Goal: Task Accomplishment & Management: Use online tool/utility

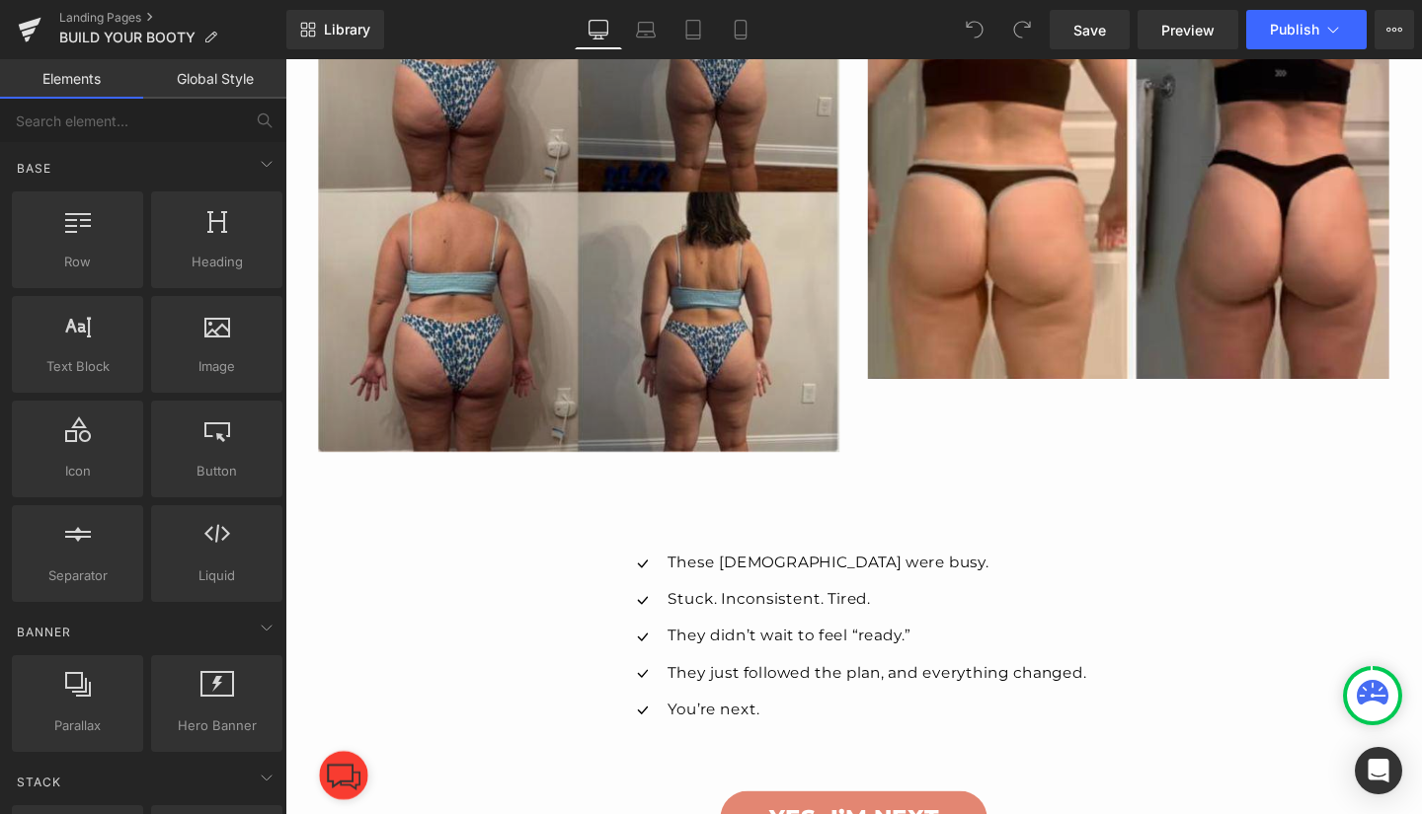
scroll to position [2860, 0]
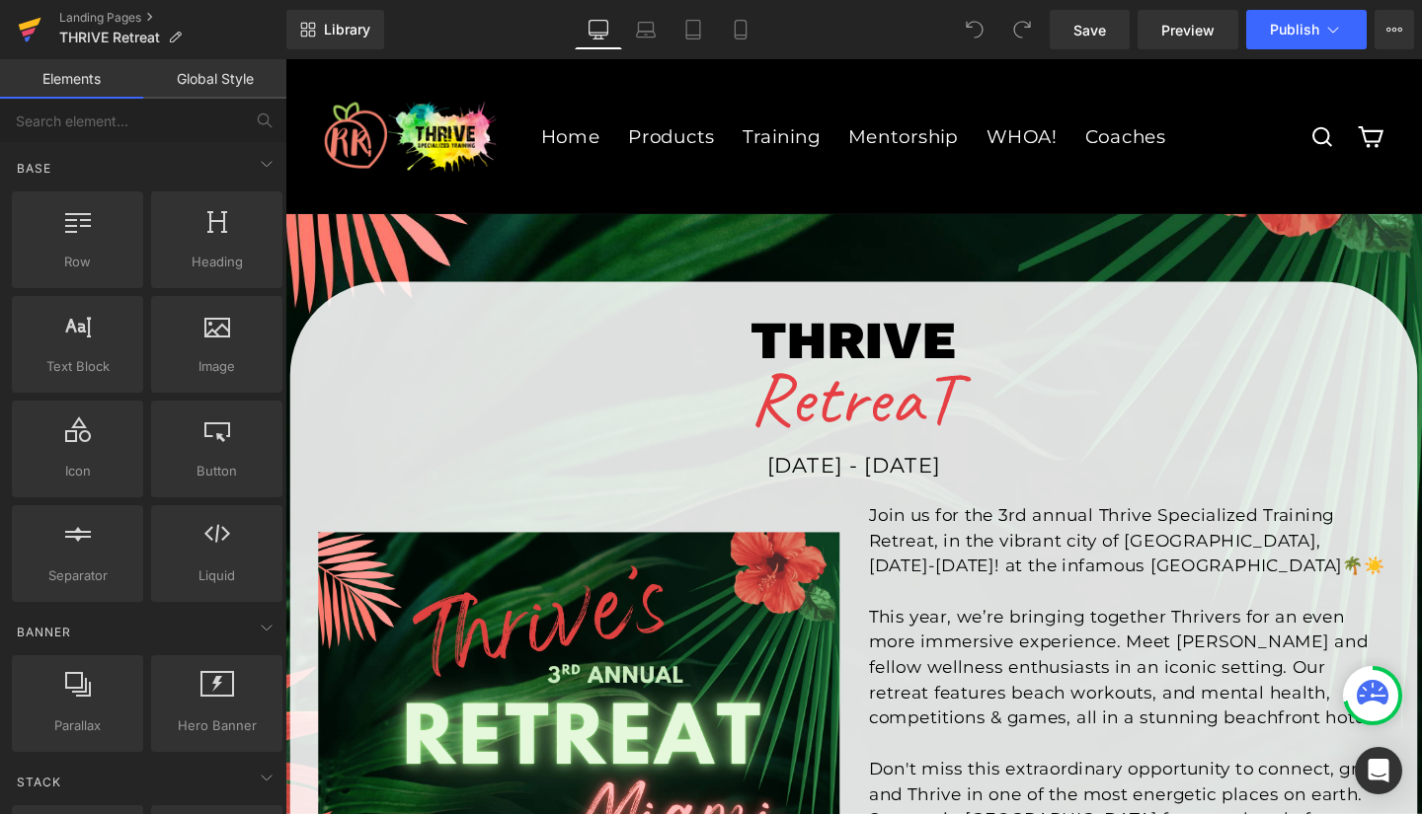
click at [31, 33] on icon at bounding box center [29, 32] width 14 height 9
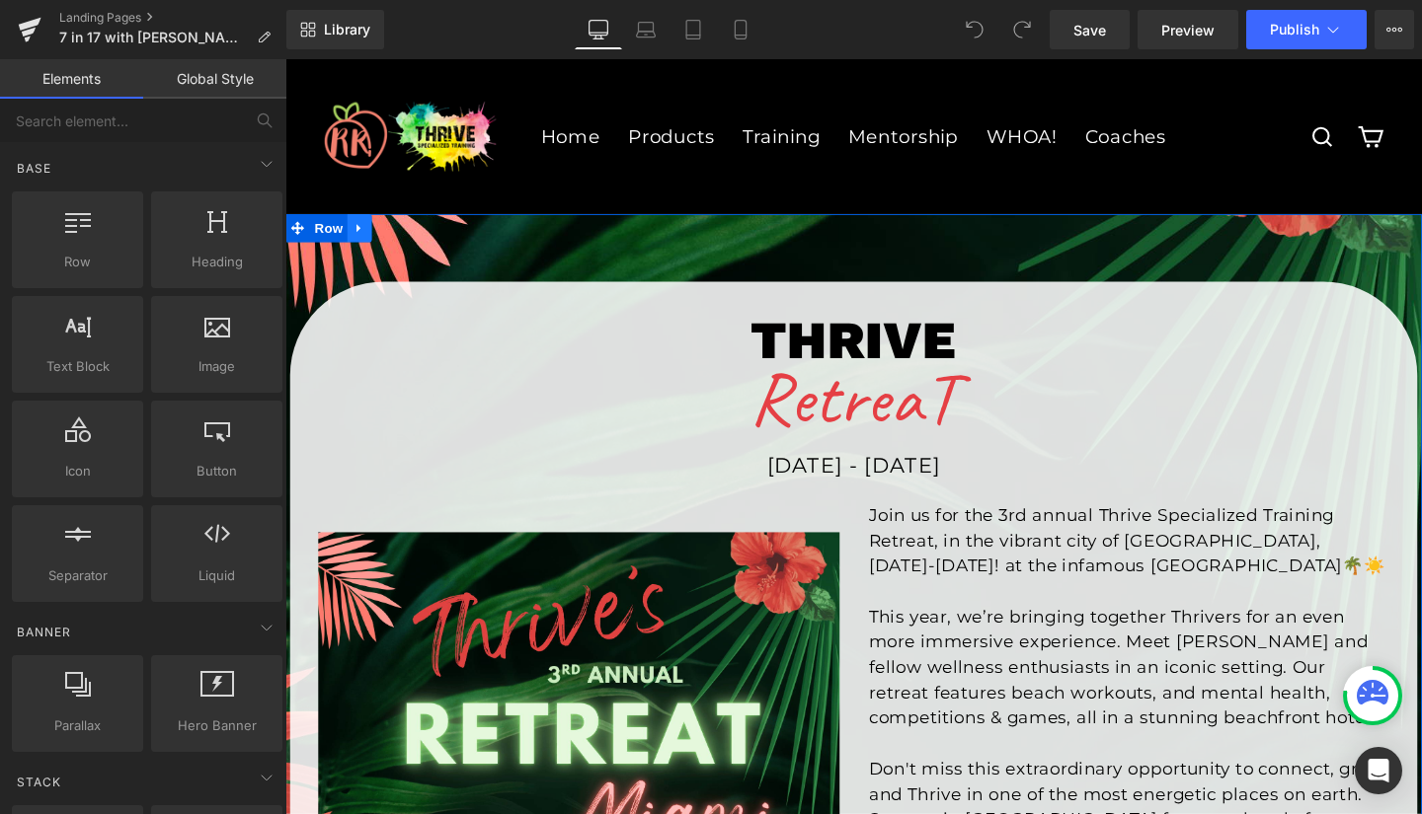
click at [356, 238] on icon at bounding box center [363, 237] width 14 height 15
click at [323, 236] on span "Row" at bounding box center [330, 237] width 39 height 30
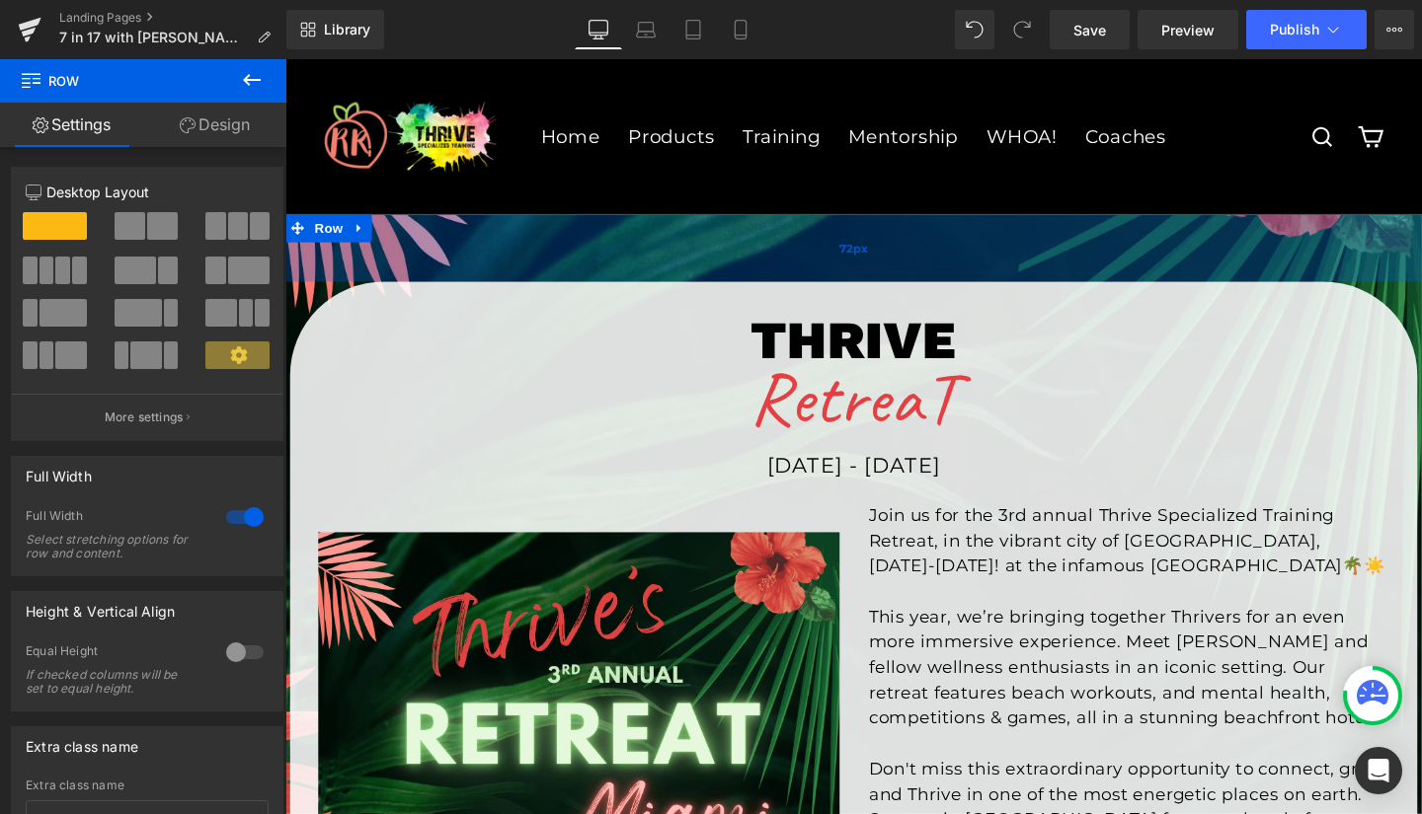
click at [546, 252] on div "72px" at bounding box center [882, 257] width 1194 height 71
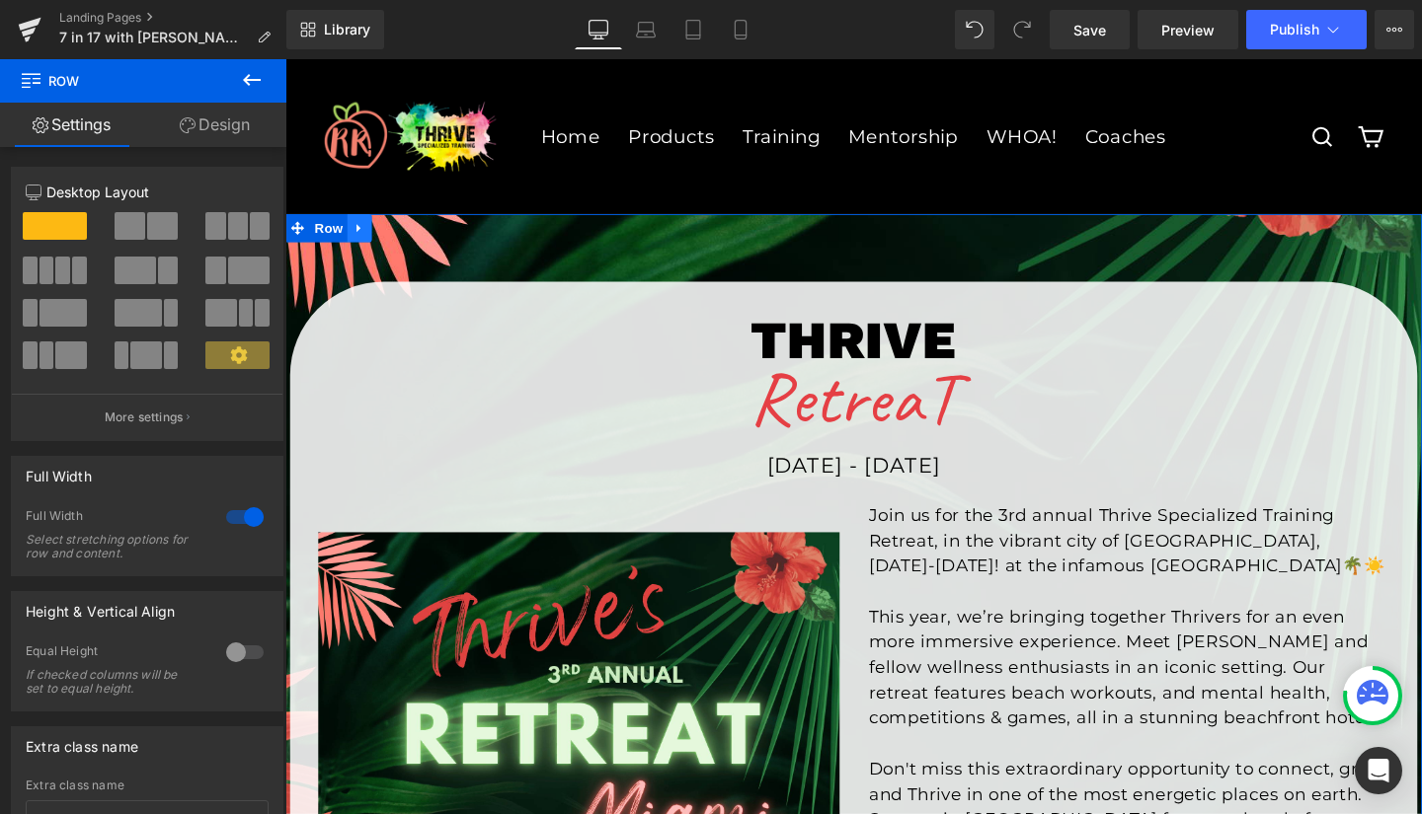
click at [360, 238] on icon at bounding box center [362, 237] width 4 height 9
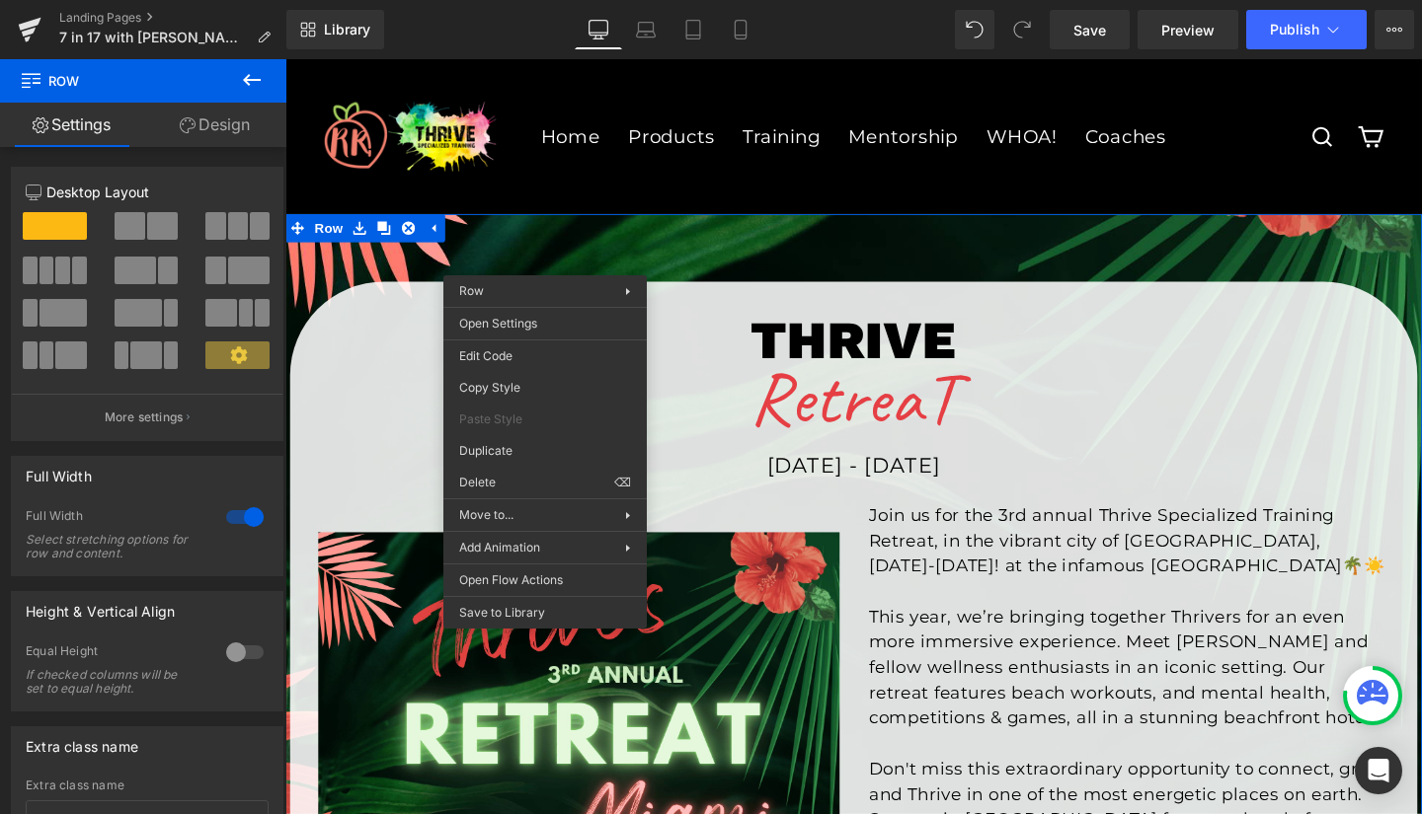
click at [245, 82] on icon at bounding box center [252, 80] width 18 height 12
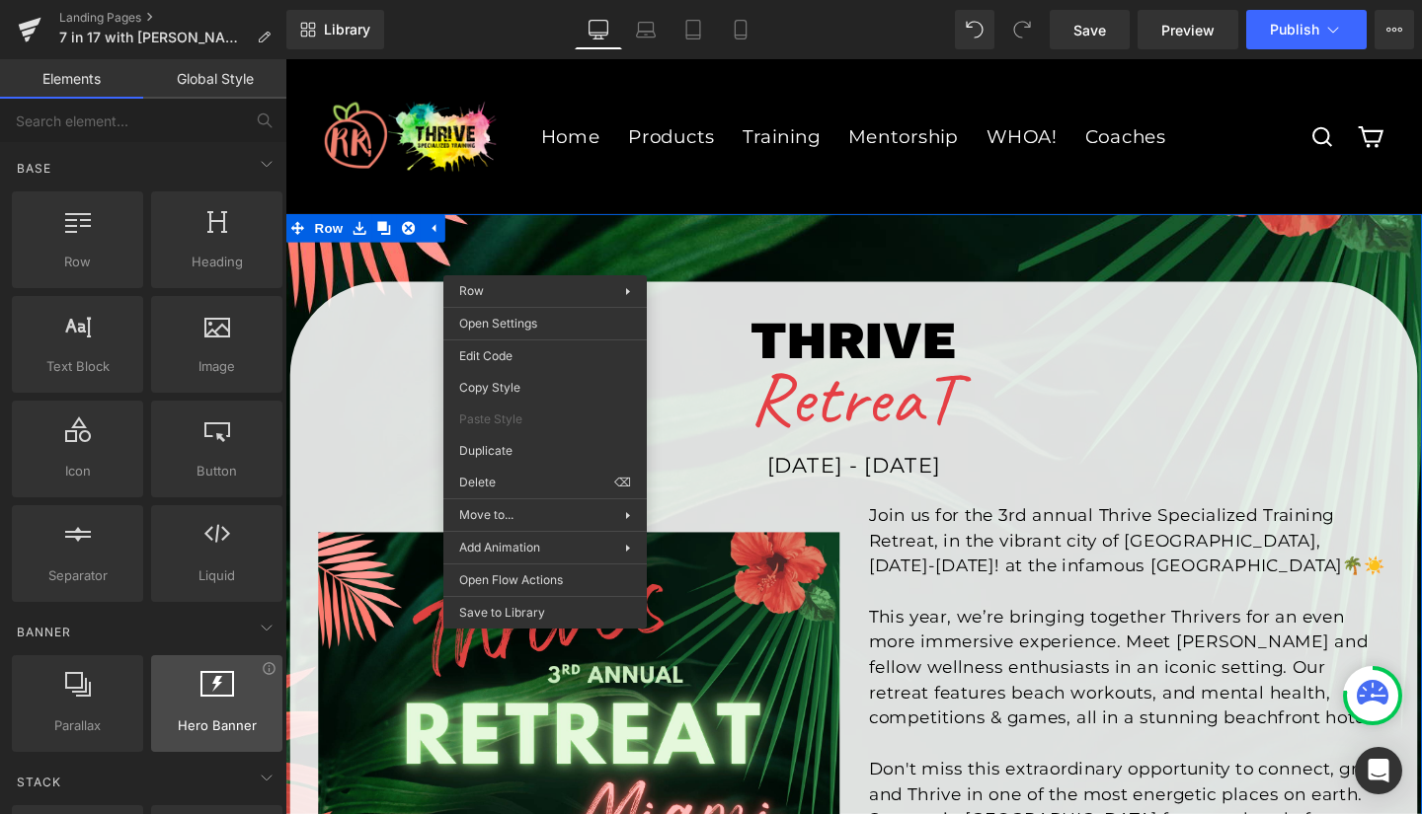
click at [200, 693] on icon at bounding box center [217, 684] width 34 height 26
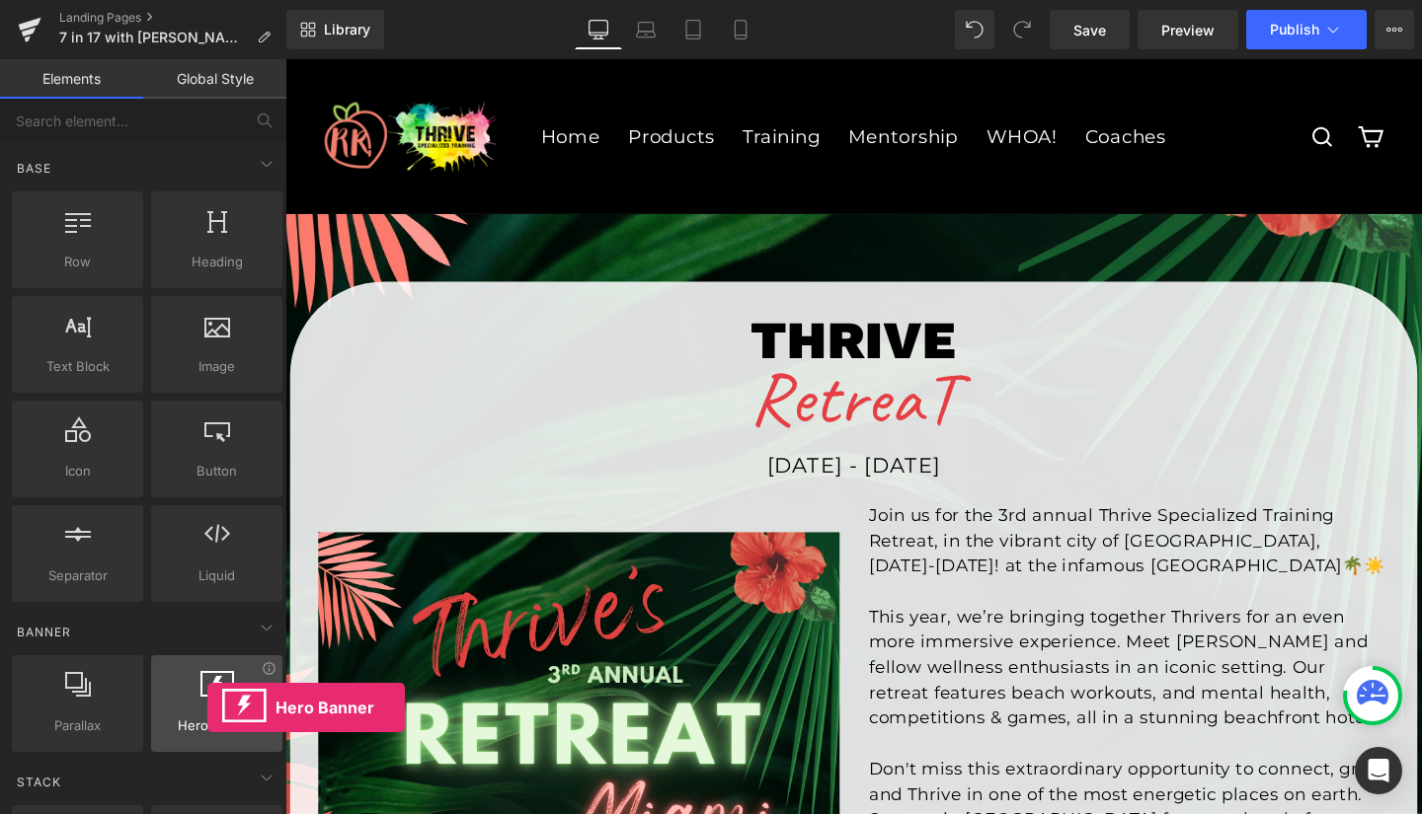
click at [207, 708] on div at bounding box center [216, 693] width 119 height 44
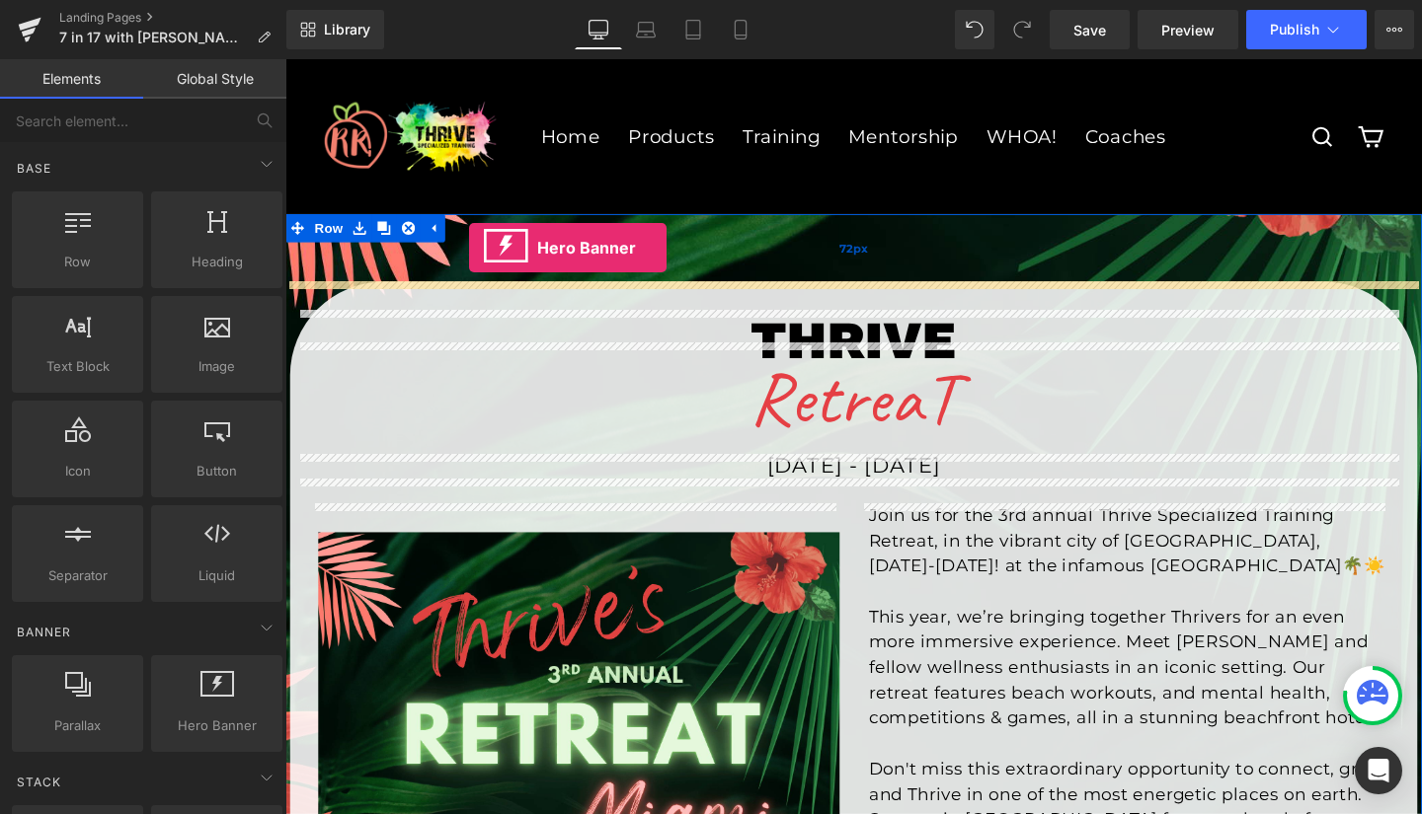
drag, startPoint x: 505, startPoint y: 741, endPoint x: 479, endPoint y: 258, distance: 484.4
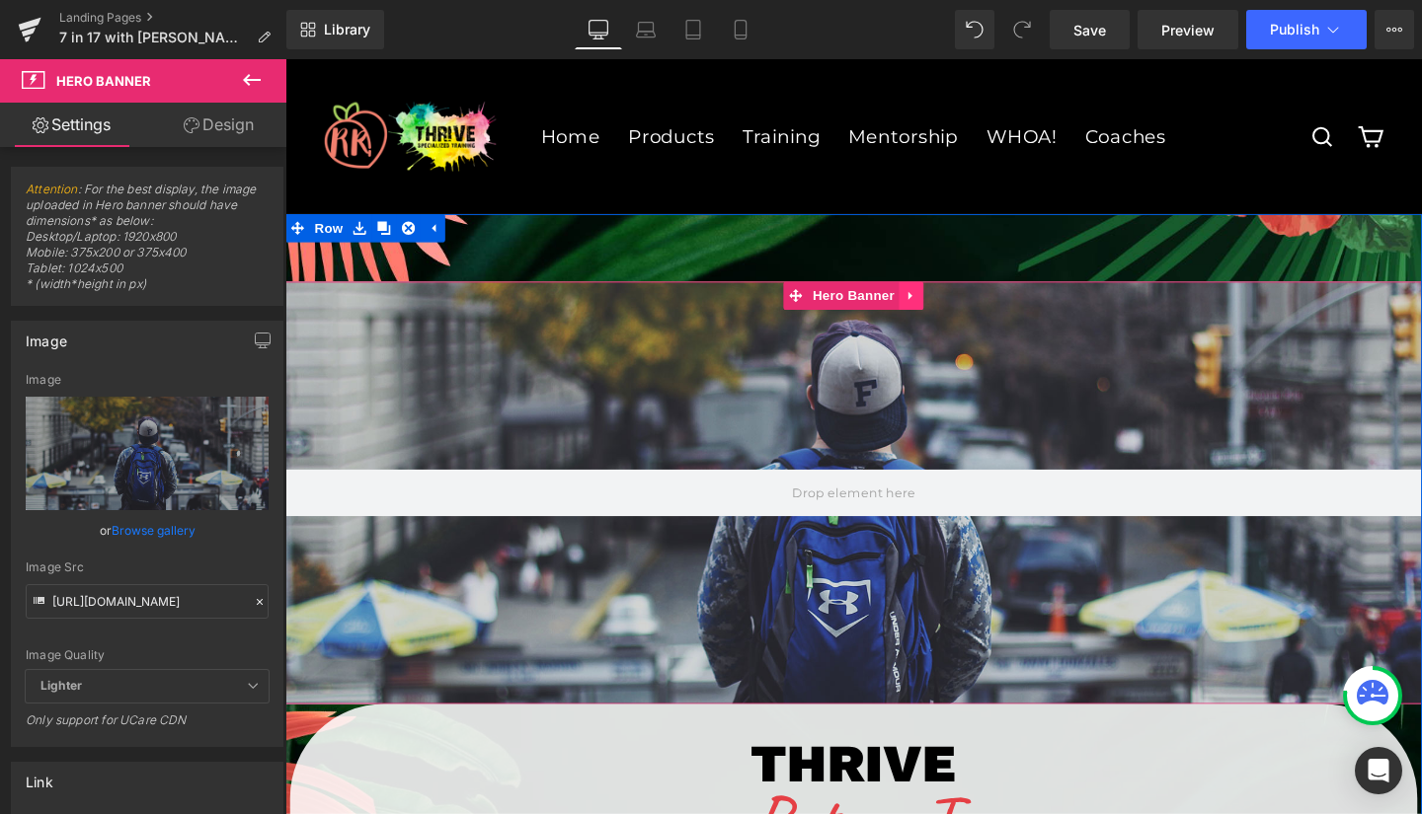
click at [940, 307] on icon at bounding box center [942, 308] width 4 height 9
click at [950, 308] on icon at bounding box center [957, 308] width 14 height 14
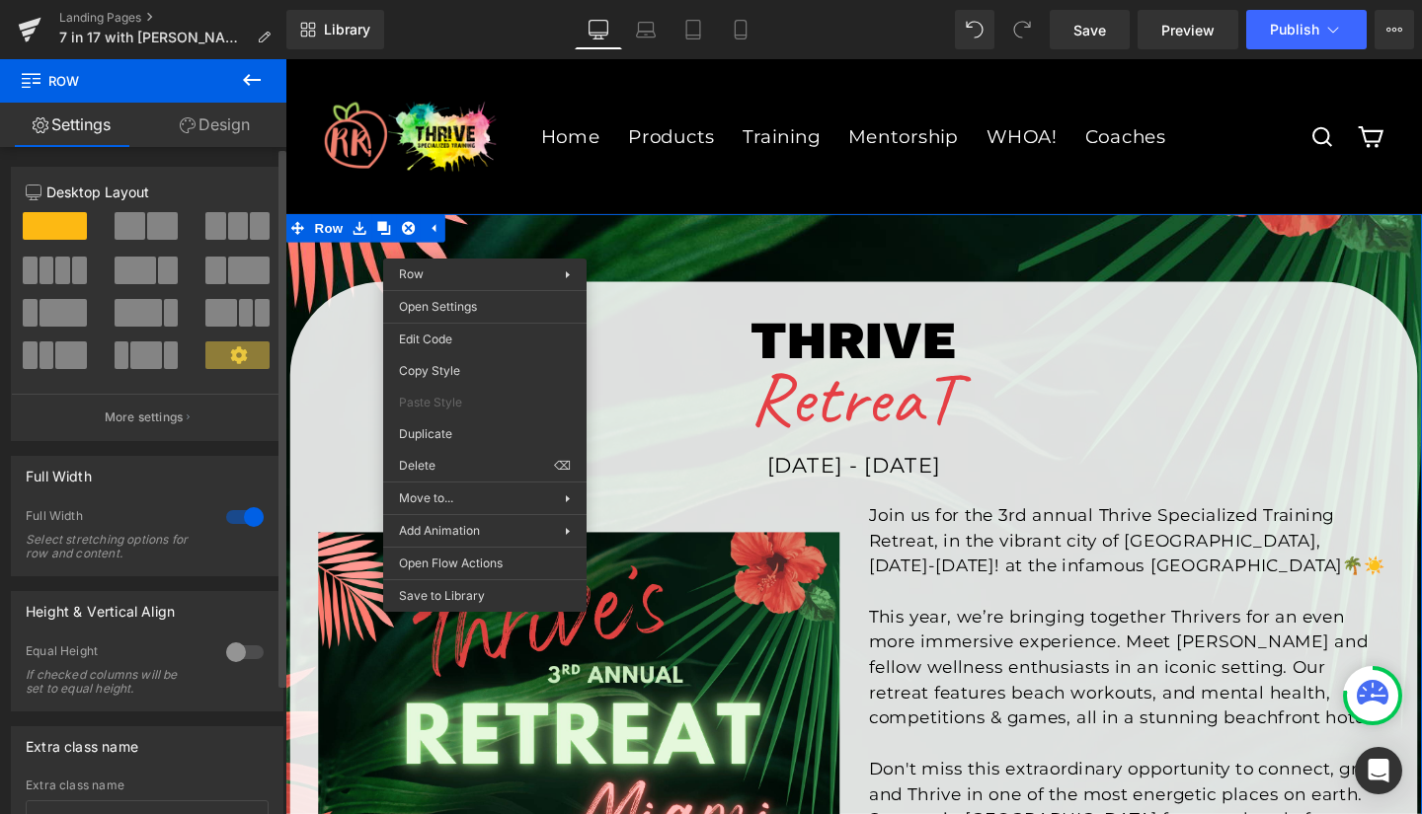
click at [221, 352] on span at bounding box center [237, 356] width 64 height 28
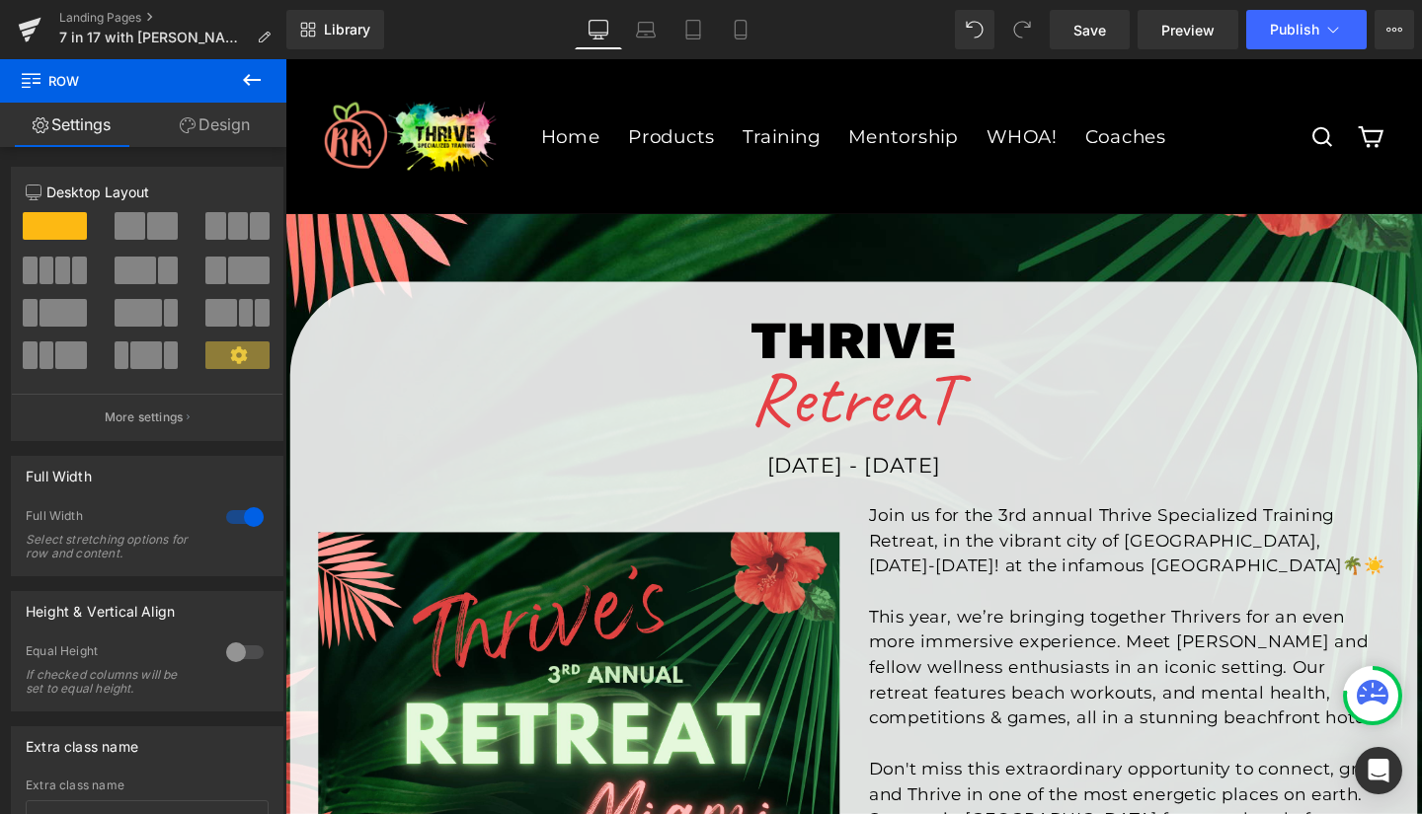
click at [256, 77] on icon at bounding box center [252, 80] width 24 height 24
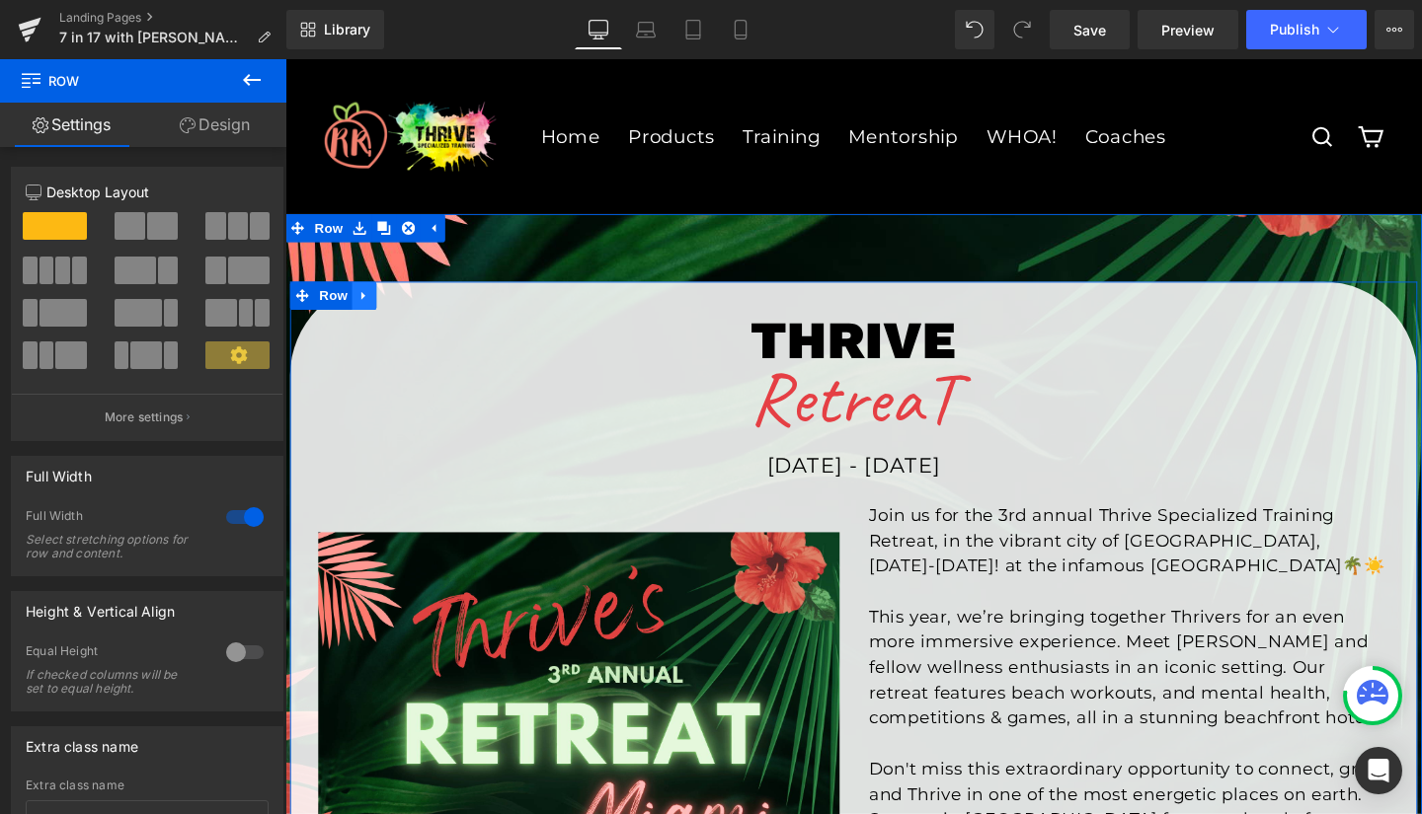
click at [365, 309] on icon at bounding box center [367, 308] width 4 height 9
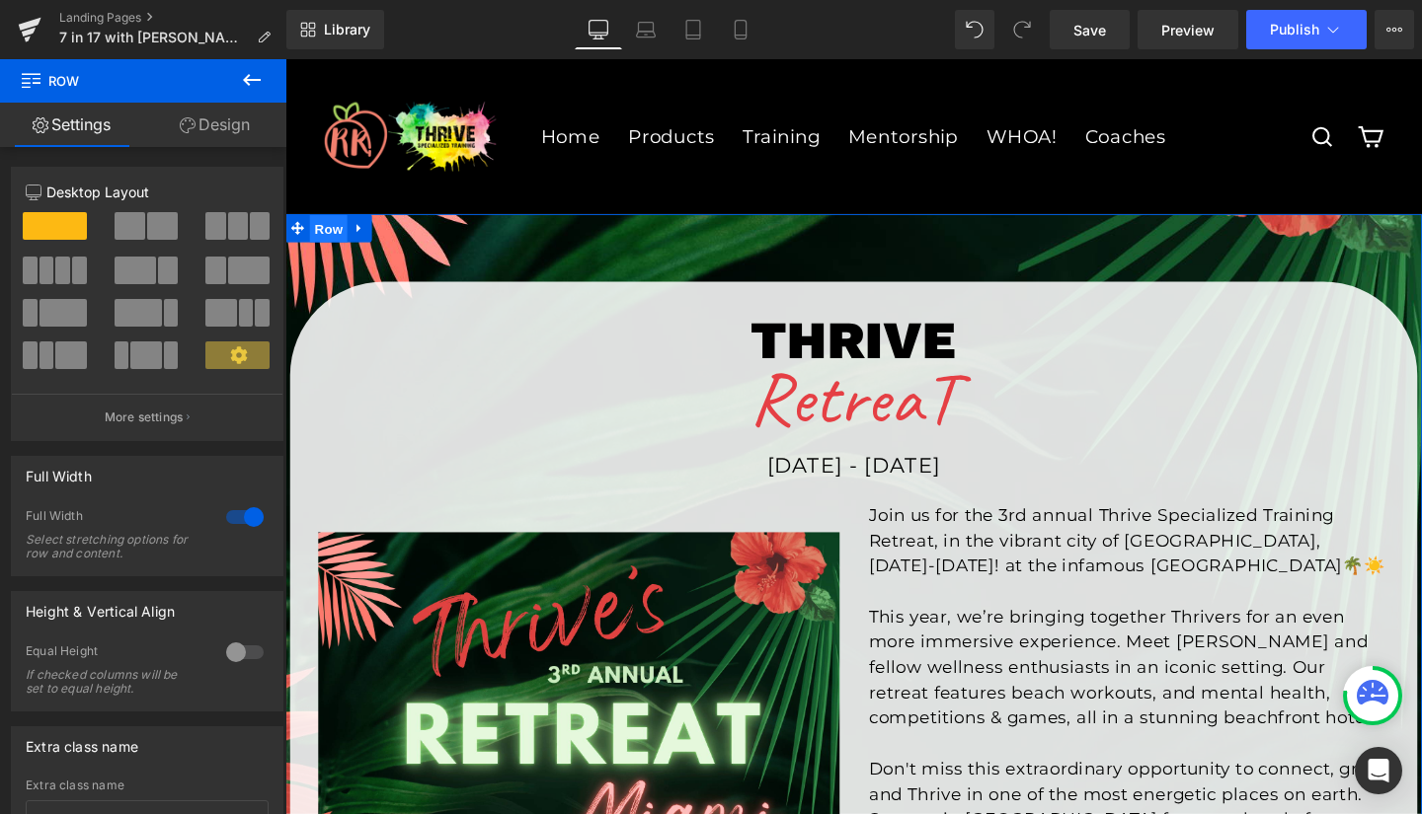
click at [327, 238] on span "Row" at bounding box center [330, 238] width 39 height 30
click at [358, 236] on icon at bounding box center [363, 237] width 14 height 15
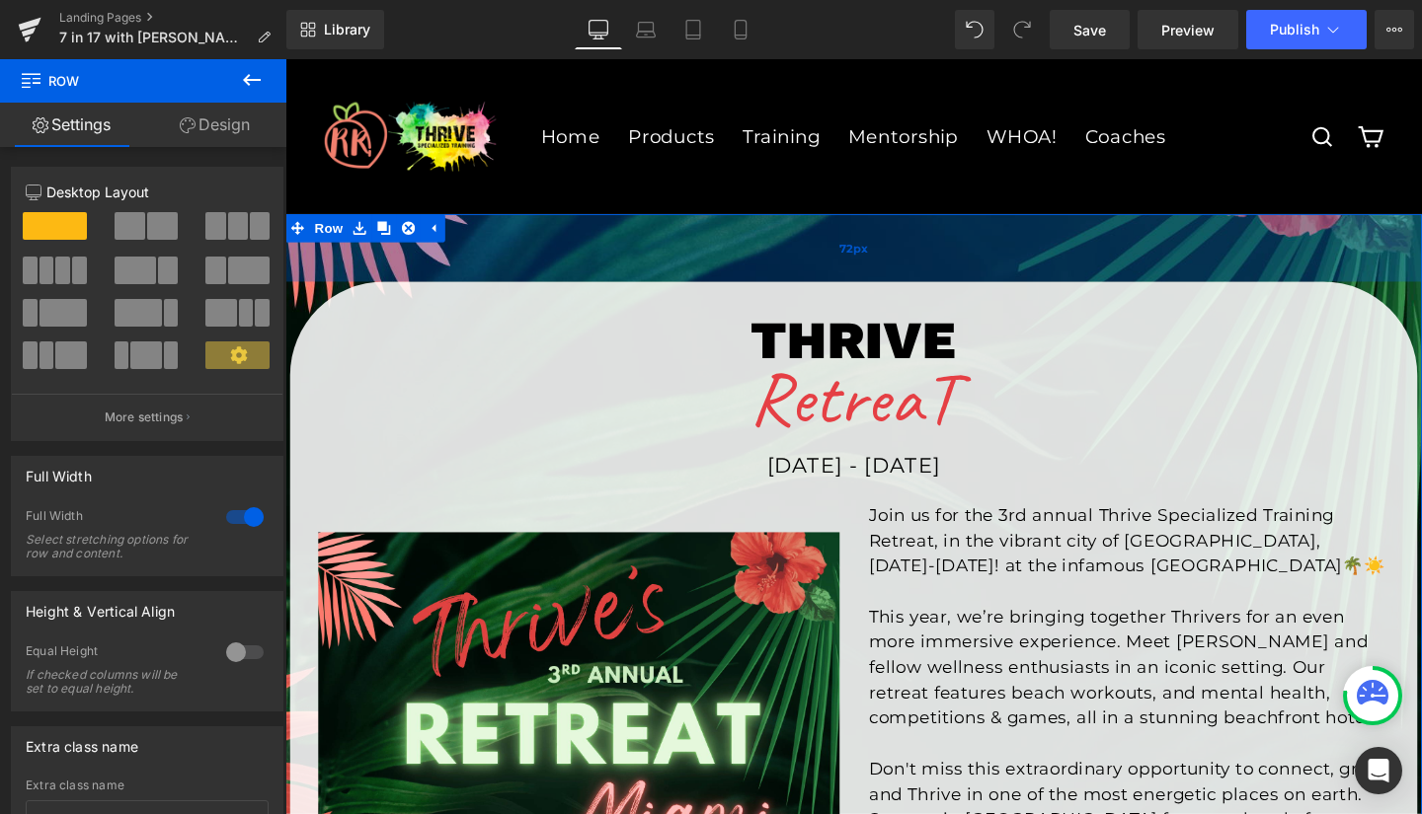
click at [461, 239] on div "72px" at bounding box center [882, 257] width 1194 height 71
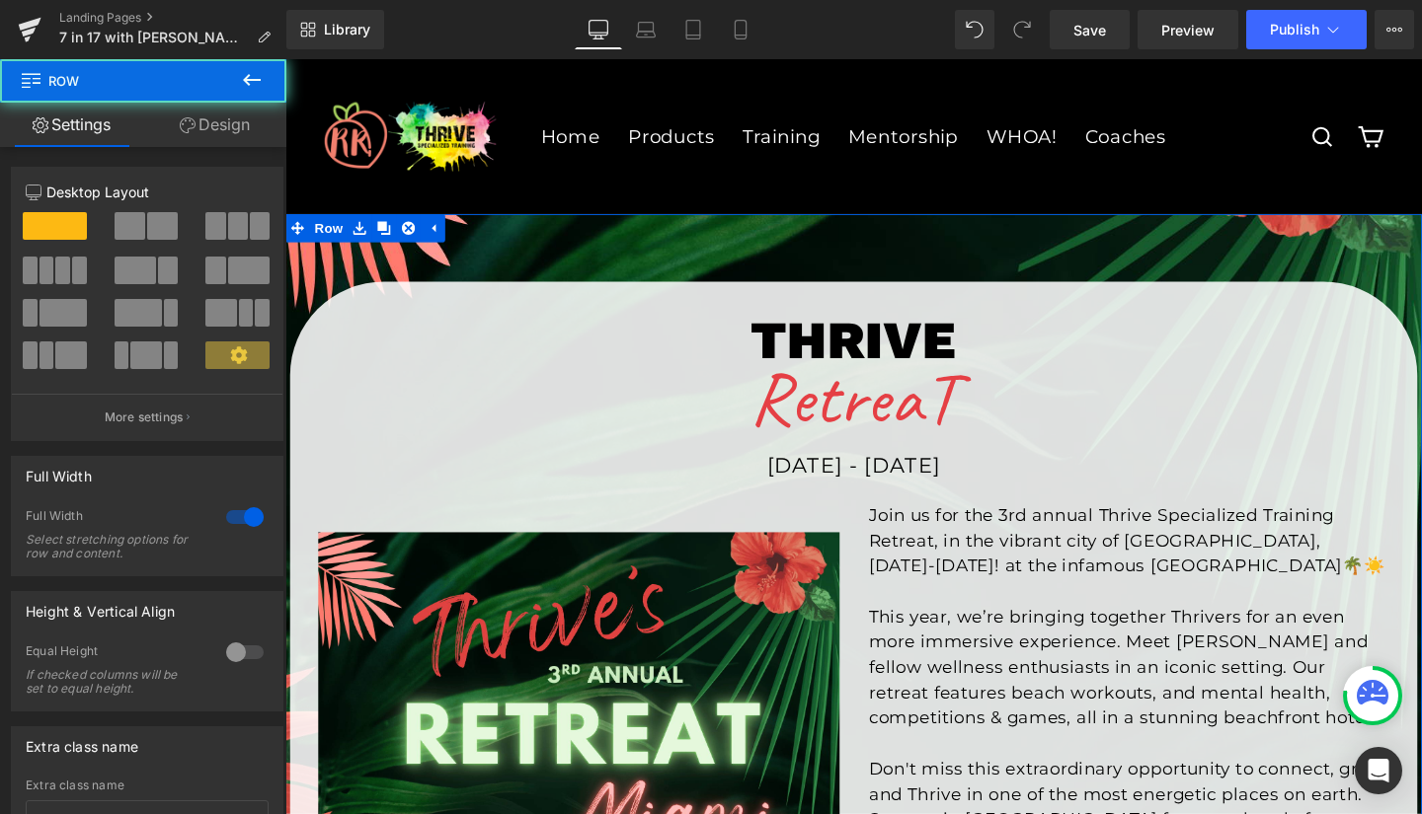
drag, startPoint x: 732, startPoint y: 358, endPoint x: 455, endPoint y: 310, distance: 281.6
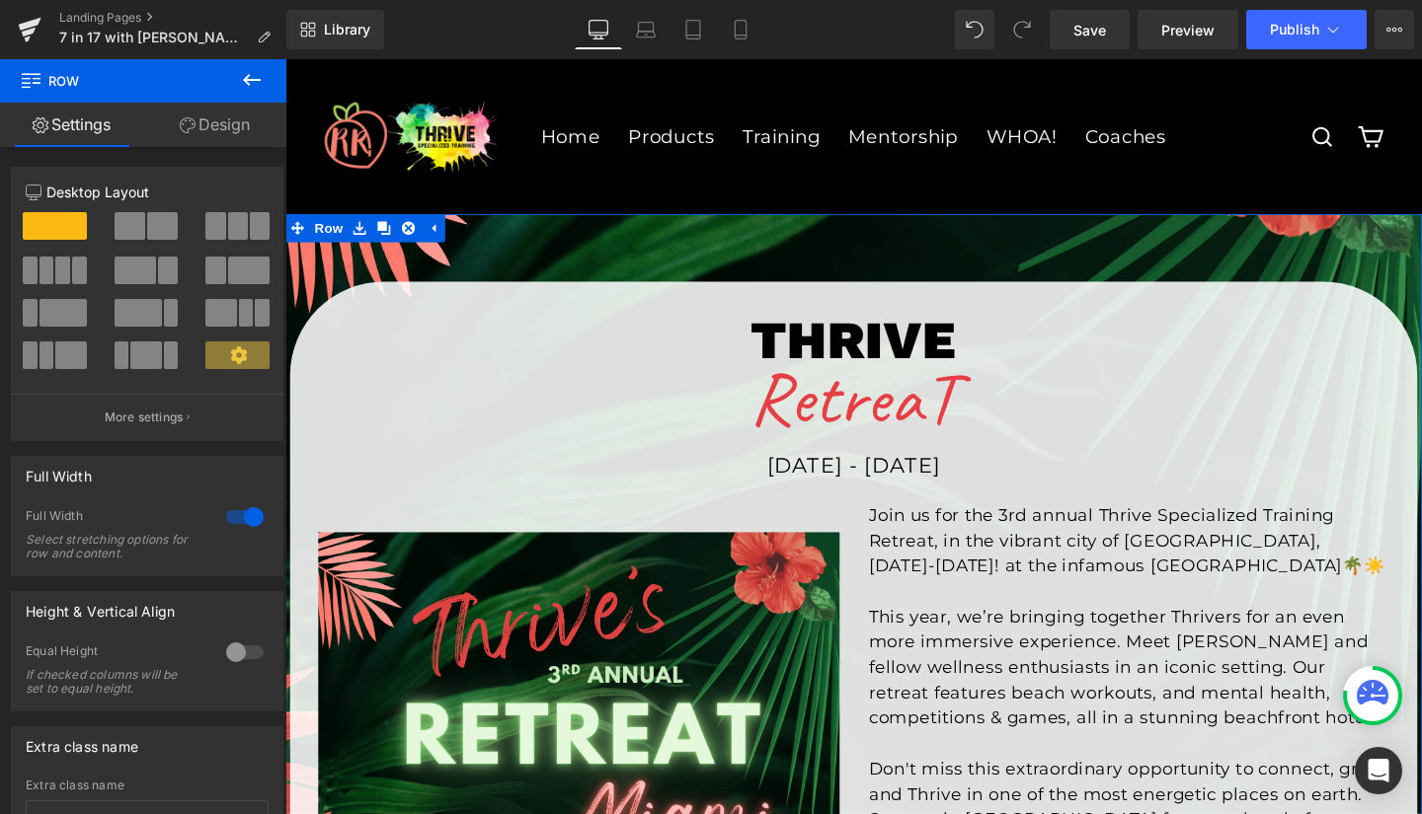
click at [215, 123] on link "Design" at bounding box center [214, 125] width 143 height 44
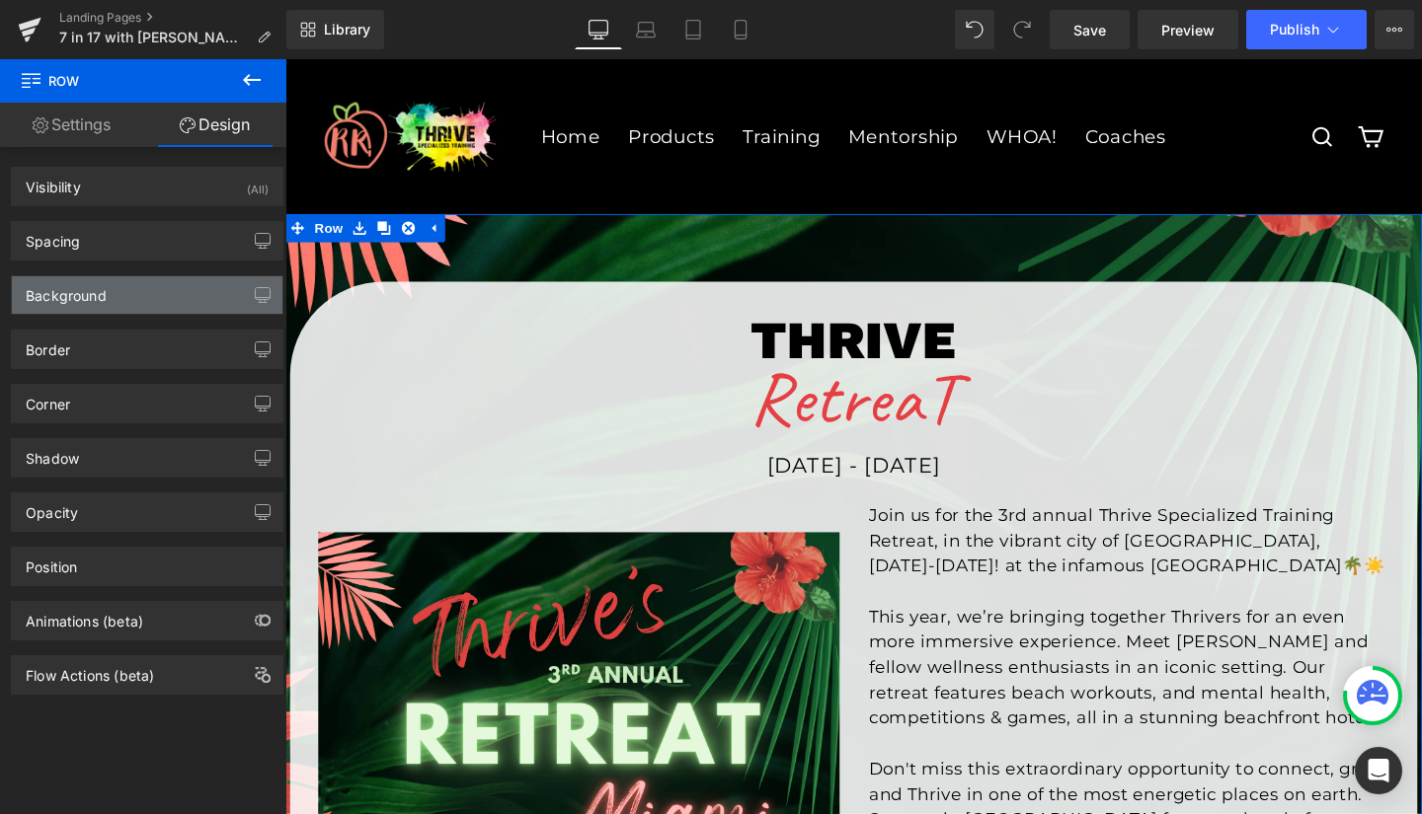
click at [191, 300] on div "Background" at bounding box center [147, 295] width 270 height 38
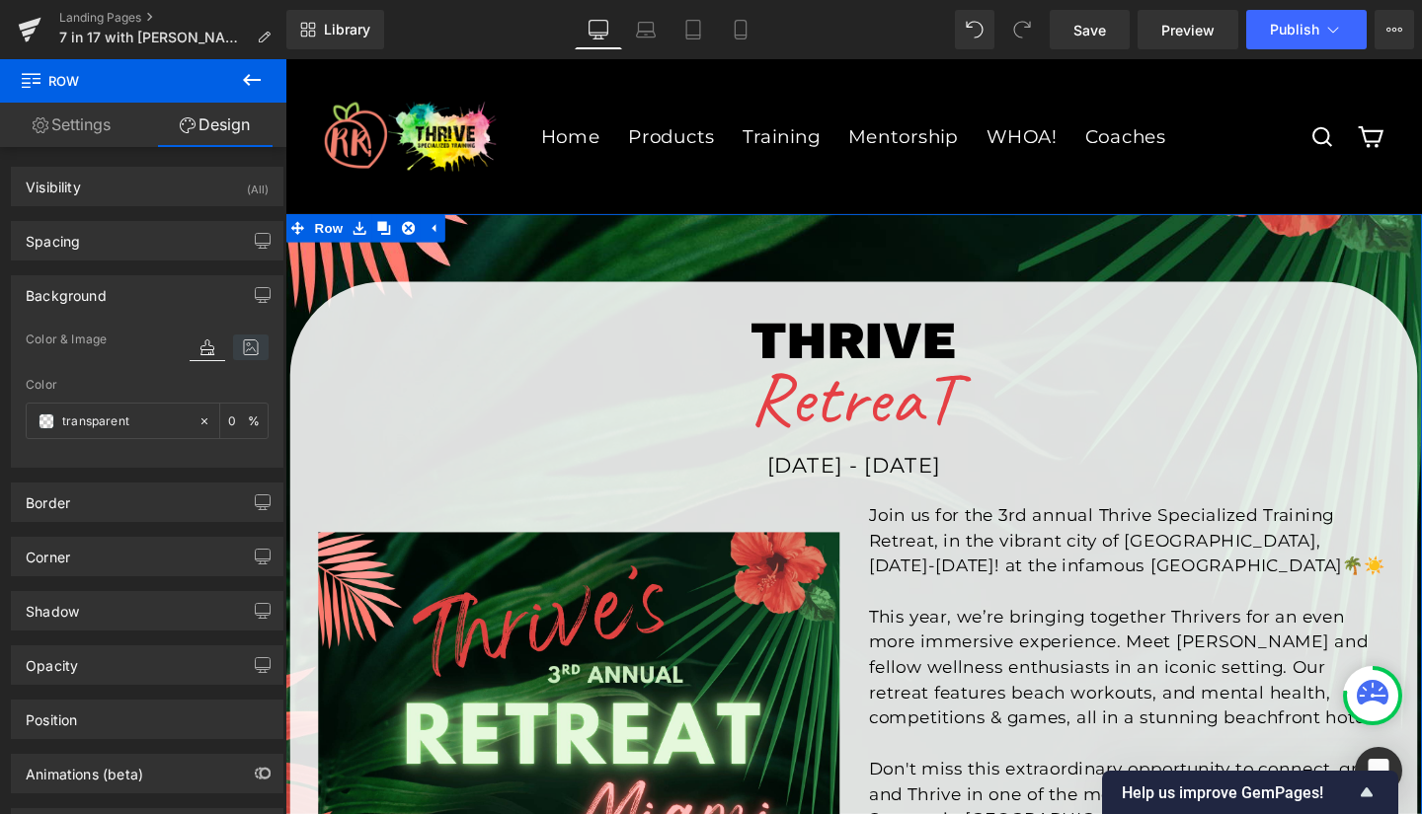
click at [240, 346] on icon at bounding box center [251, 348] width 36 height 26
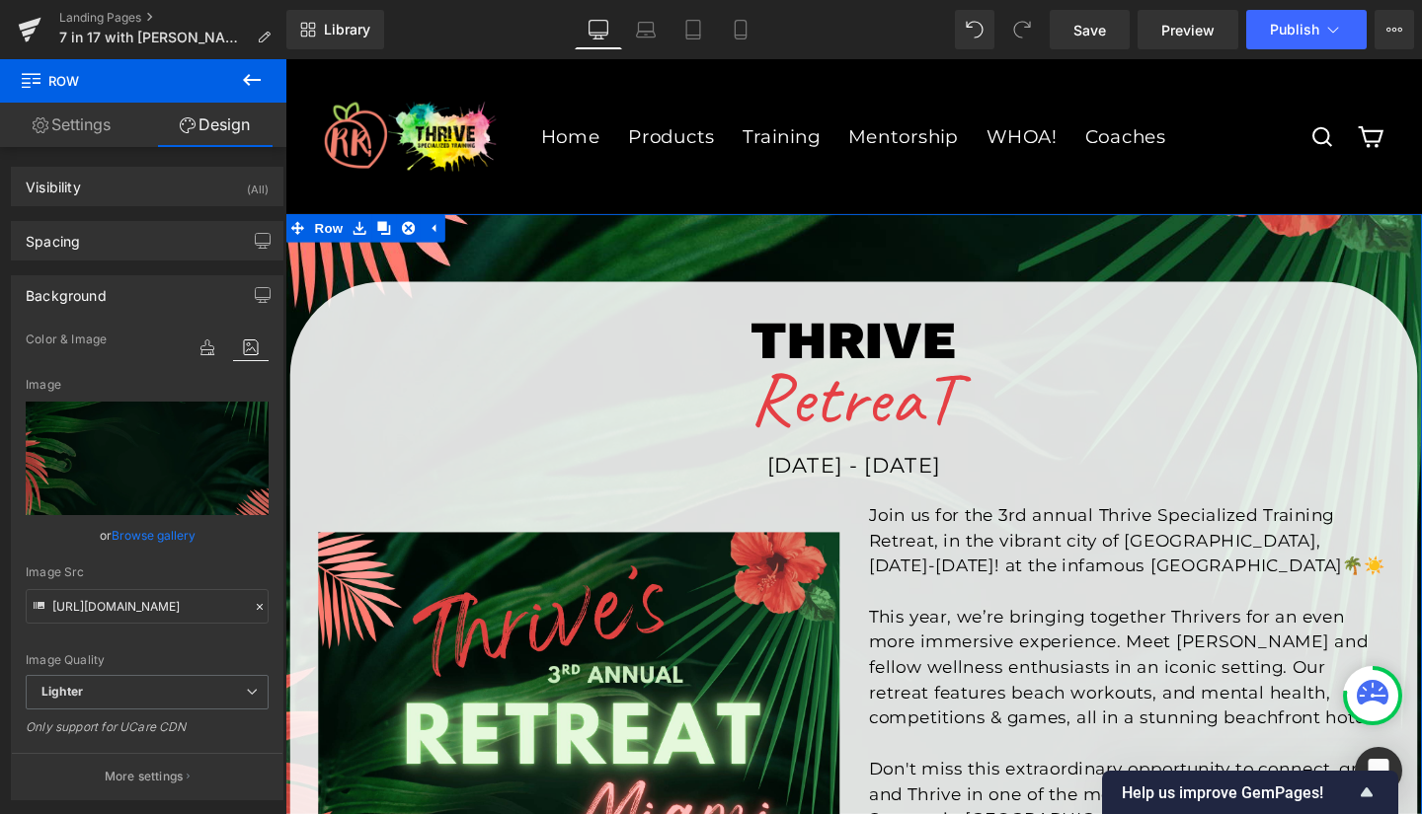
click at [153, 535] on link "Browse gallery" at bounding box center [154, 535] width 84 height 35
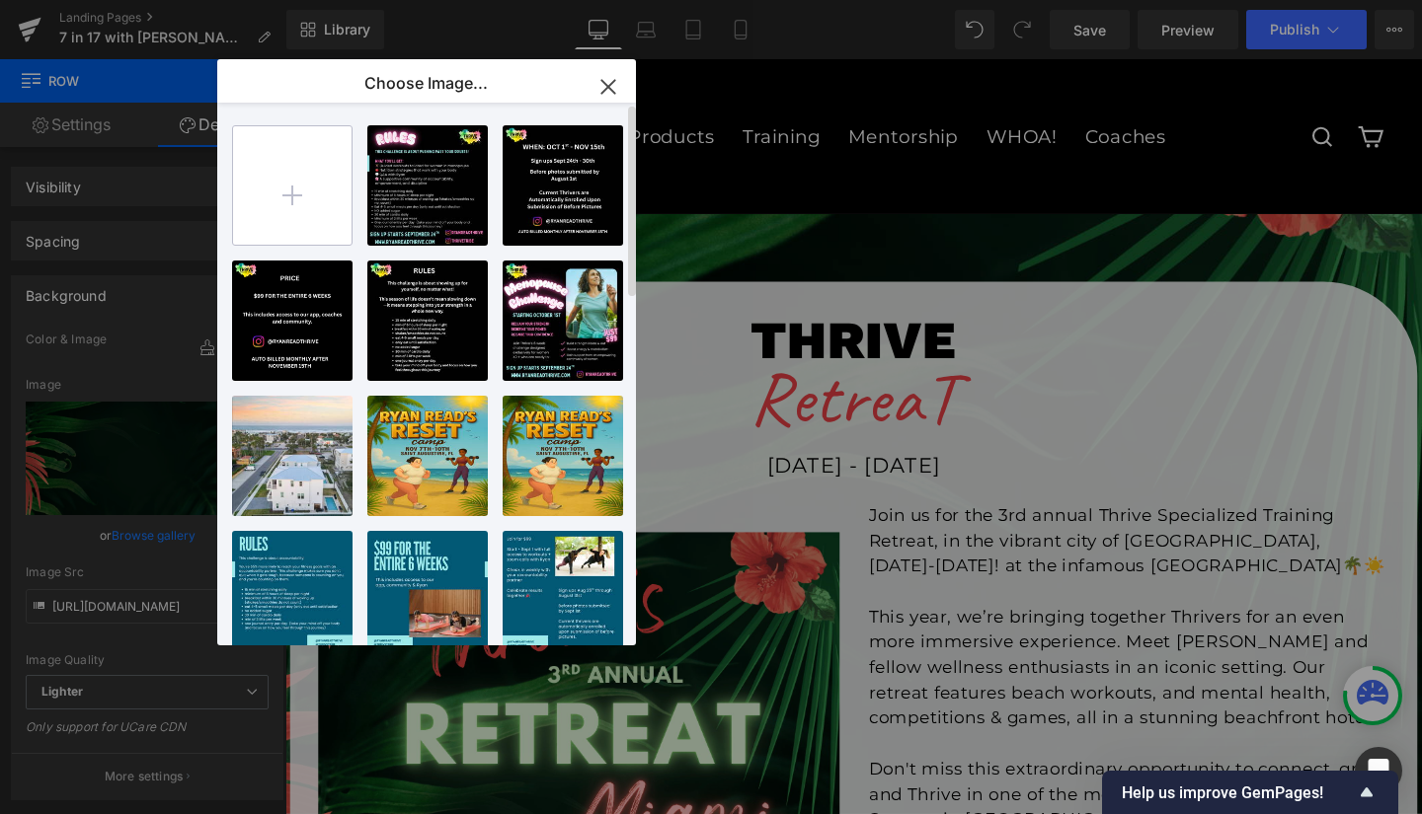
click at [279, 187] on input "file" at bounding box center [292, 185] width 118 height 118
type input "C:\fakepath\Pink and Black Modern Fitness Program Instagram Post.png"
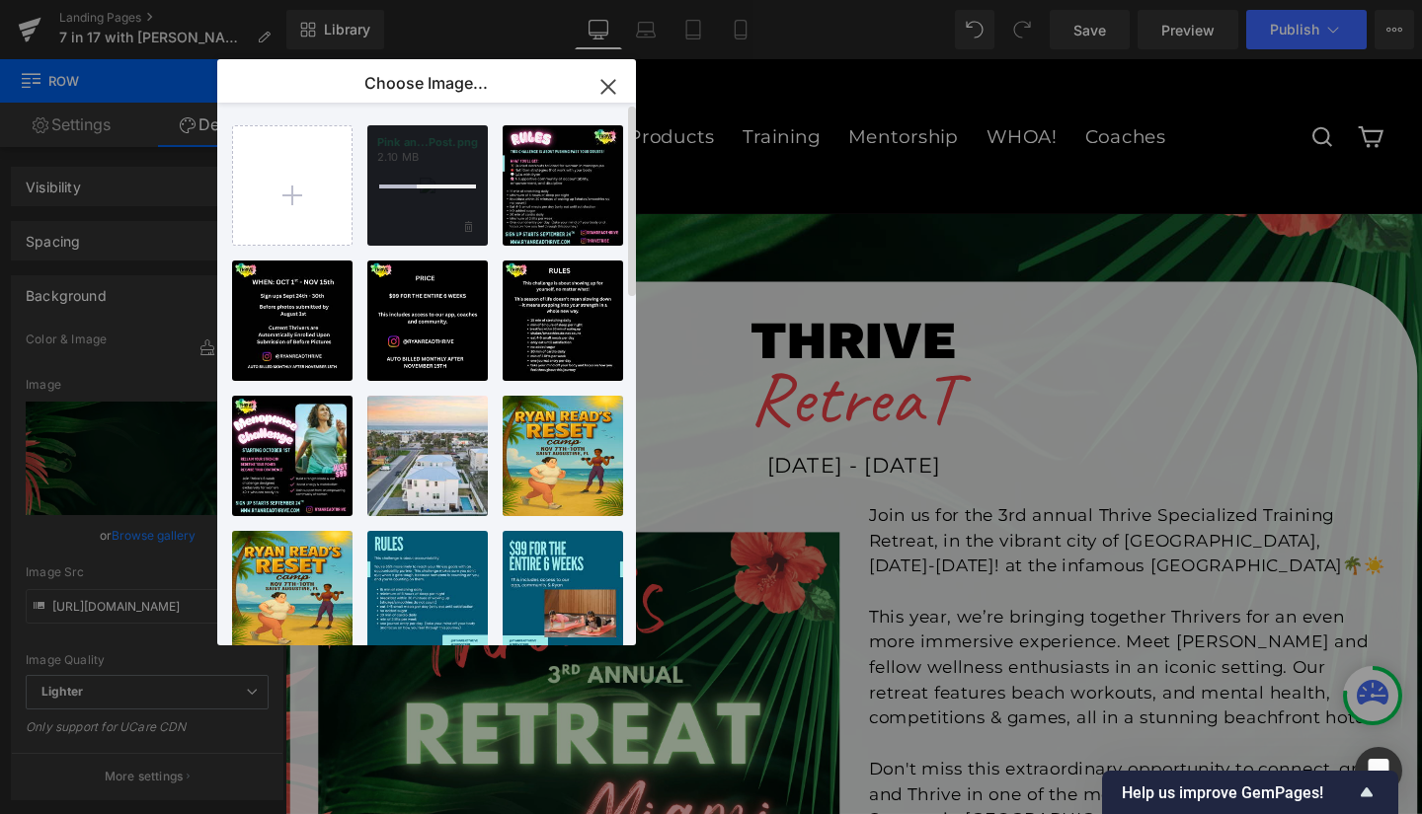
click at [423, 166] on div at bounding box center [427, 185] width 120 height 120
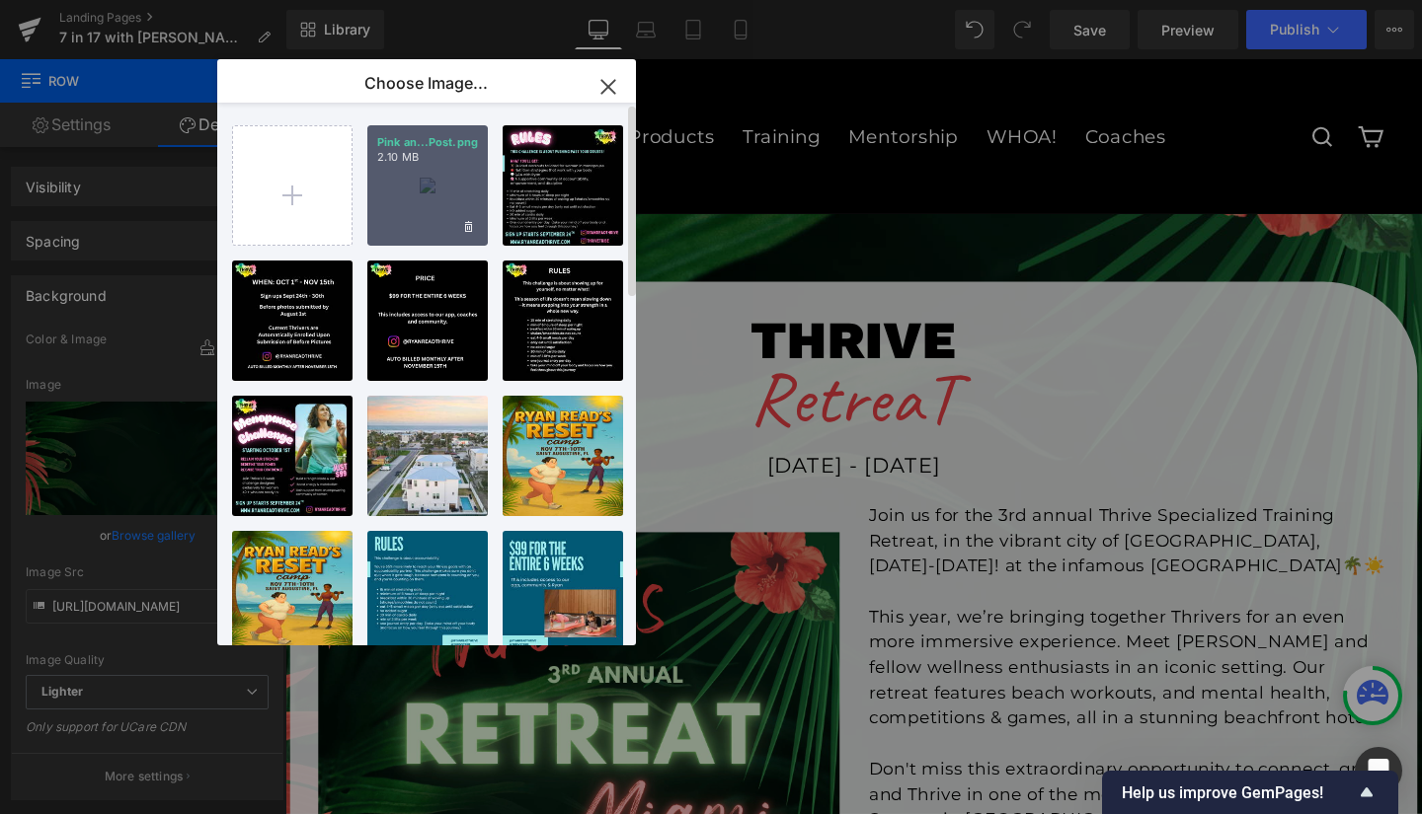
click at [423, 166] on div "Pink an...Post.png 2.10 MB" at bounding box center [427, 185] width 120 height 120
type input "https://ucarecdn.com/104728a9-adc1-4a7c-aca9-321e1df06946/-/format/auto/-/previ…"
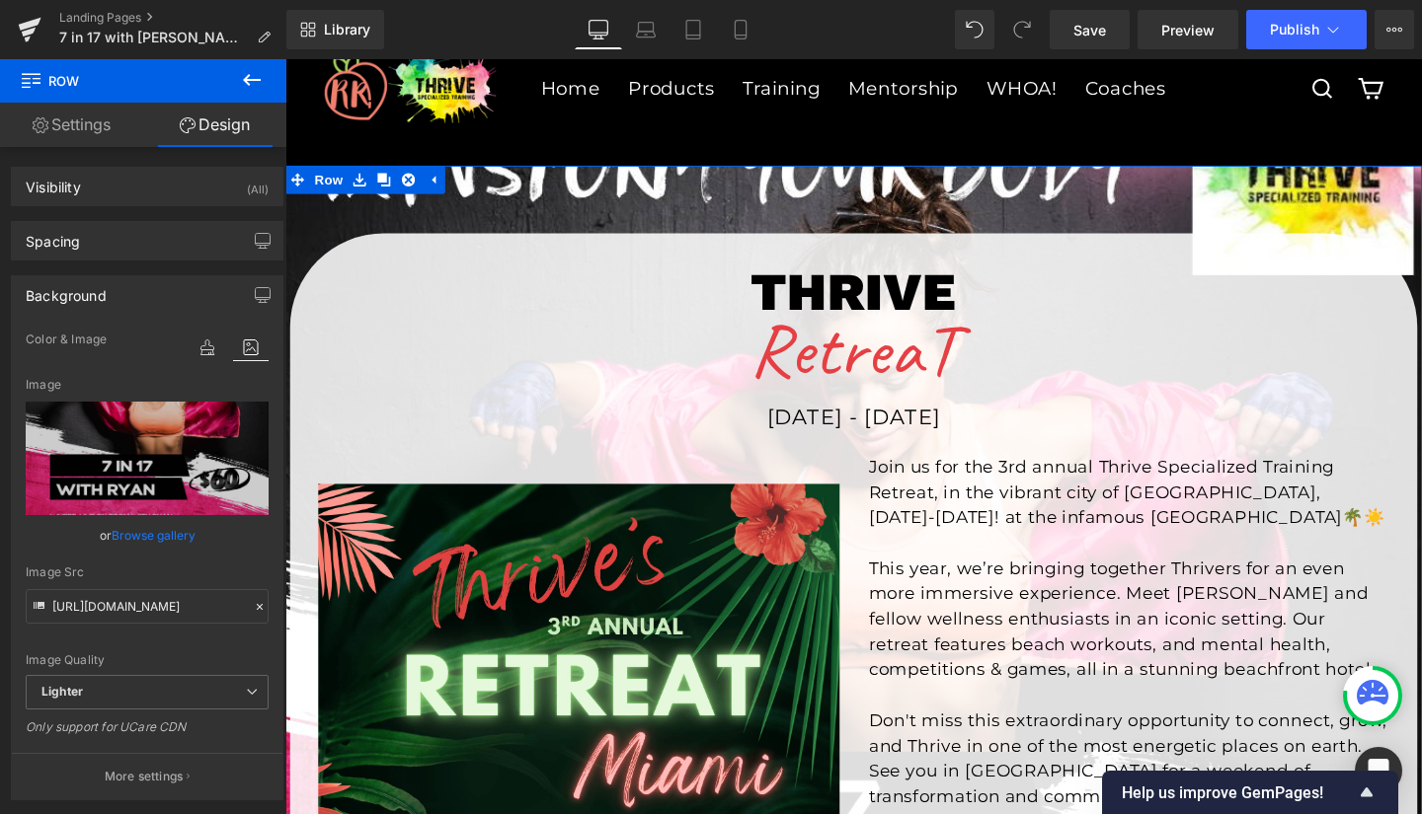
scroll to position [49, 0]
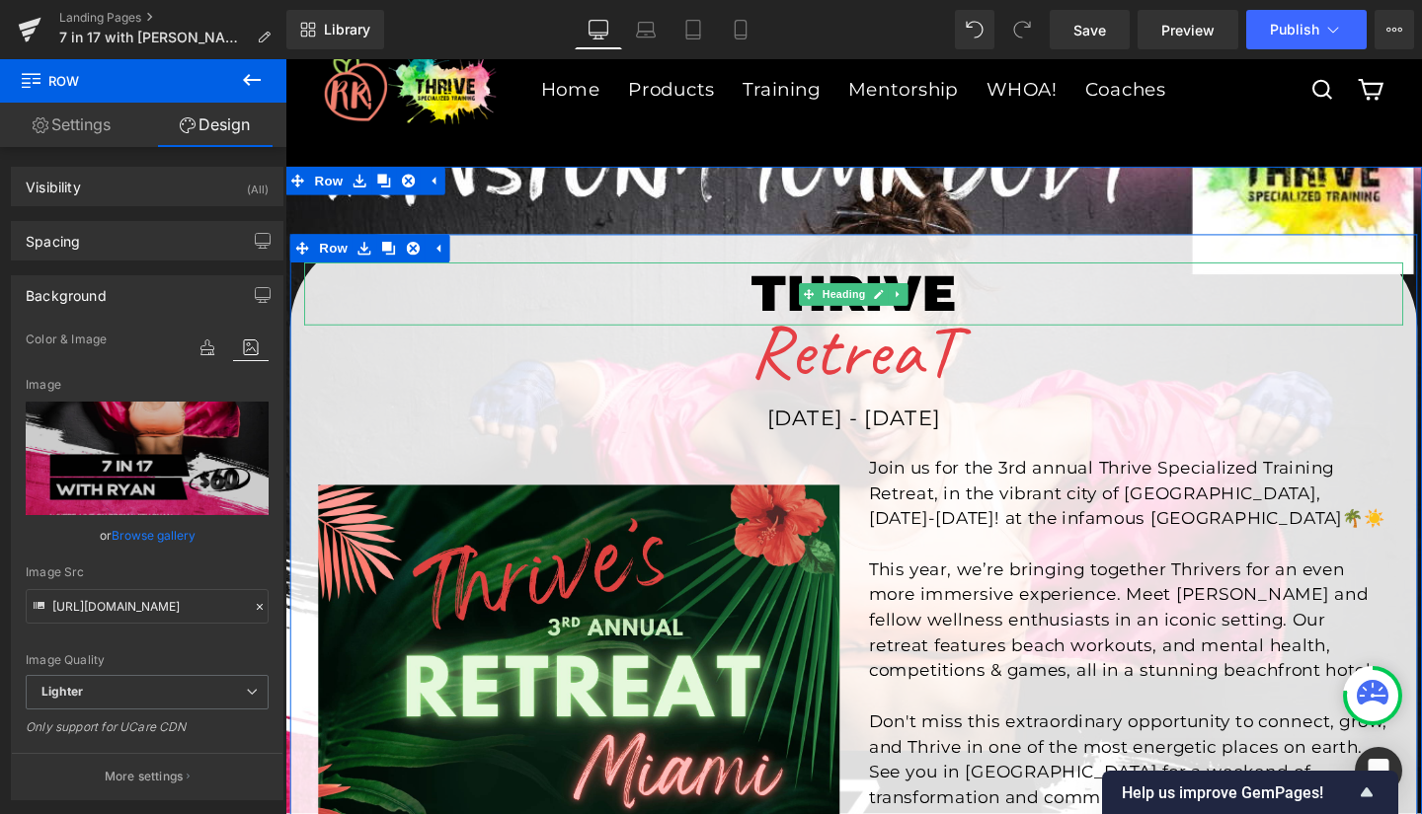
click at [966, 301] on h1 "THRIVE" at bounding box center [882, 306] width 1155 height 66
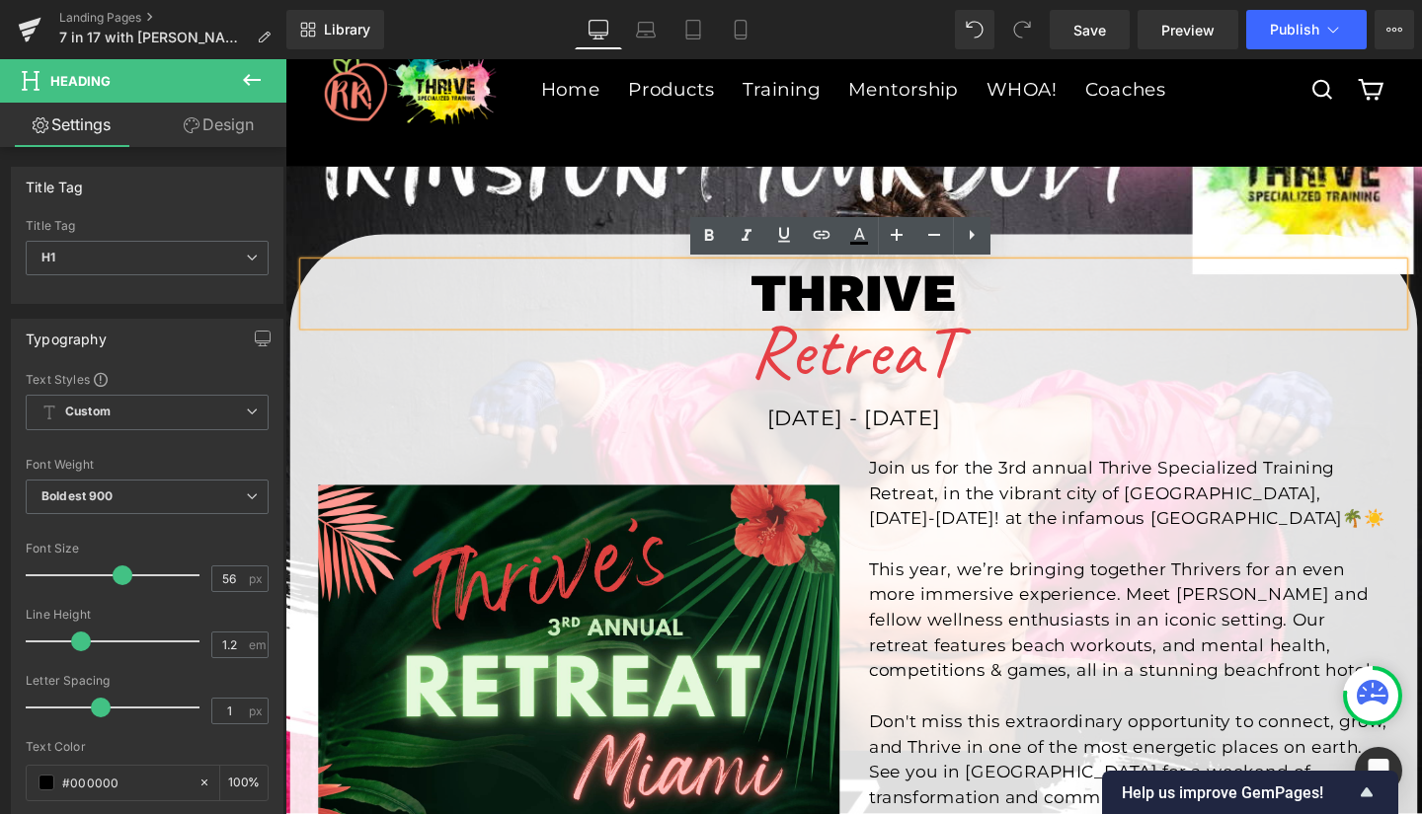
click at [940, 302] on h1 "THRIVE" at bounding box center [882, 306] width 1155 height 66
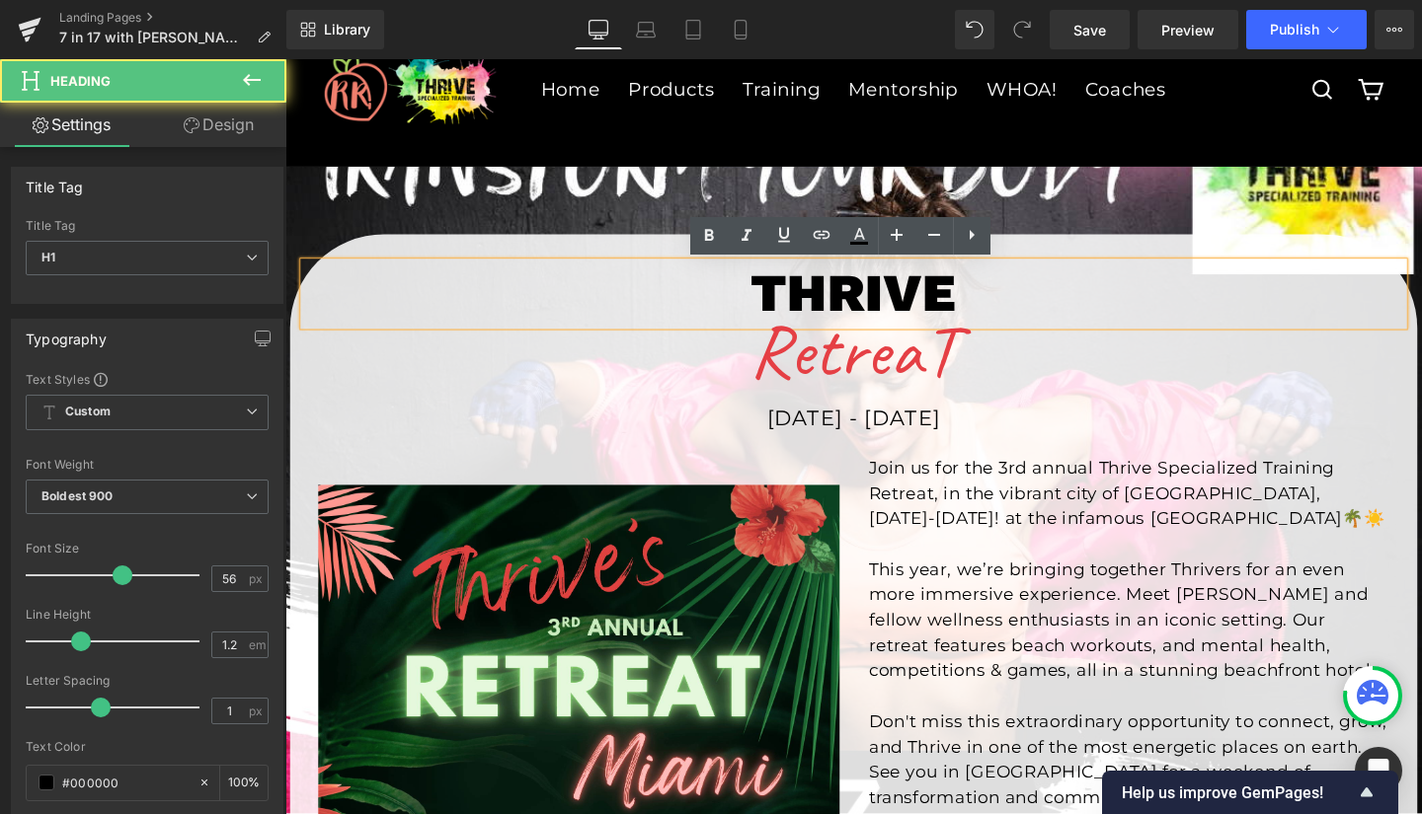
click at [981, 307] on h1 "THRIVE" at bounding box center [882, 306] width 1155 height 66
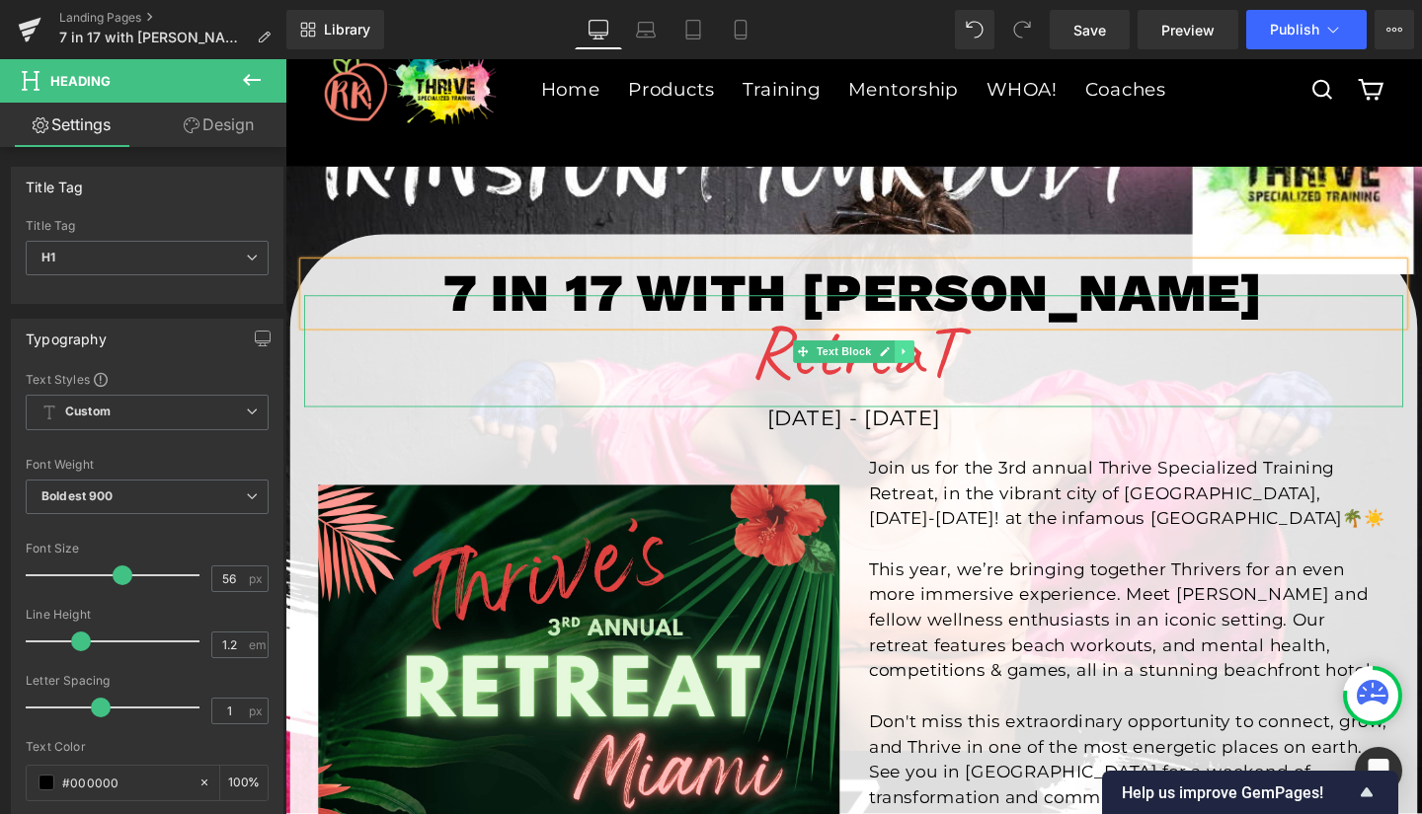
click at [930, 368] on icon at bounding box center [935, 367] width 11 height 12
click at [941, 363] on icon at bounding box center [946, 366] width 11 height 11
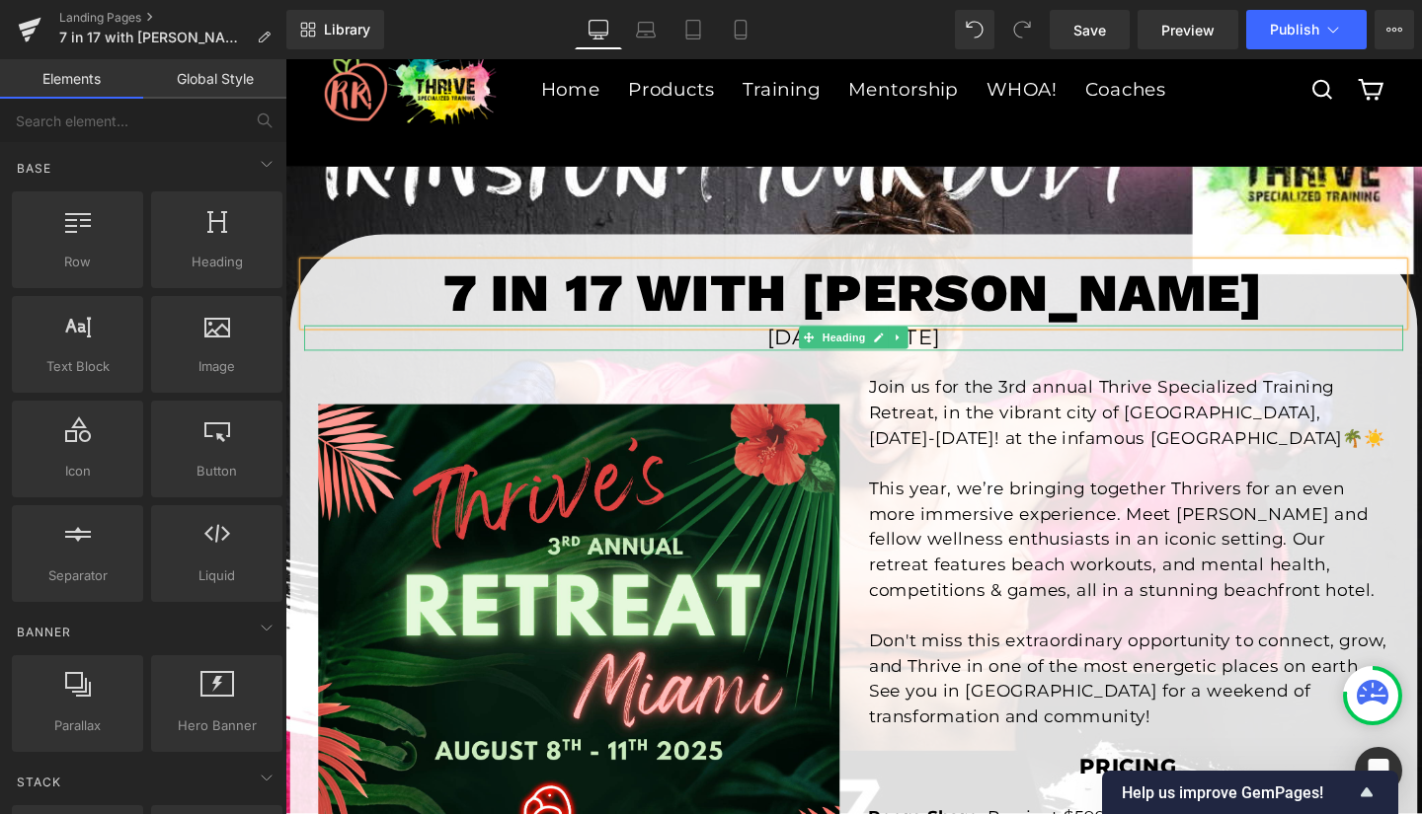
click at [1037, 347] on h1 "August 8th - 11th 2025" at bounding box center [882, 353] width 1155 height 26
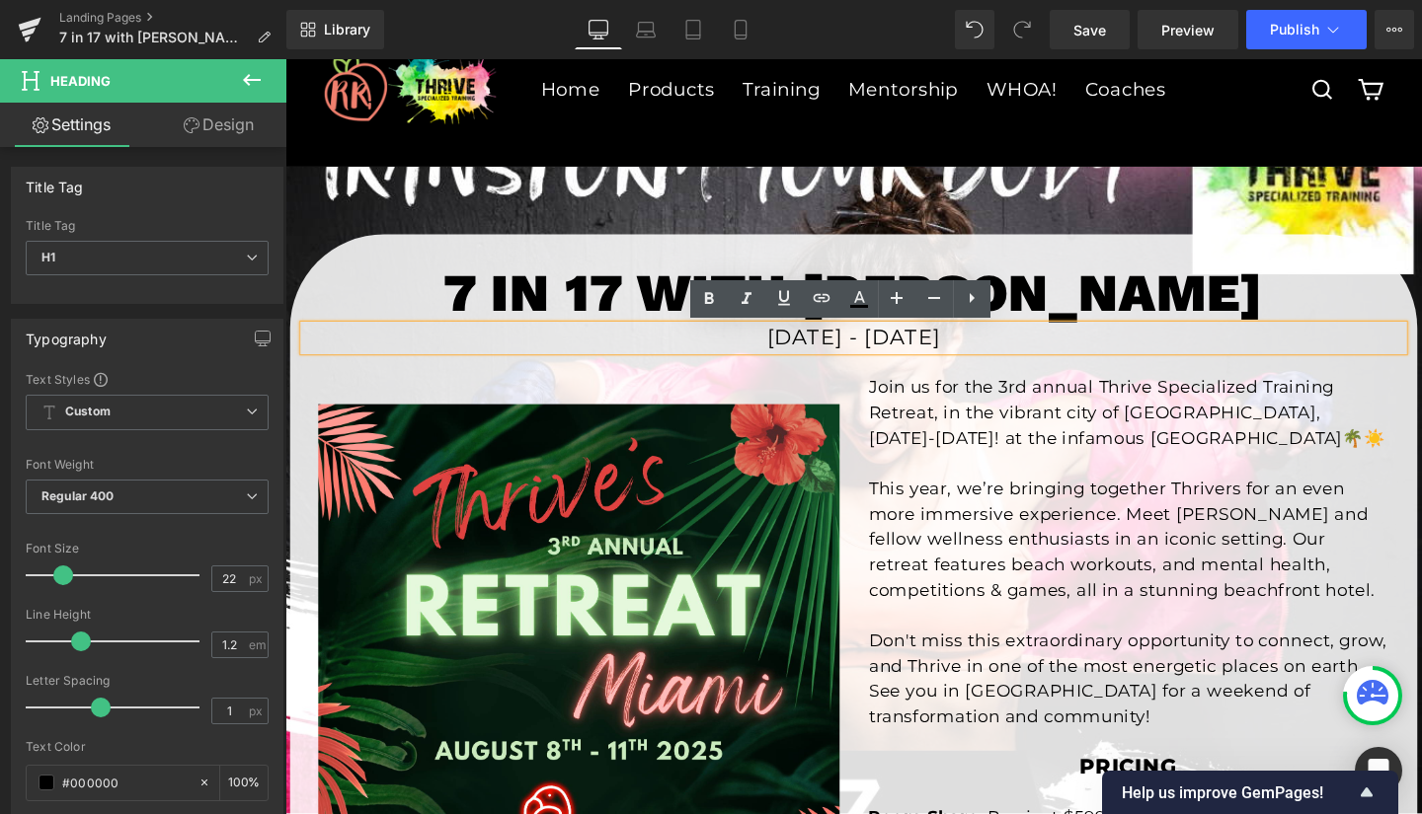
click at [928, 352] on h1 "August 8th - 11th 2025" at bounding box center [882, 353] width 1155 height 26
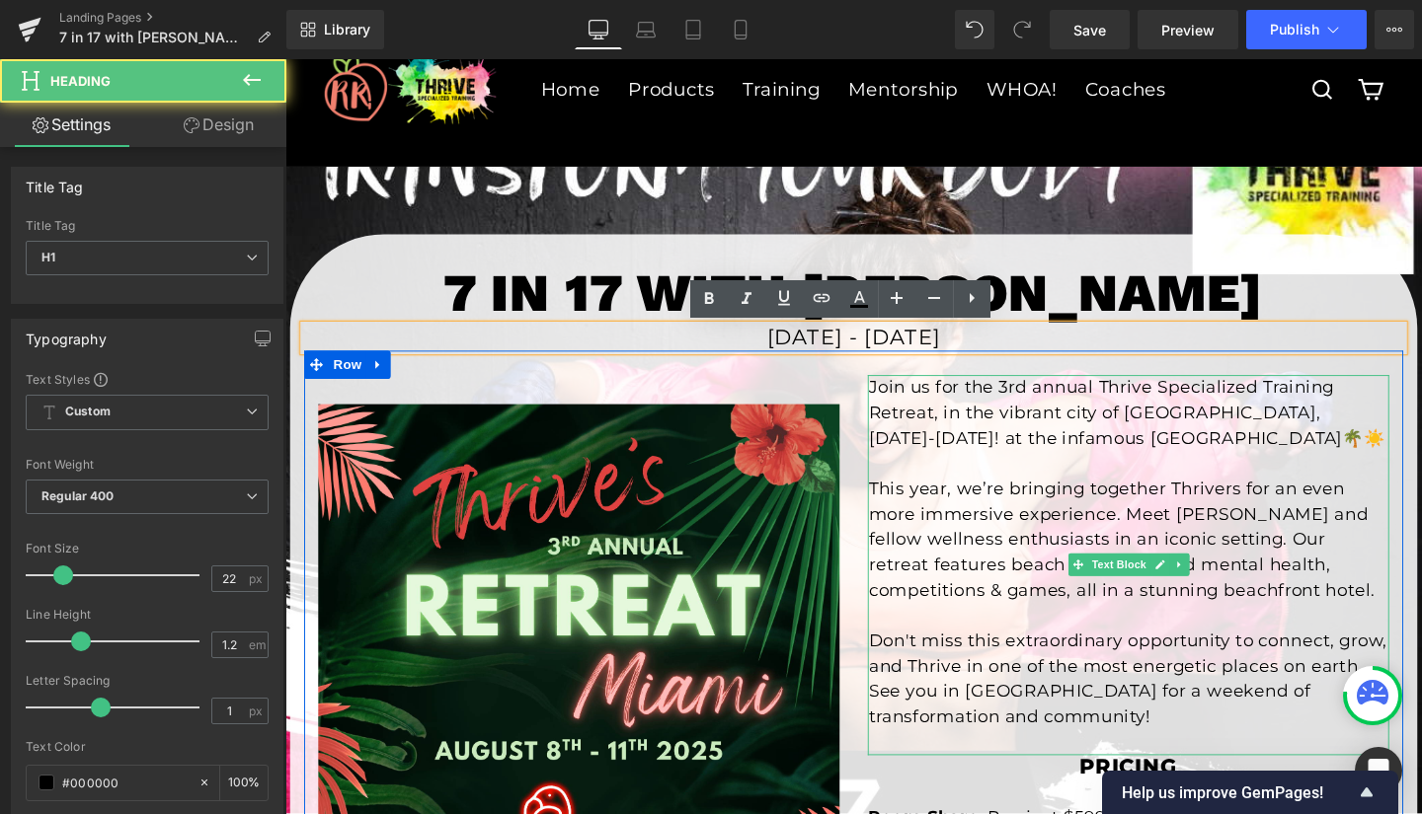
click at [980, 446] on p "Join us for the 3rd annual Thrive Specialized Training Retreat, in the vibrant …" at bounding box center [1171, 432] width 547 height 80
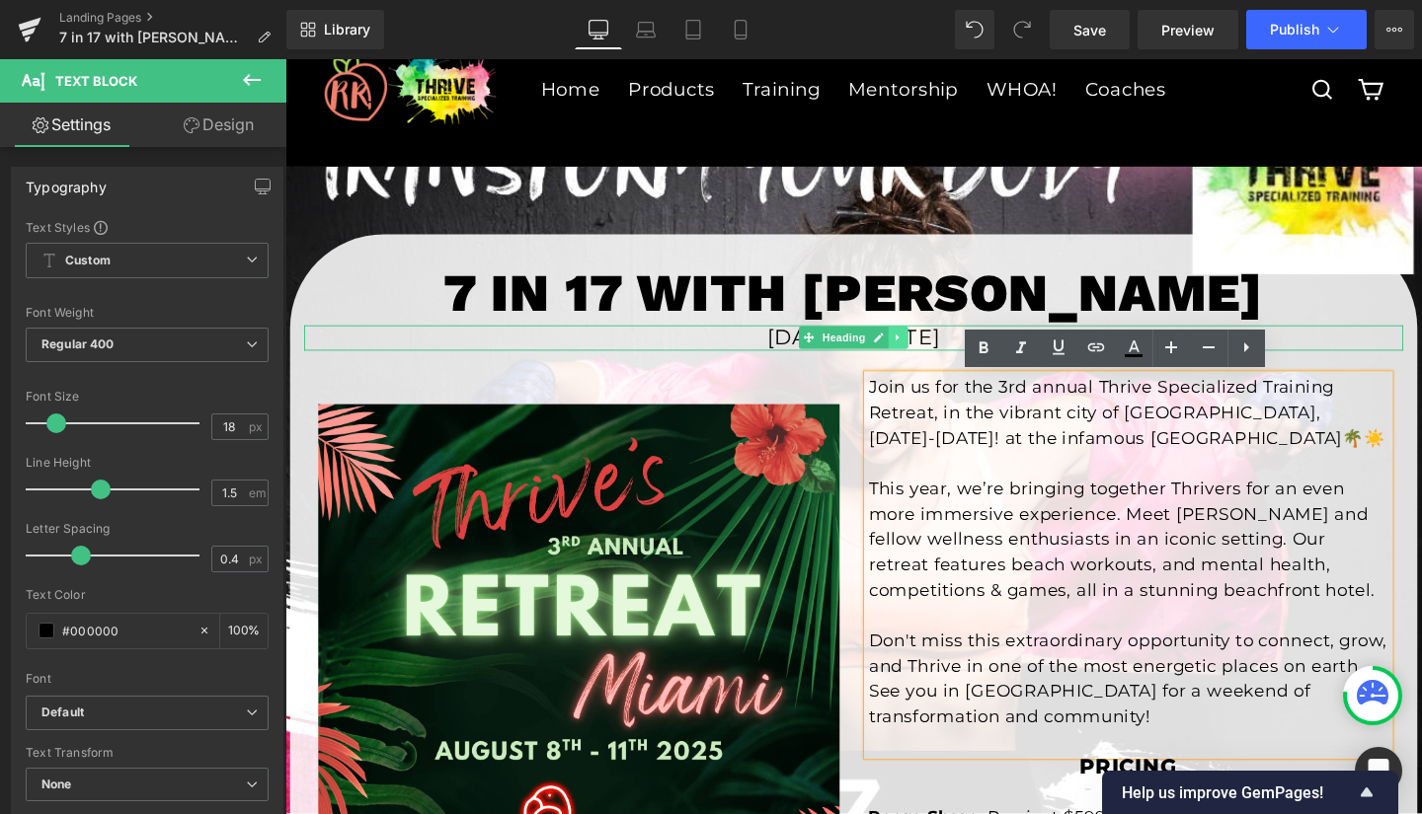
click at [924, 351] on icon at bounding box center [929, 352] width 11 height 12
click at [935, 351] on icon at bounding box center [940, 352] width 11 height 11
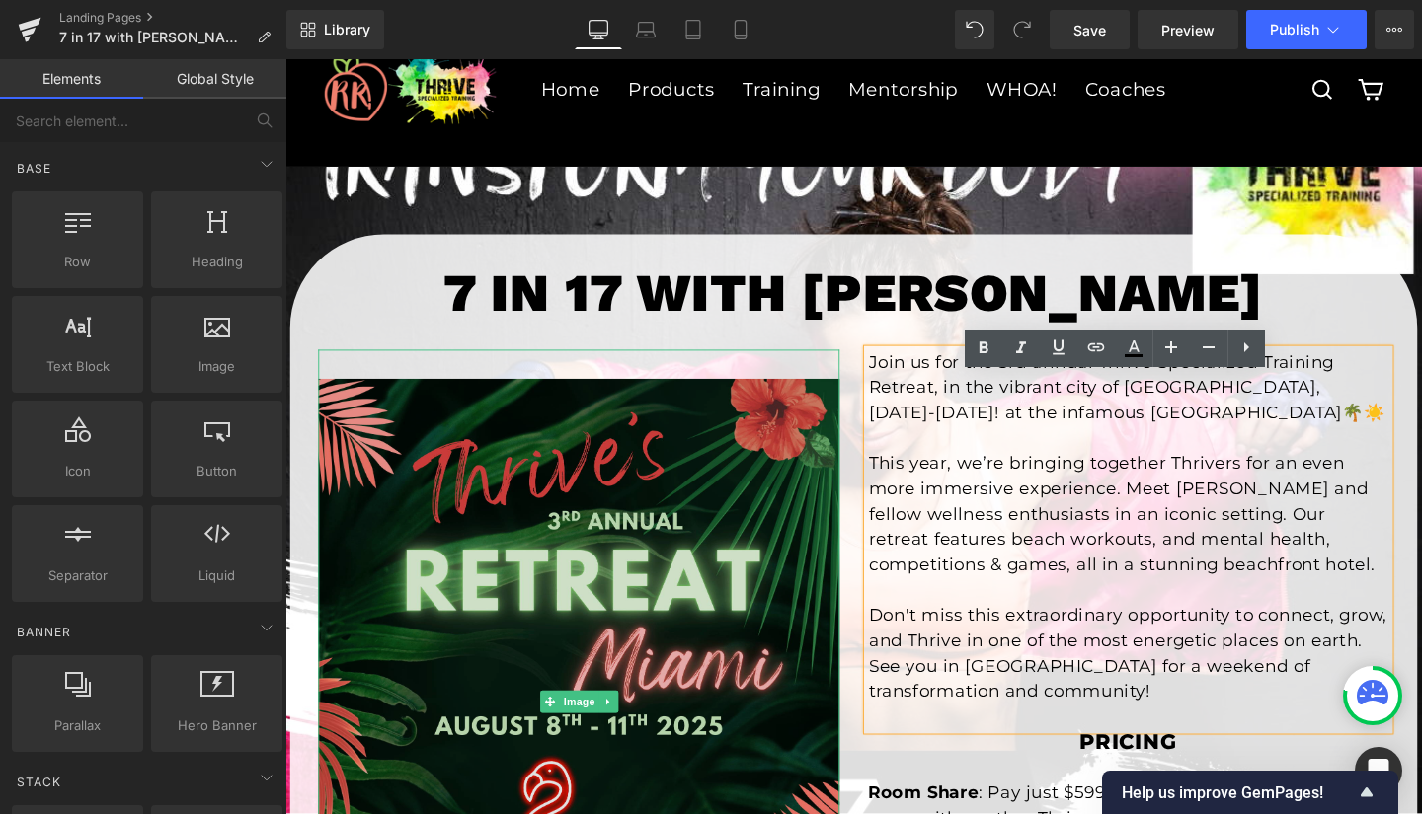
click at [617, 497] on img at bounding box center [594, 734] width 548 height 739
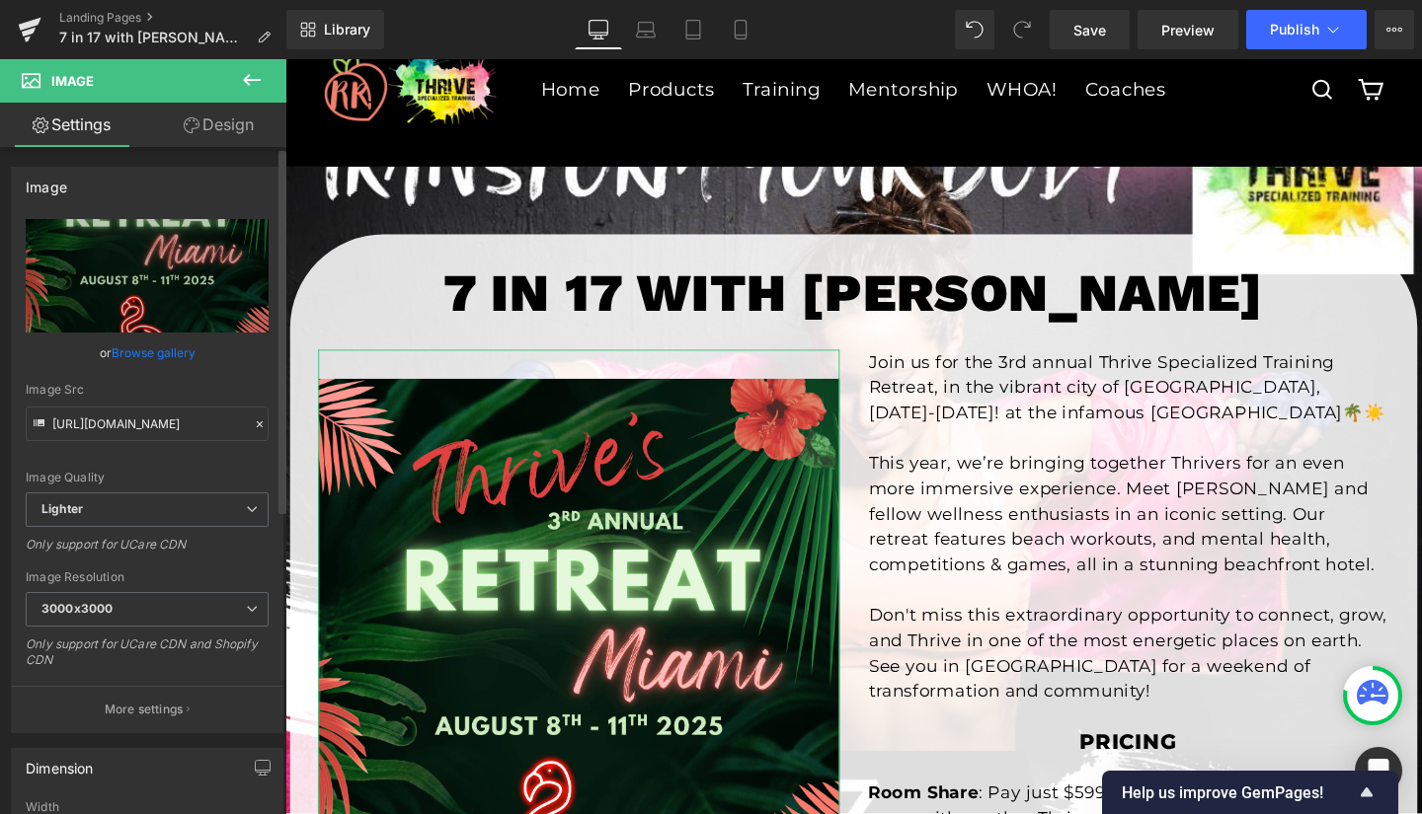
click at [147, 348] on link "Browse gallery" at bounding box center [154, 353] width 84 height 35
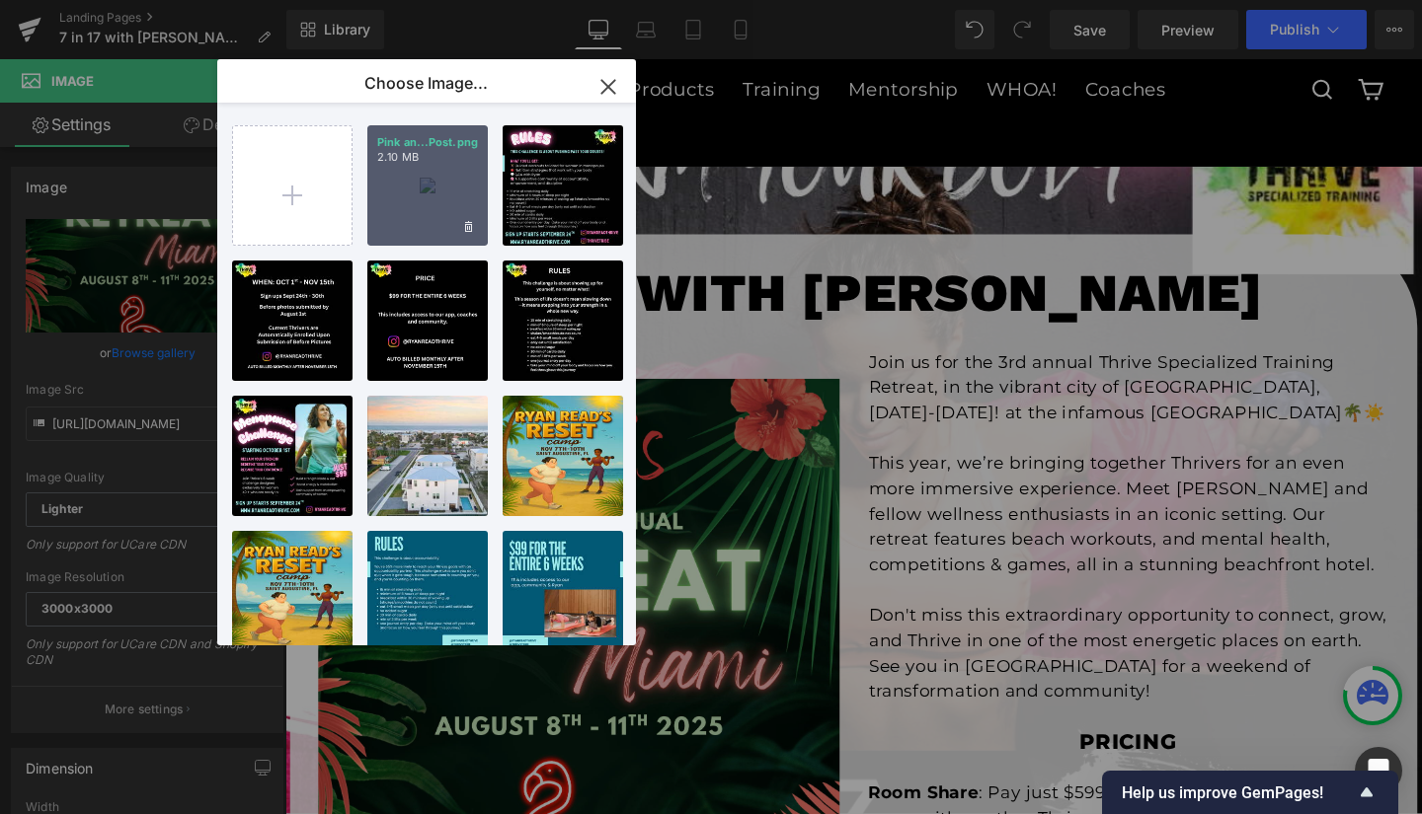
click at [409, 169] on div "Pink an...Post.png 2.10 MB" at bounding box center [427, 185] width 120 height 120
type input "https://ucarecdn.com/104728a9-adc1-4a7c-aca9-321e1df06946/-/format/auto/-/previ…"
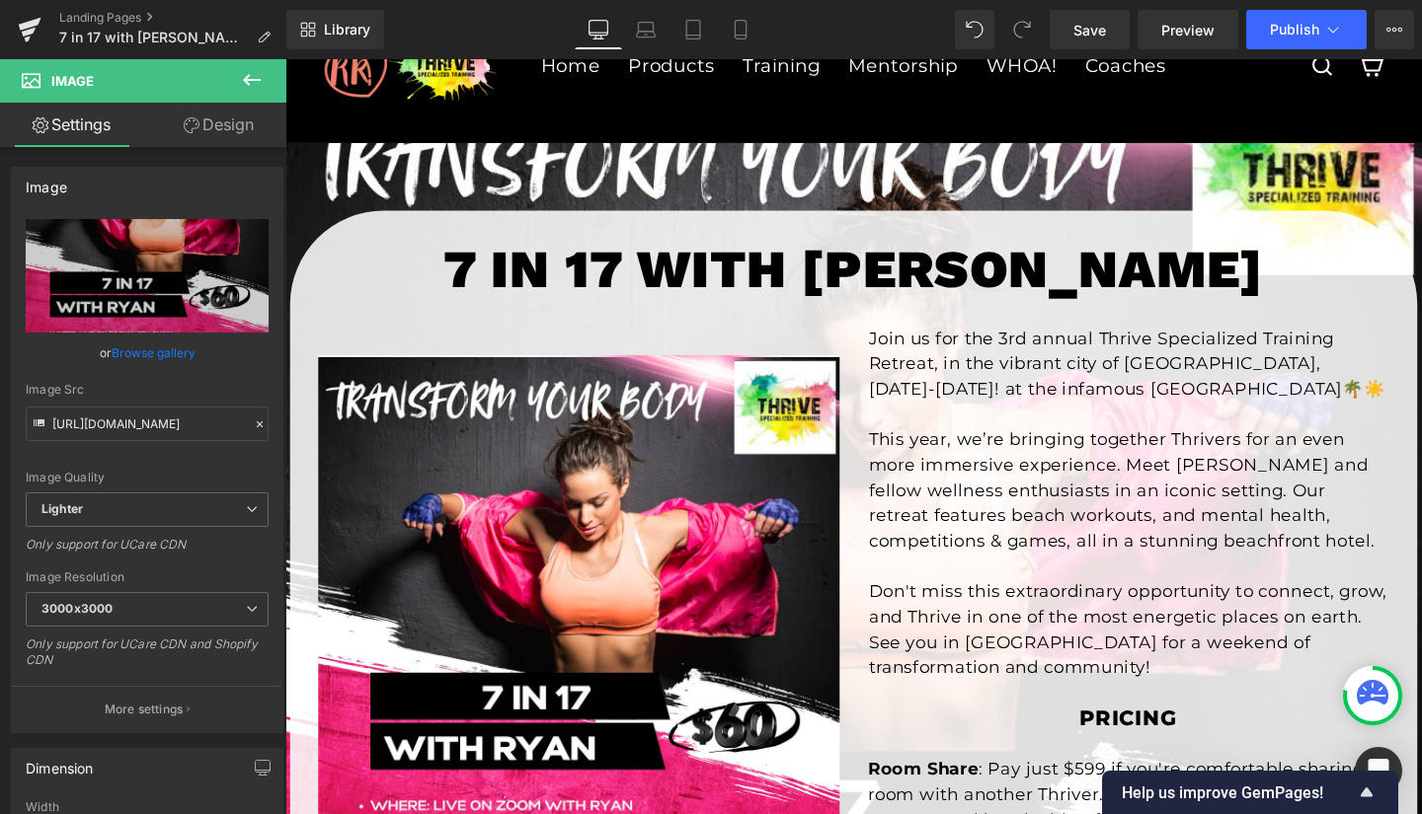
scroll to position [74, 0]
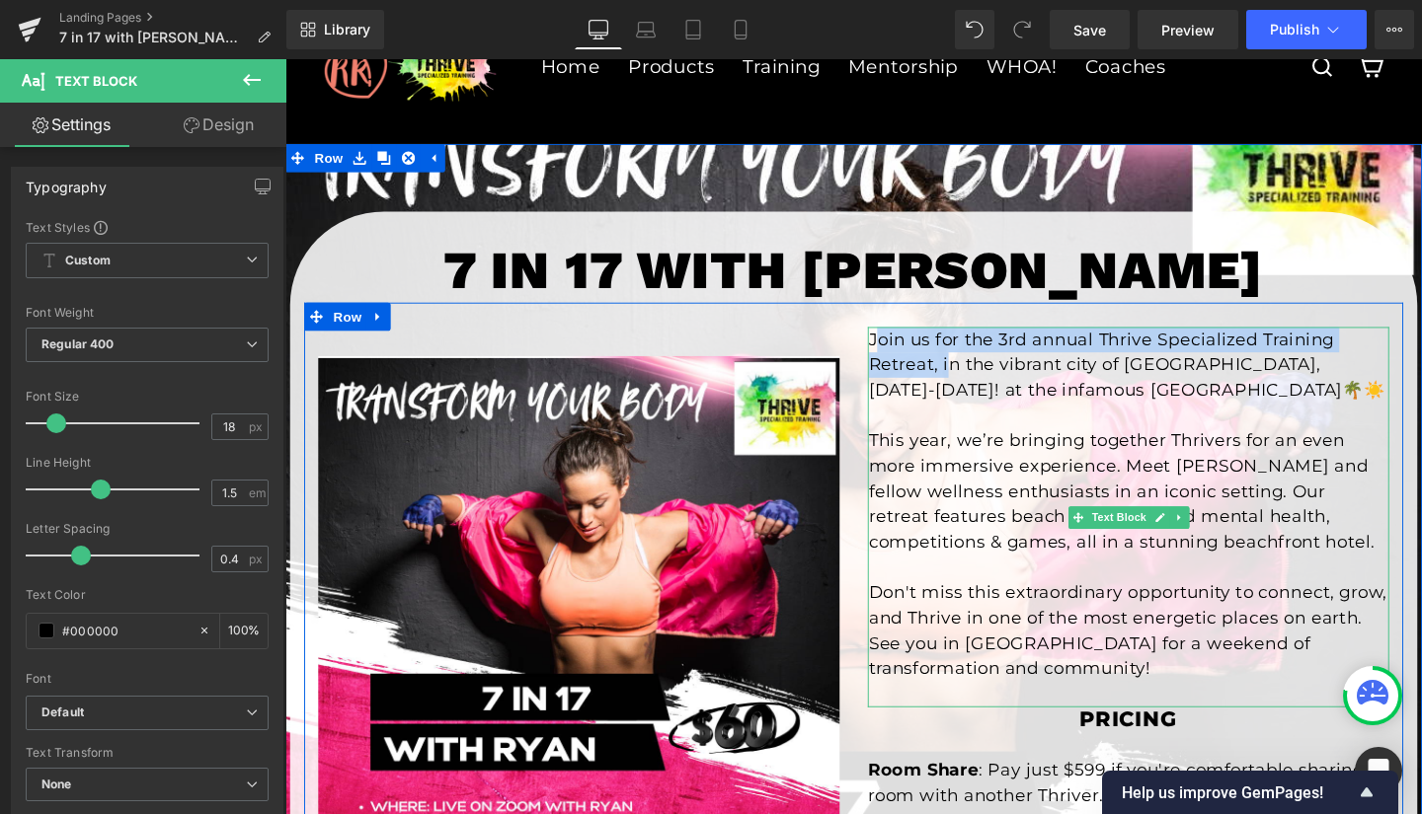
drag, startPoint x: 899, startPoint y: 353, endPoint x: 975, endPoint y: 368, distance: 77.4
click at [975, 368] on p "Join us for the 3rd annual Thrive Specialized Training Retreat, in the vibrant …" at bounding box center [1171, 381] width 547 height 80
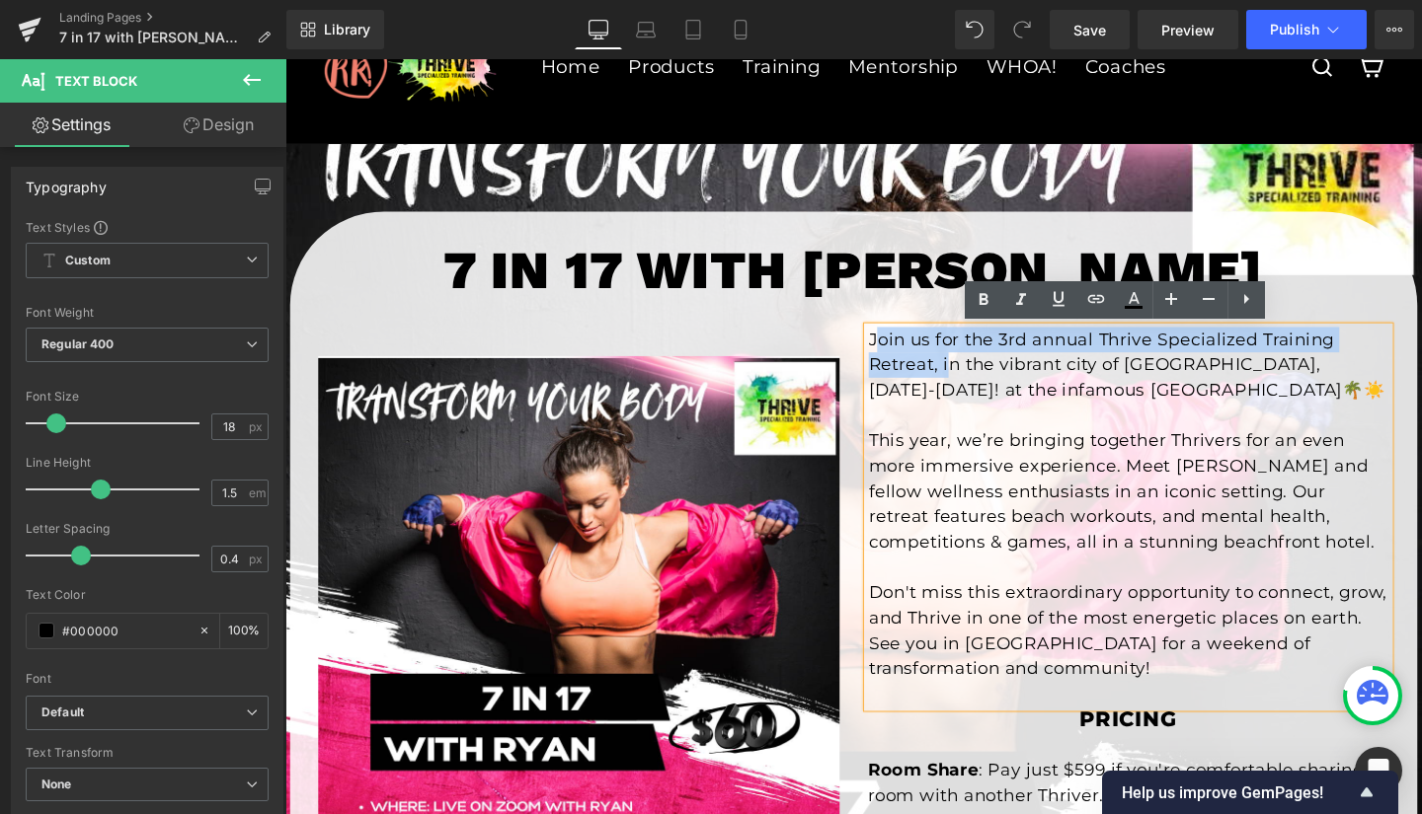
click at [971, 368] on p "Join us for the 3rd annual Thrive Specialized Training Retreat, in the vibrant …" at bounding box center [1171, 381] width 547 height 80
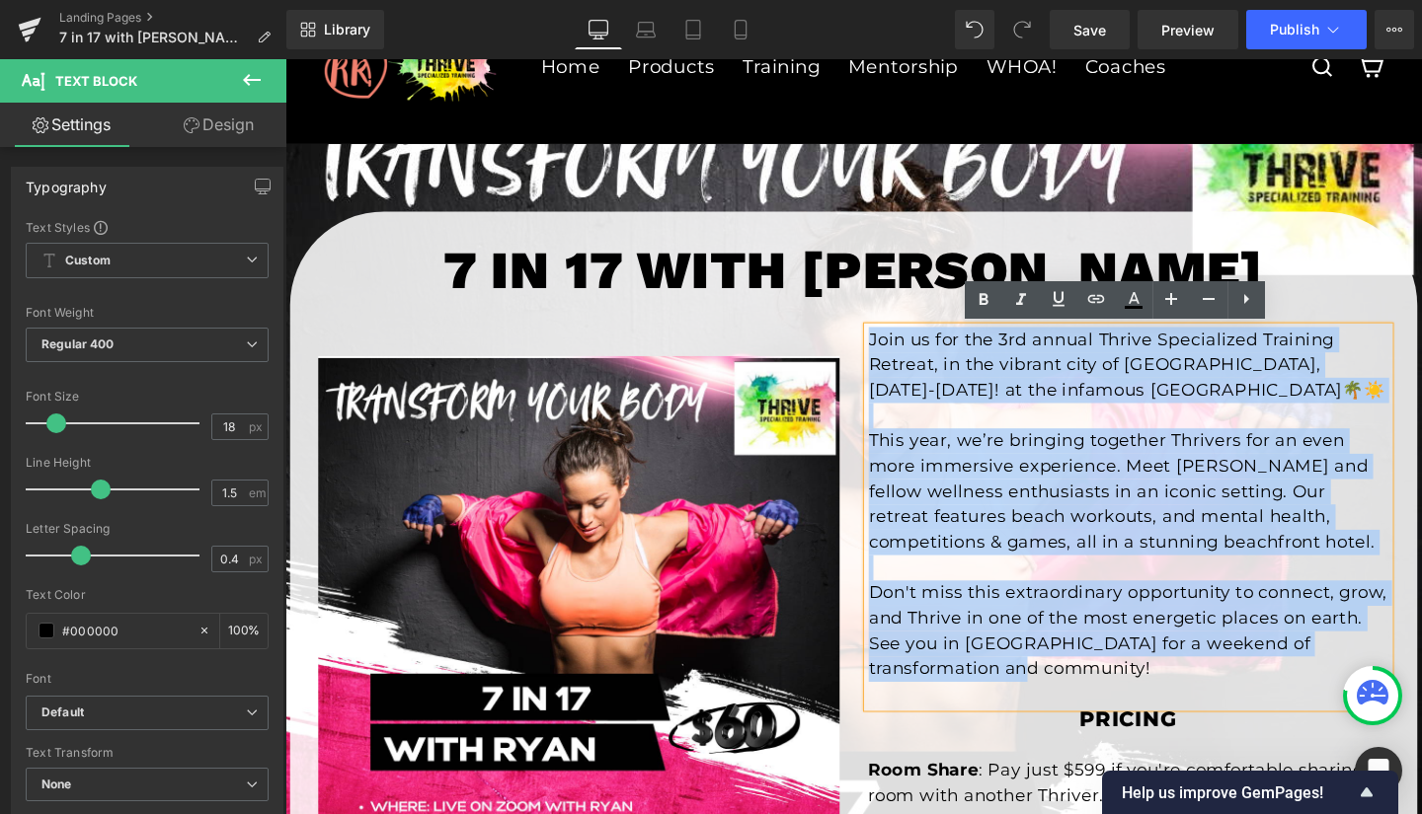
drag, startPoint x: 894, startPoint y: 353, endPoint x: 1108, endPoint y: 710, distance: 415.3
click at [1108, 710] on div "Join us for the 3rd annual Thrive Specialized Training Retreat, in the vibrant …" at bounding box center [1171, 541] width 548 height 400
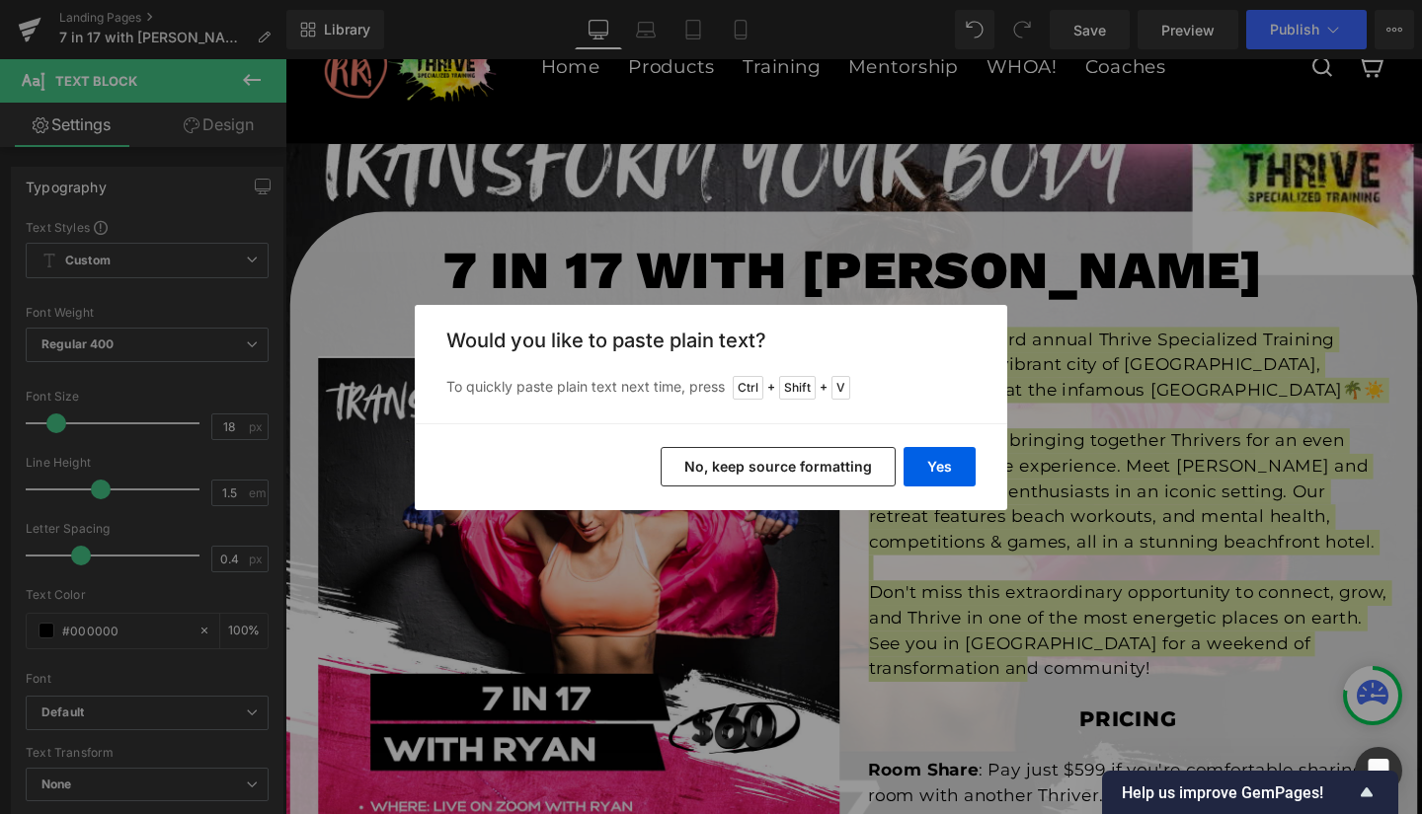
click at [801, 461] on button "No, keep source formatting" at bounding box center [777, 466] width 235 height 39
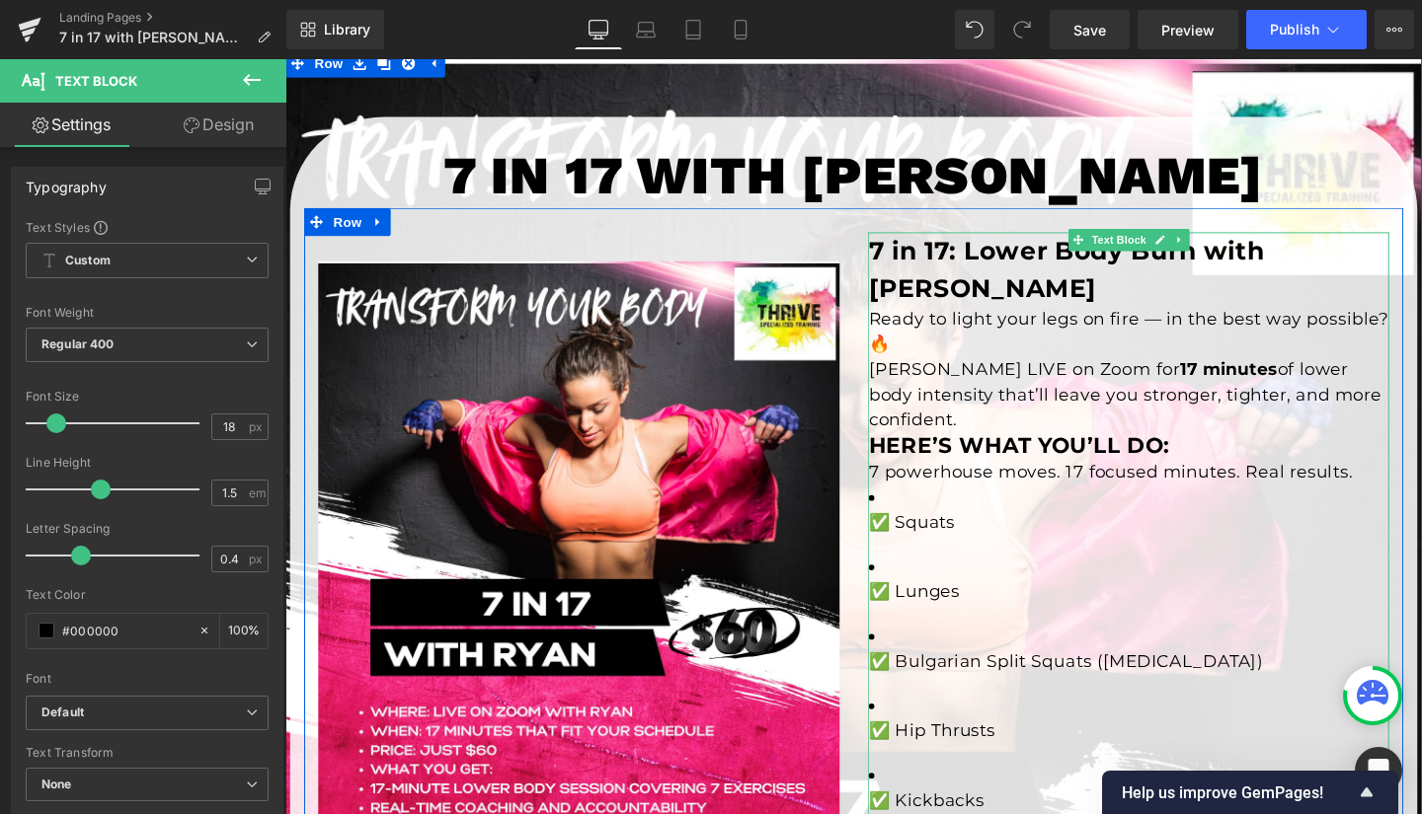
scroll to position [175, 0]
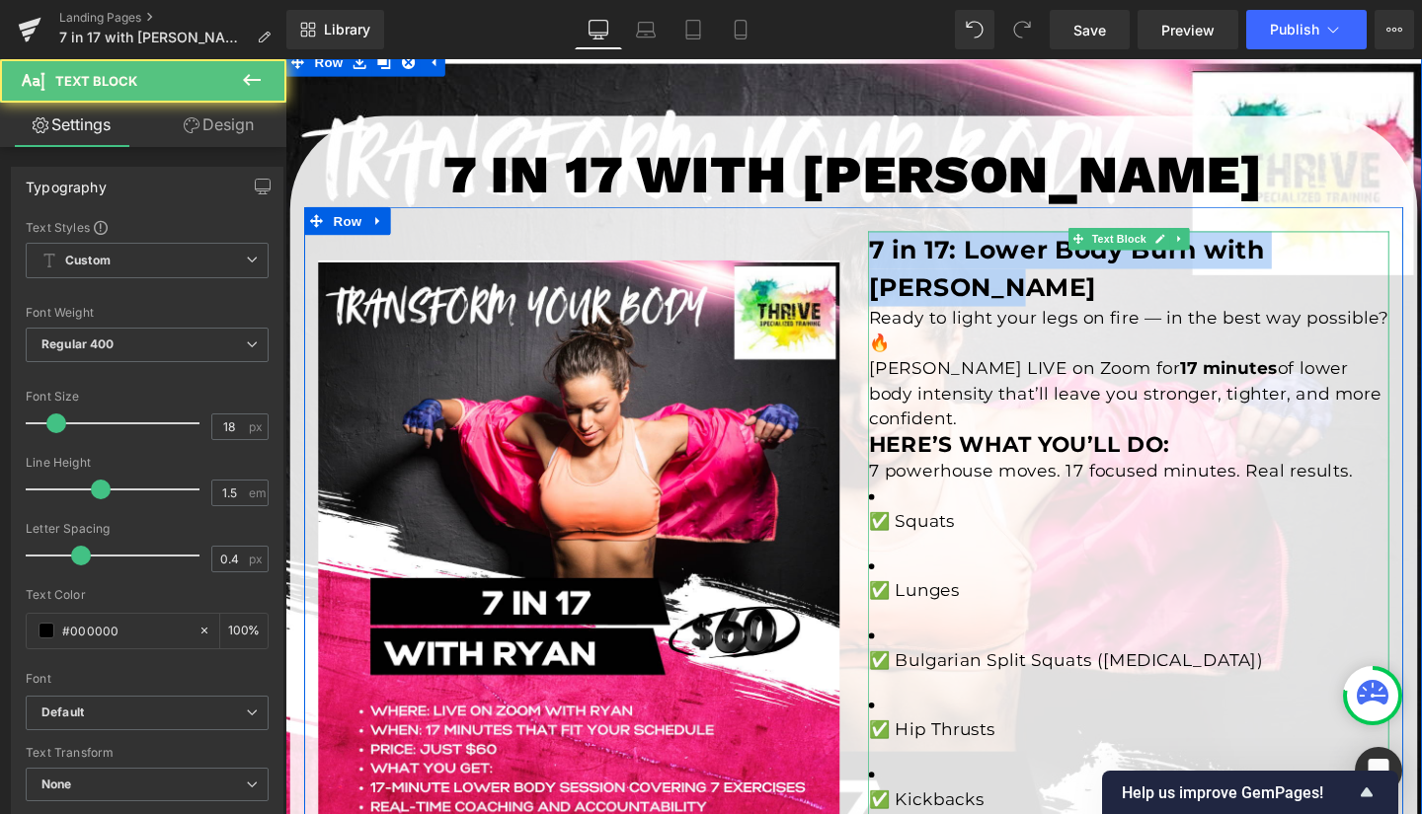
drag, startPoint x: 977, startPoint y: 302, endPoint x: 896, endPoint y: 257, distance: 92.8
click at [898, 257] on h2 "7 in 17: Lower Body Burn with Ryan Read" at bounding box center [1171, 279] width 547 height 78
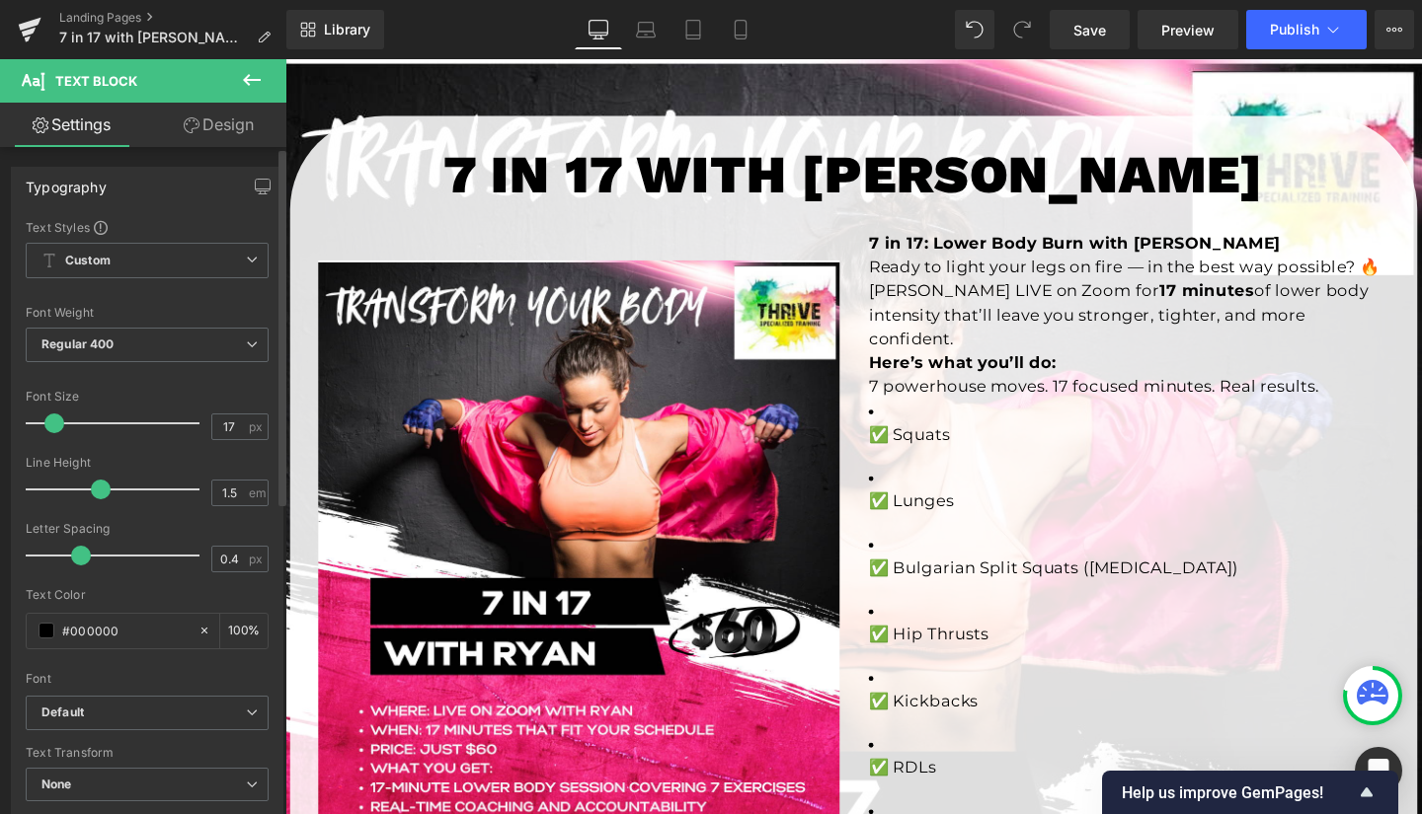
click at [53, 429] on span at bounding box center [54, 424] width 20 height 20
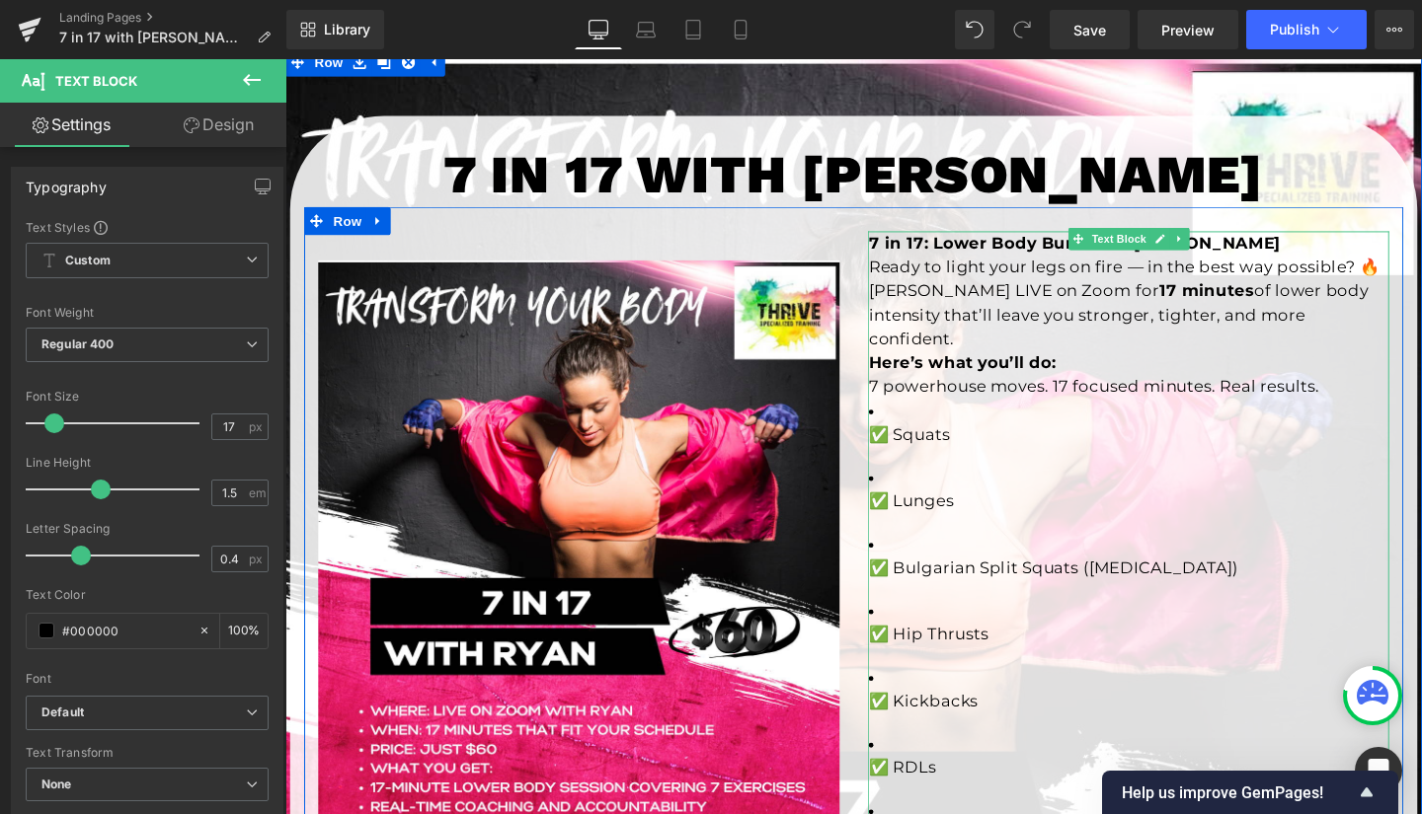
click at [1182, 276] on p "Ready to light your legs on fire — in the best way possible? 🔥 Join Ryan LIVE o…" at bounding box center [1171, 316] width 547 height 101
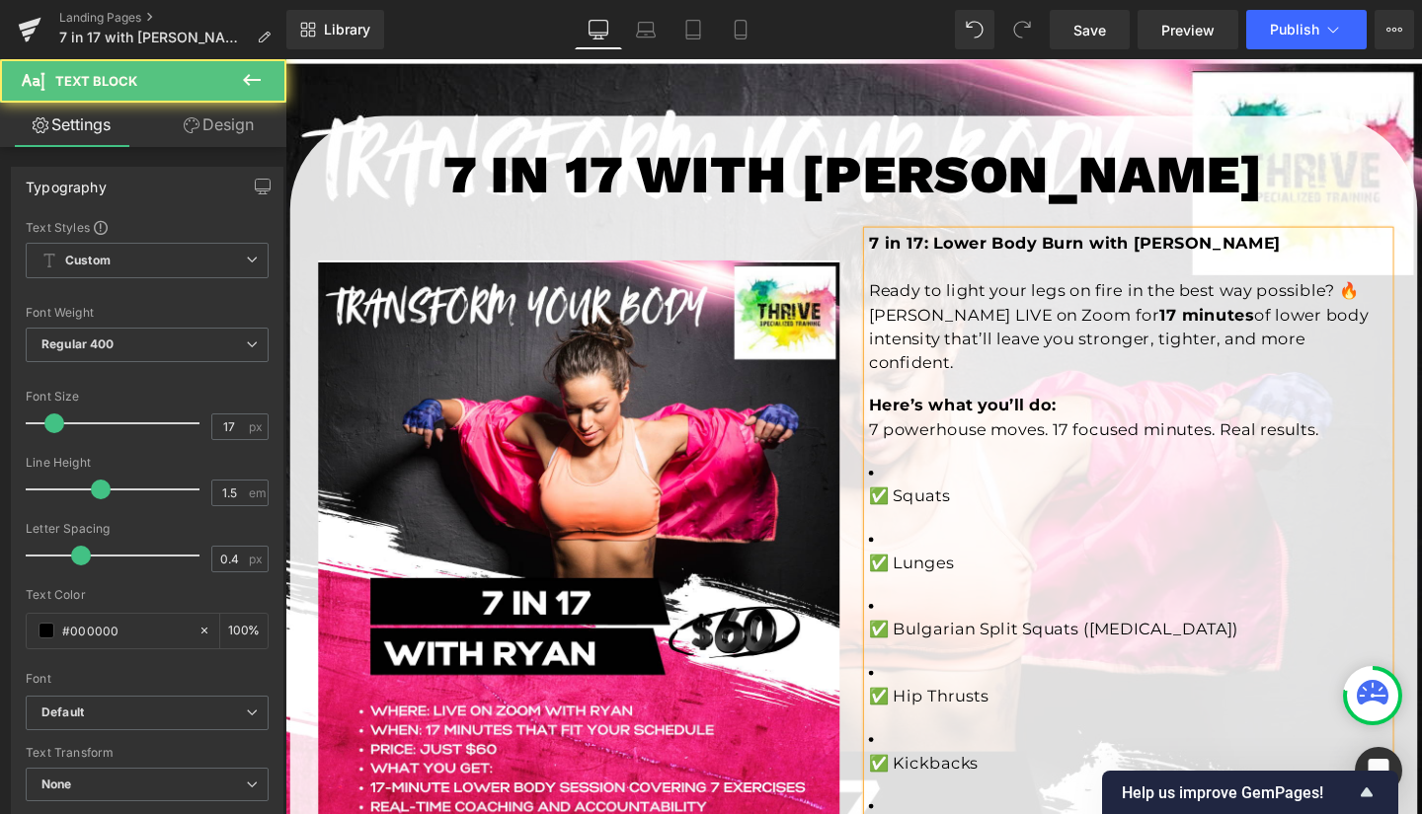
click at [1411, 305] on p "Ready to light your legs on fire in the best way possible? 🔥 Join Ryan LIVE on …" at bounding box center [1171, 340] width 547 height 101
click at [1261, 255] on strong "7 in 17: Lower Body Burn with Ryan Read" at bounding box center [1114, 252] width 432 height 20
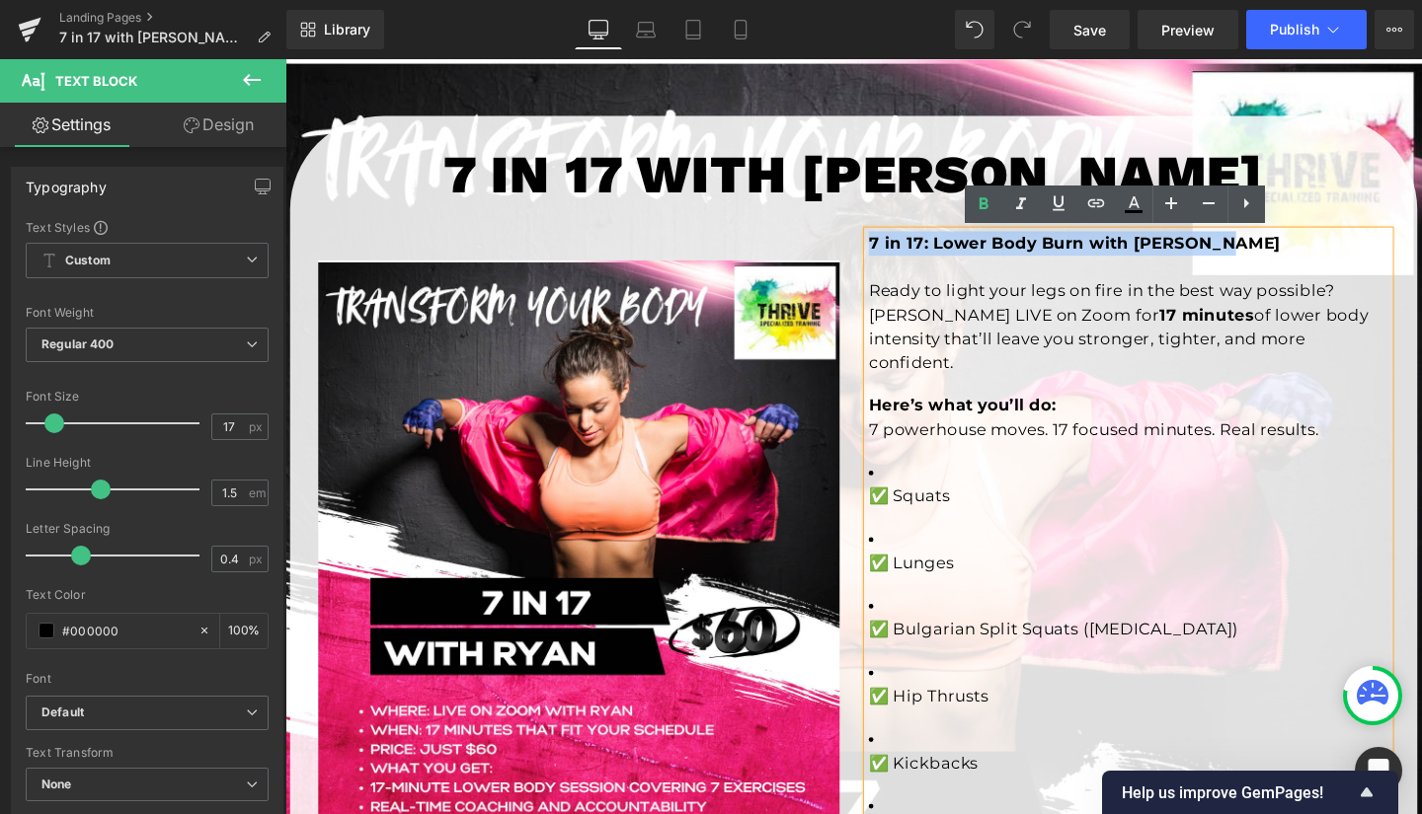
drag, startPoint x: 1269, startPoint y: 251, endPoint x: 895, endPoint y: 252, distance: 373.2
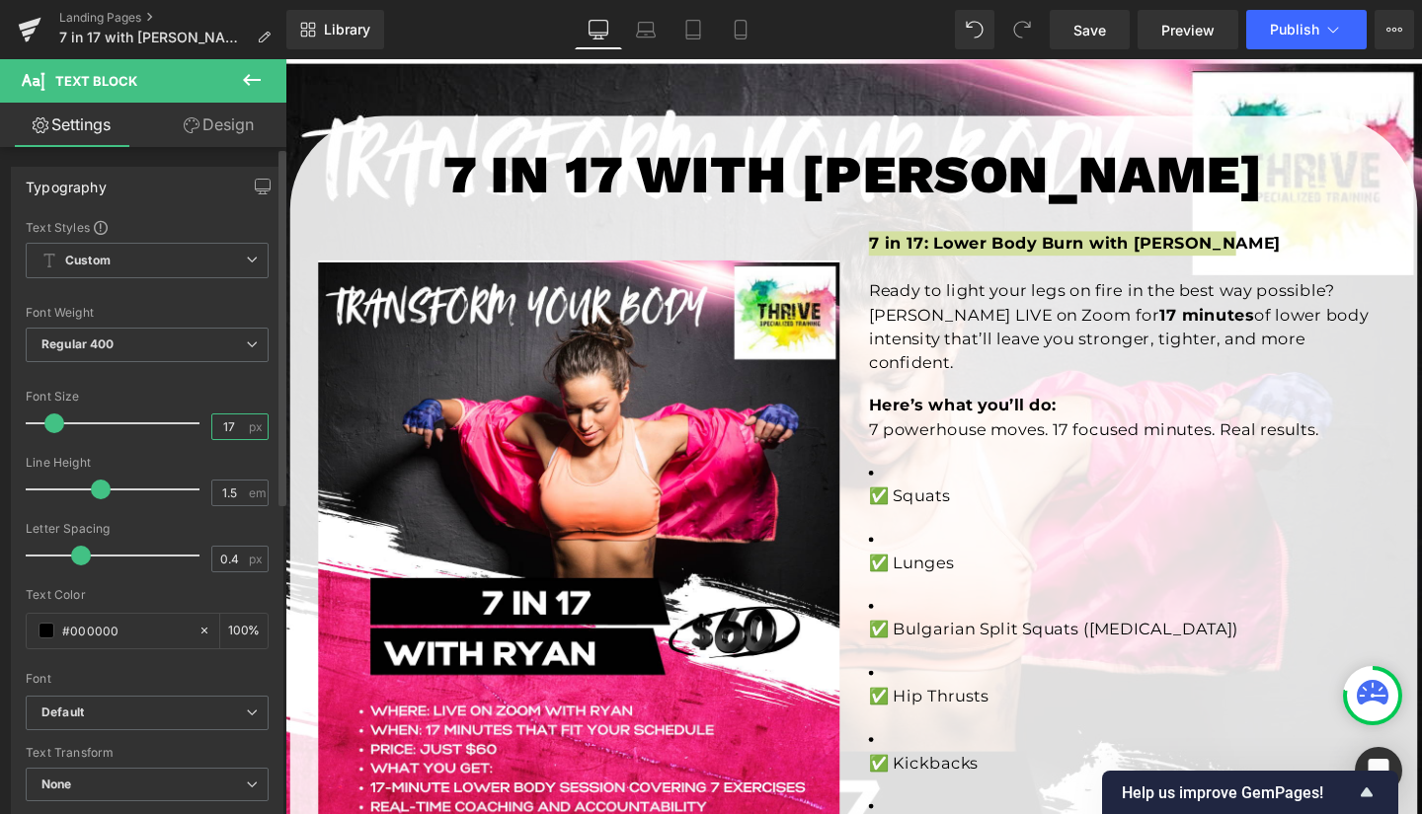
click at [229, 423] on input "17" at bounding box center [229, 427] width 35 height 25
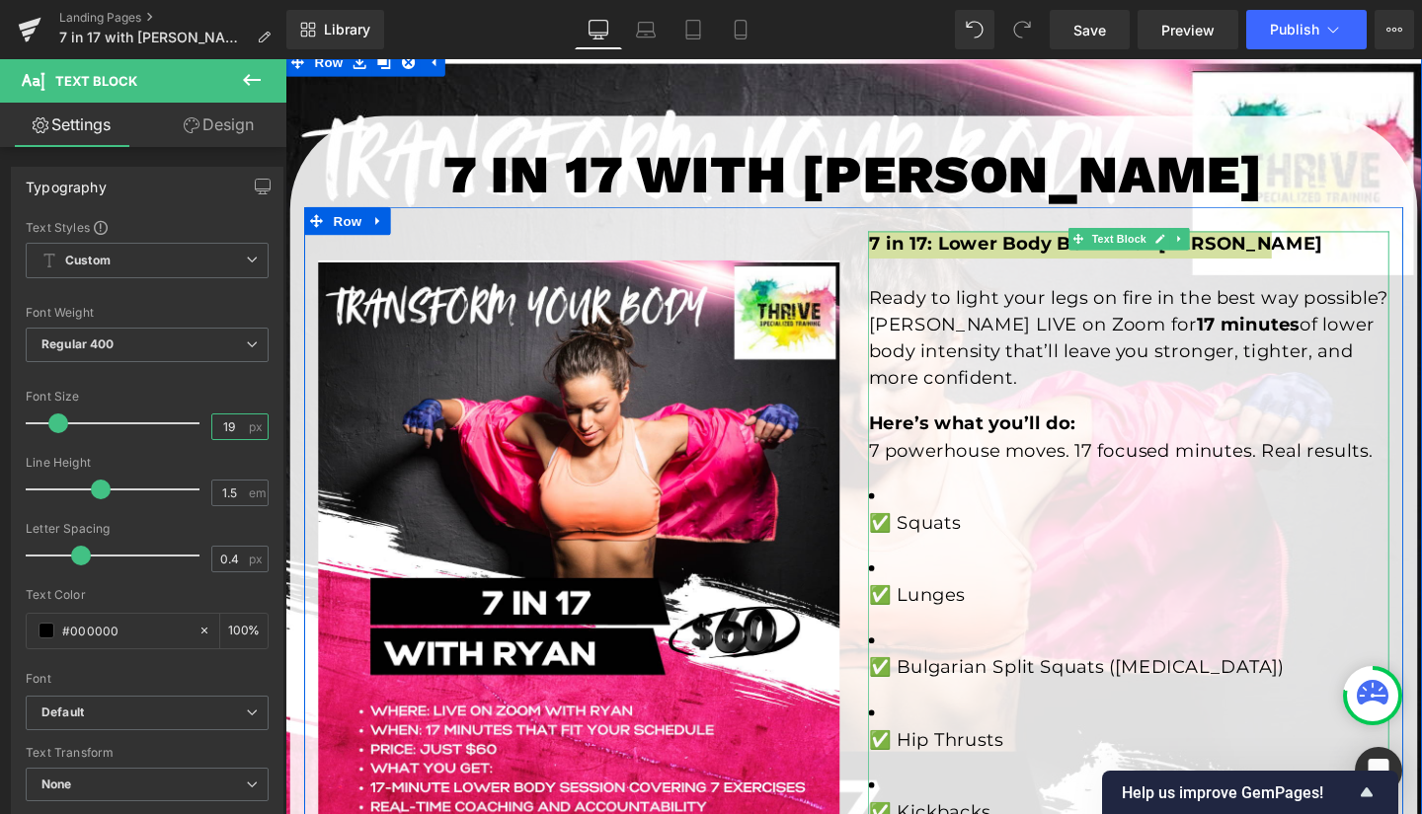
type input "19"
click at [1091, 318] on p "Ready to light your legs on fire in the best way possible? Join Ryan LIVE on Zo…" at bounding box center [1171, 352] width 547 height 113
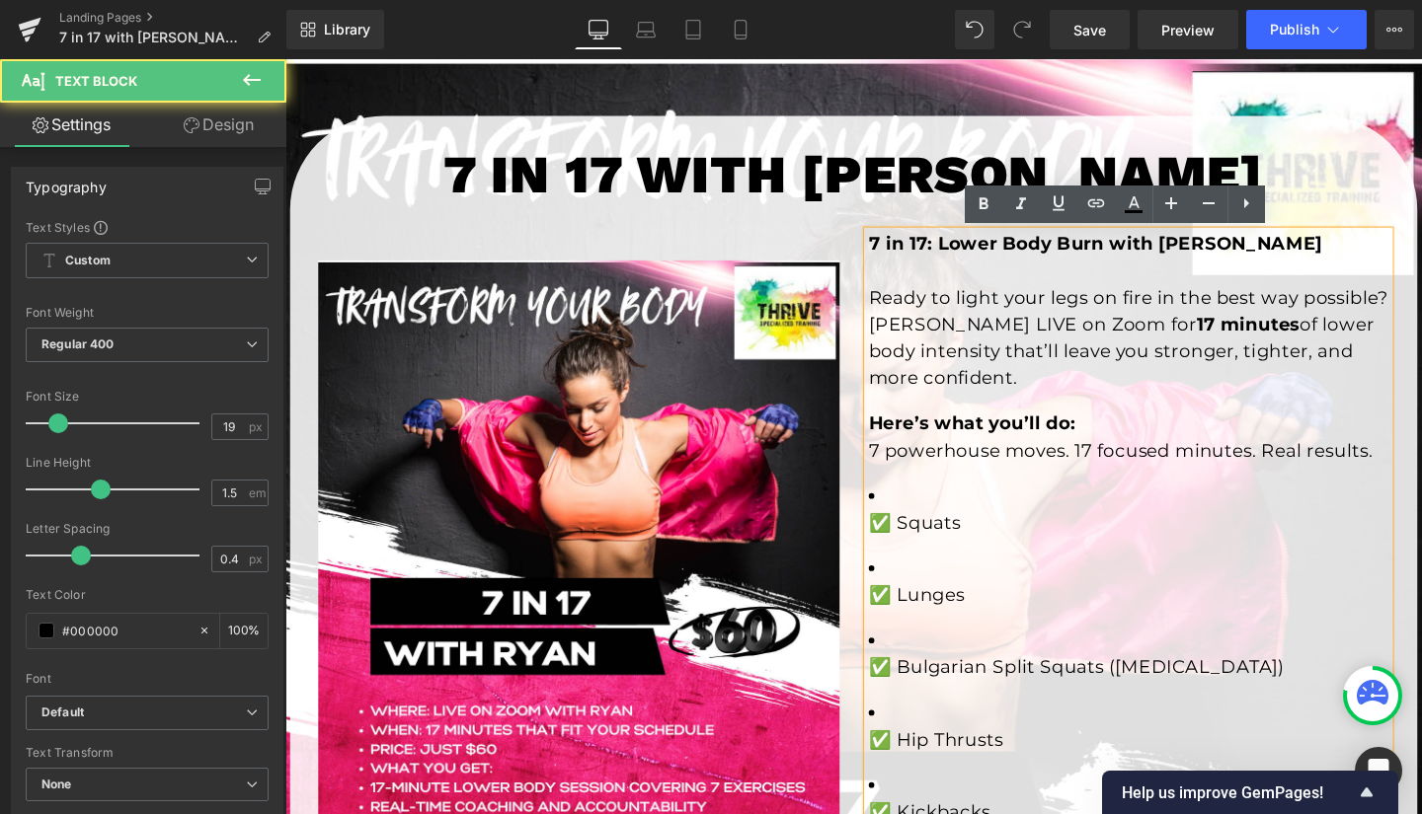
click at [1002, 349] on p "Ready to light your legs on fire in the best way possible? Join Ryan LIVE on Zo…" at bounding box center [1171, 352] width 547 height 113
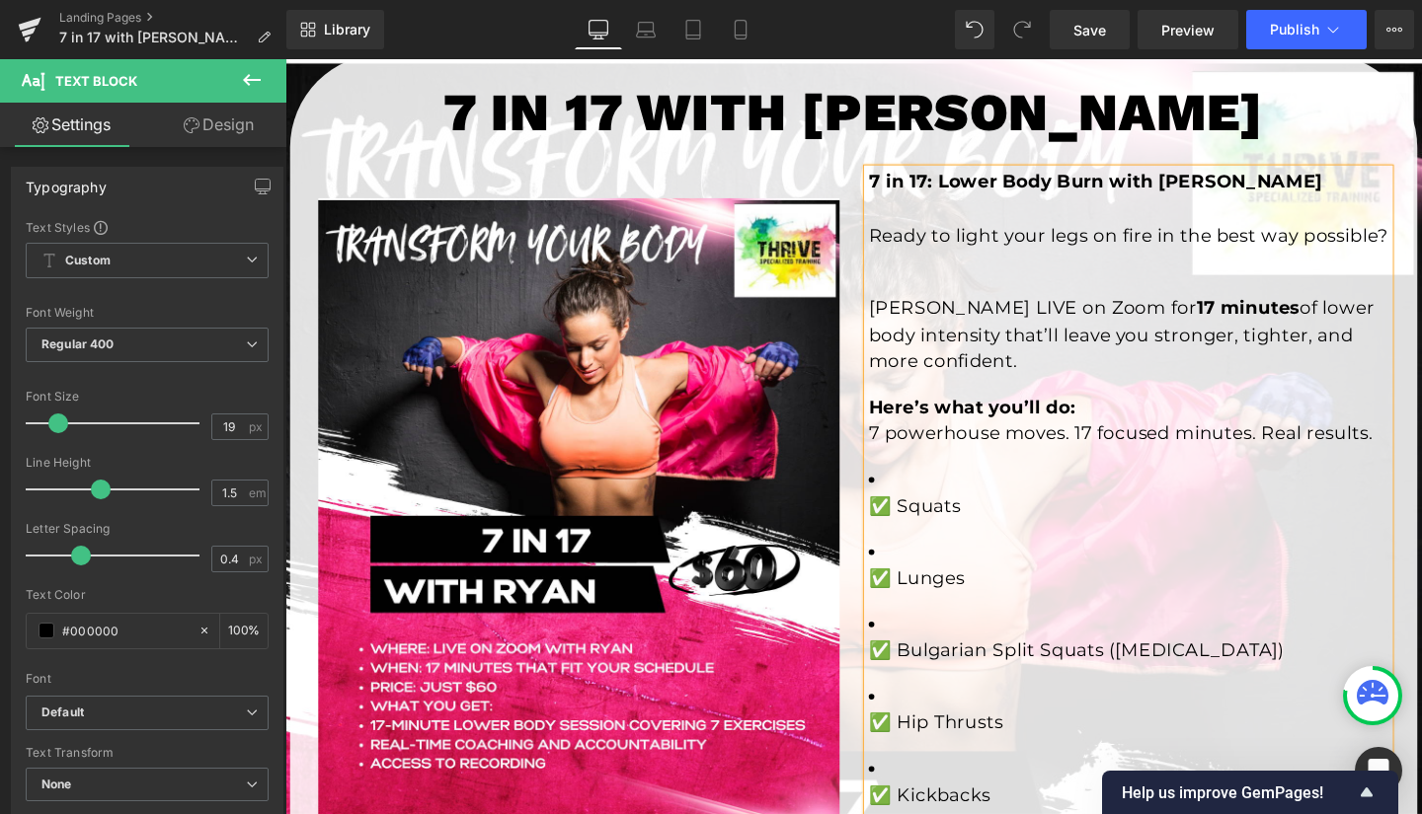
scroll to position [314, 0]
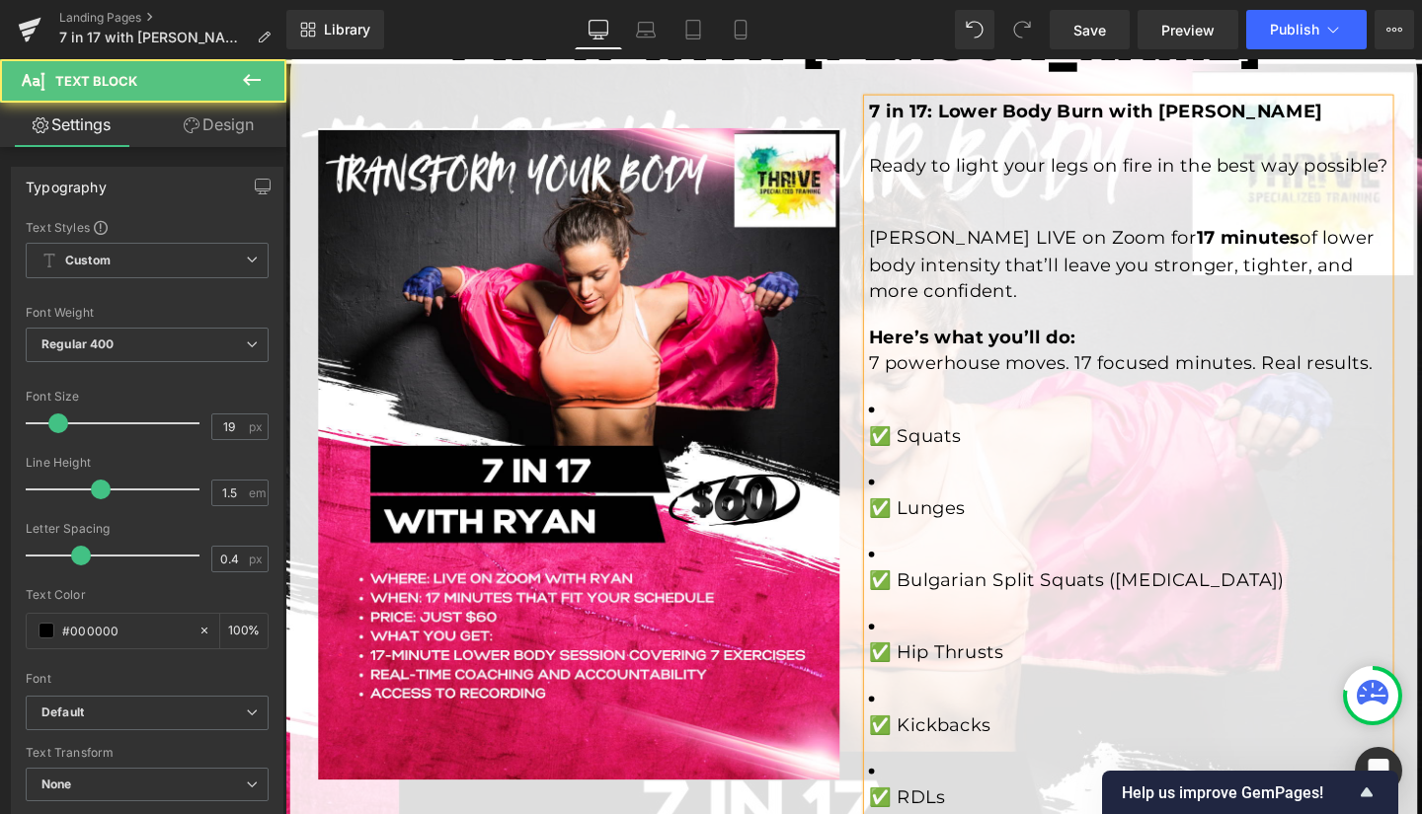
click at [906, 460] on li "✅ Squats" at bounding box center [1171, 442] width 547 height 56
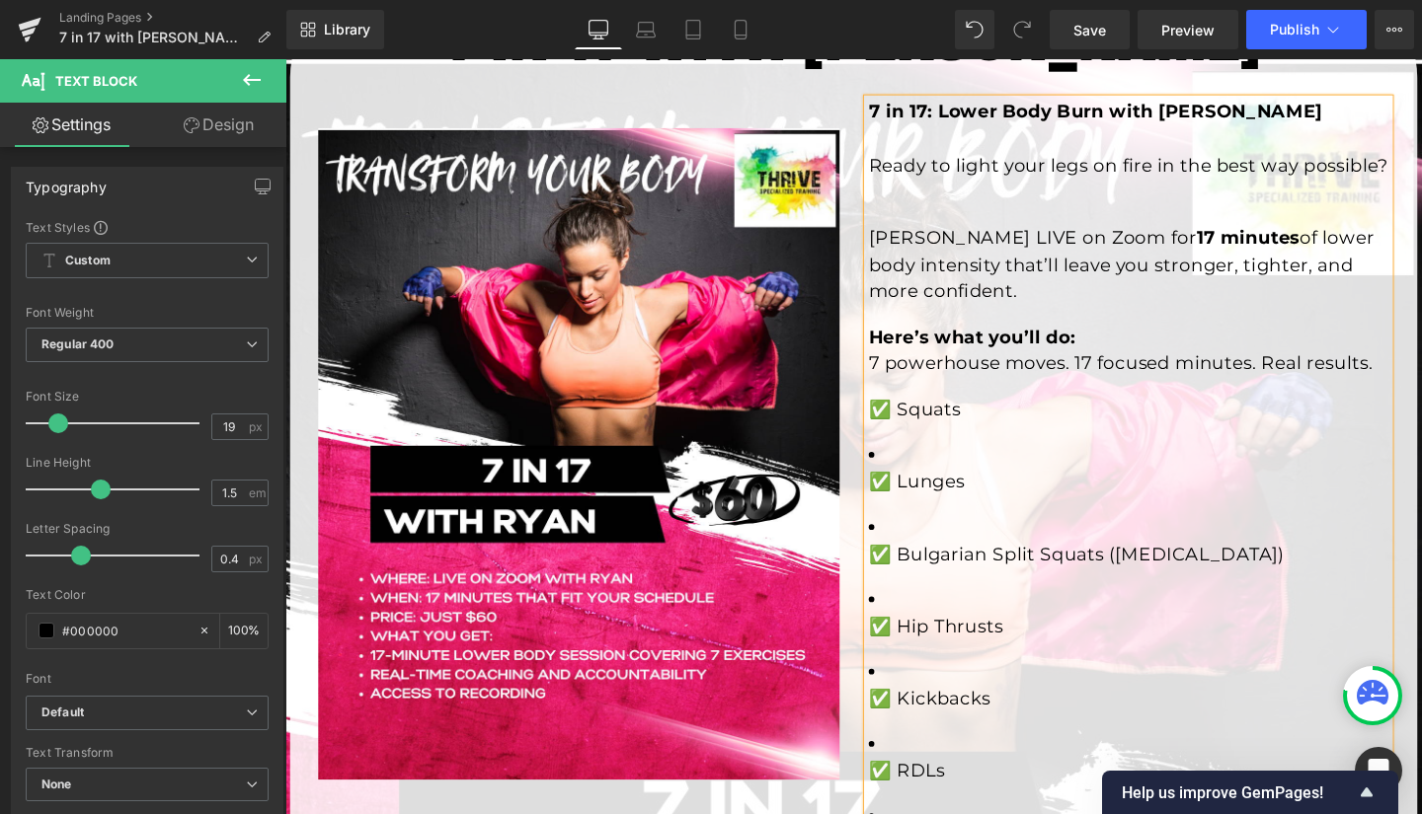
click at [898, 518] on p "✅ Lunges" at bounding box center [1171, 504] width 547 height 29
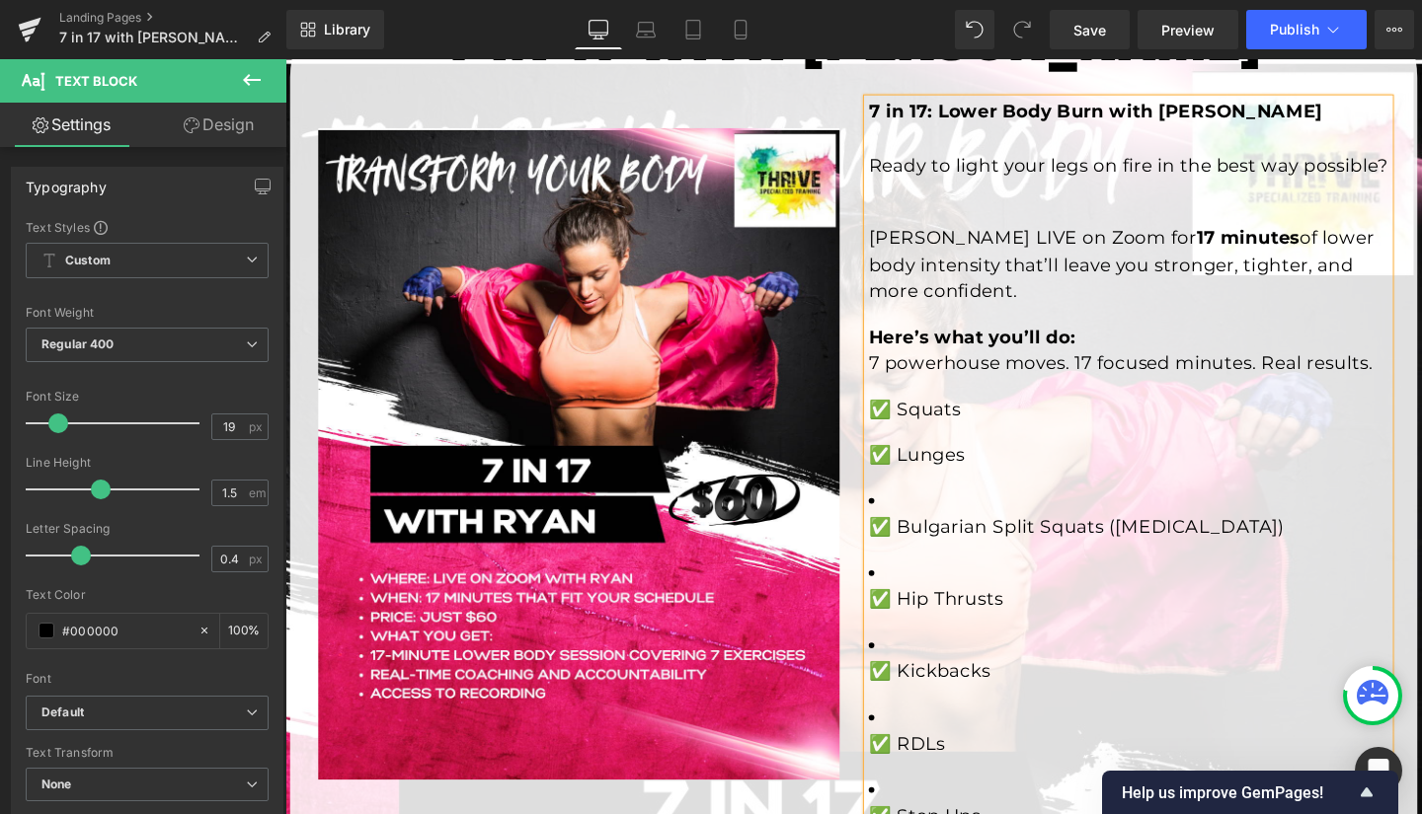
click at [898, 566] on p "✅ Bulgarian Split Squats (BSS)" at bounding box center [1171, 551] width 547 height 29
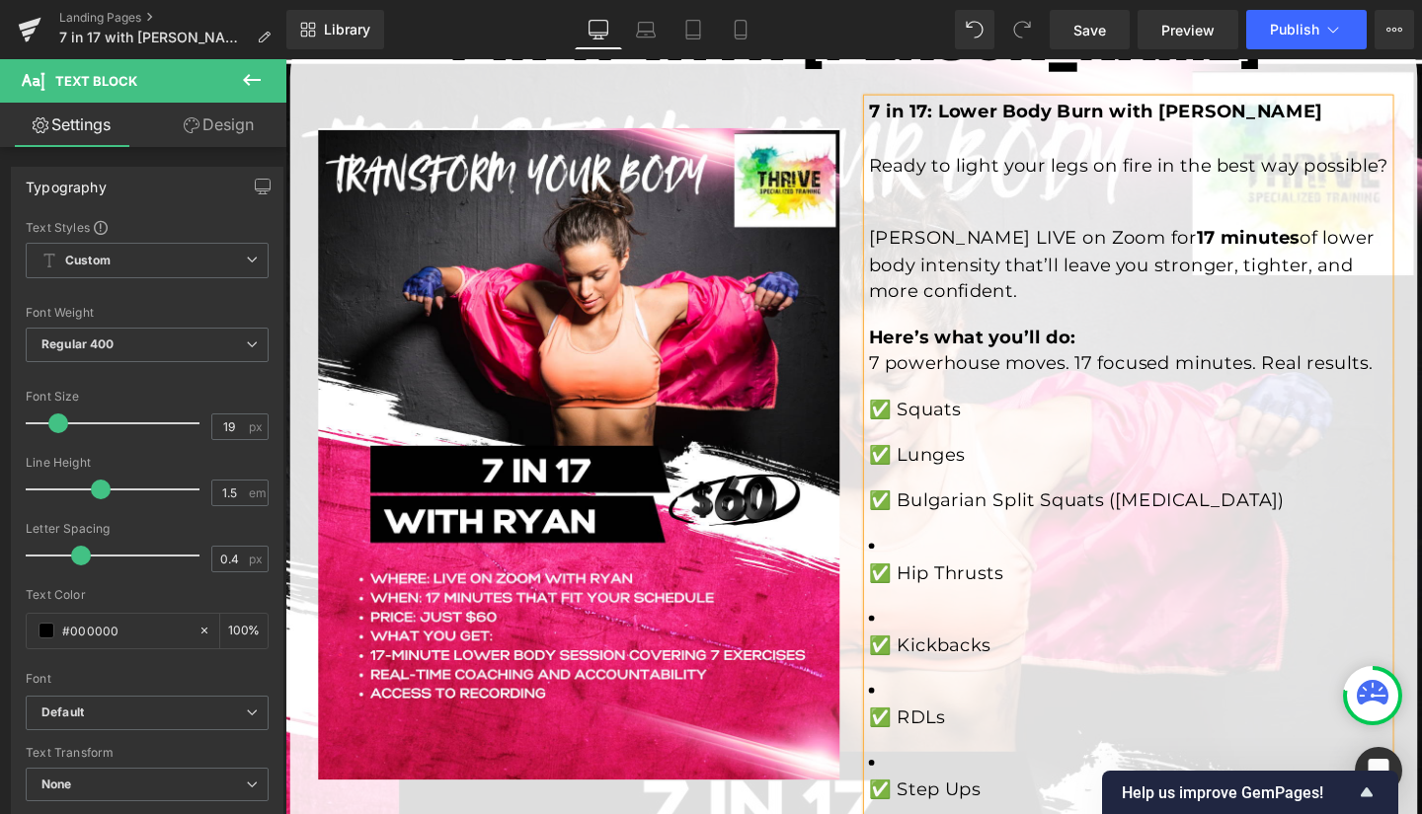
click at [898, 614] on p "✅ Hip Thrusts" at bounding box center [1171, 599] width 547 height 29
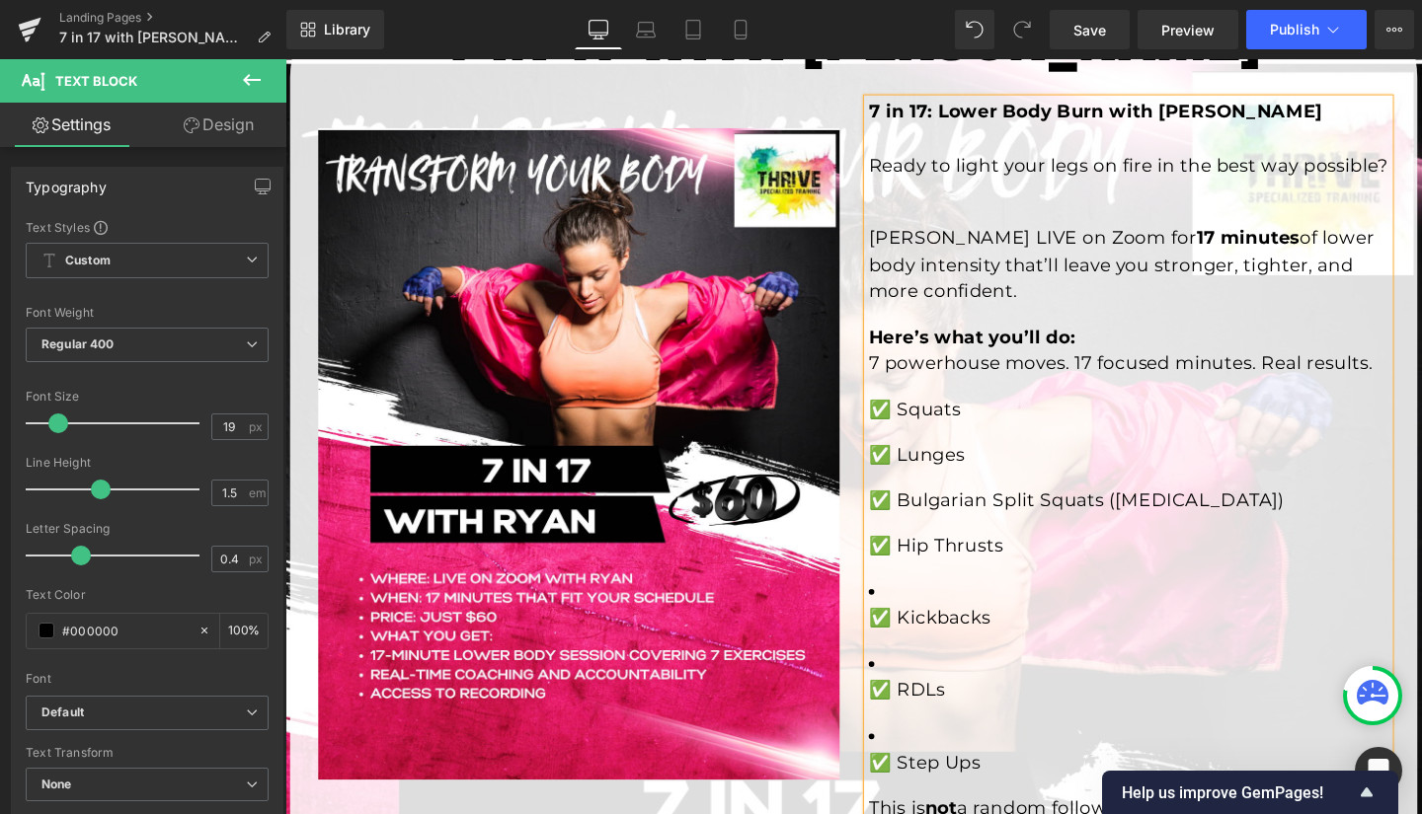
click at [898, 661] on p "✅ Kickbacks" at bounding box center [1171, 647] width 547 height 29
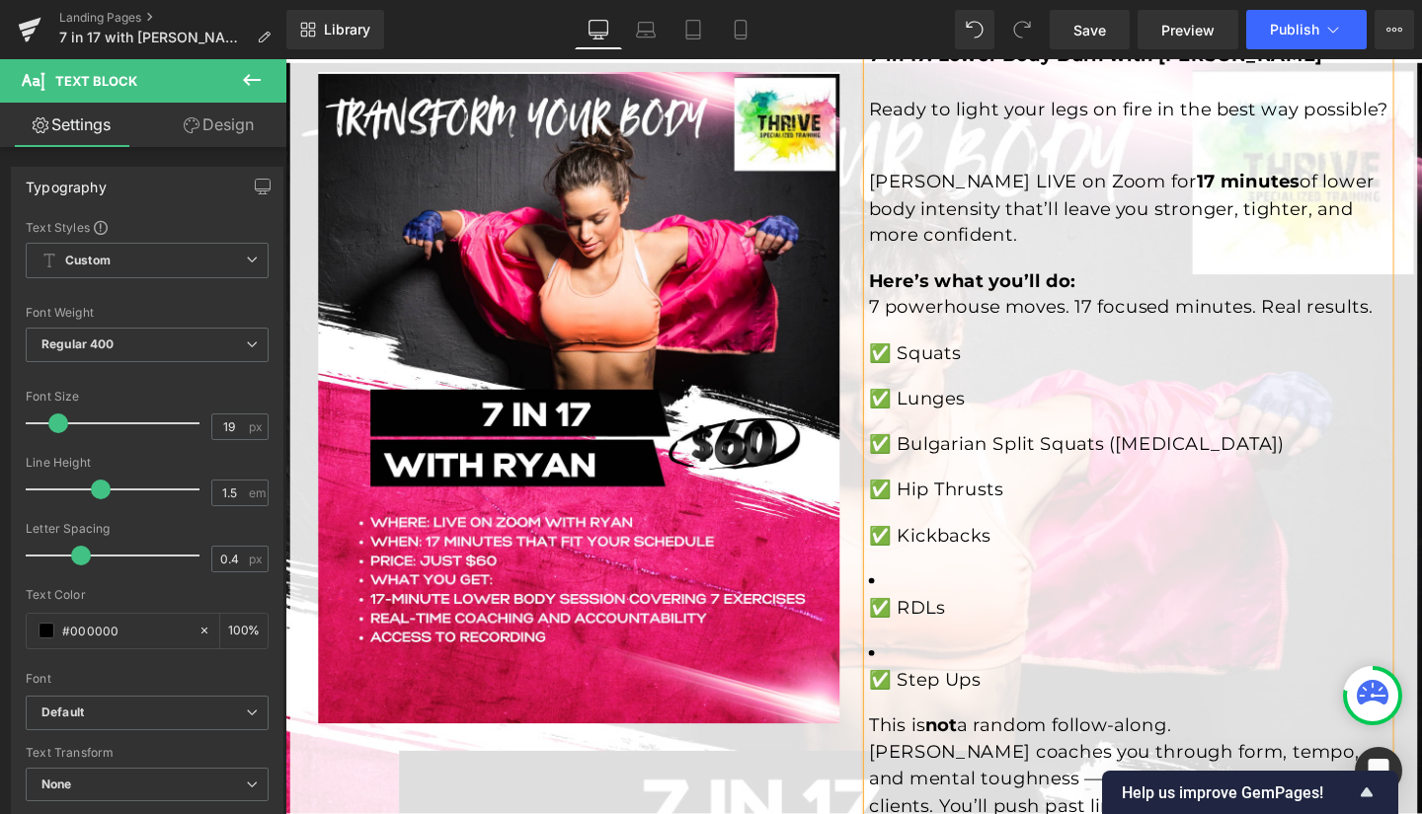
scroll to position [371, 0]
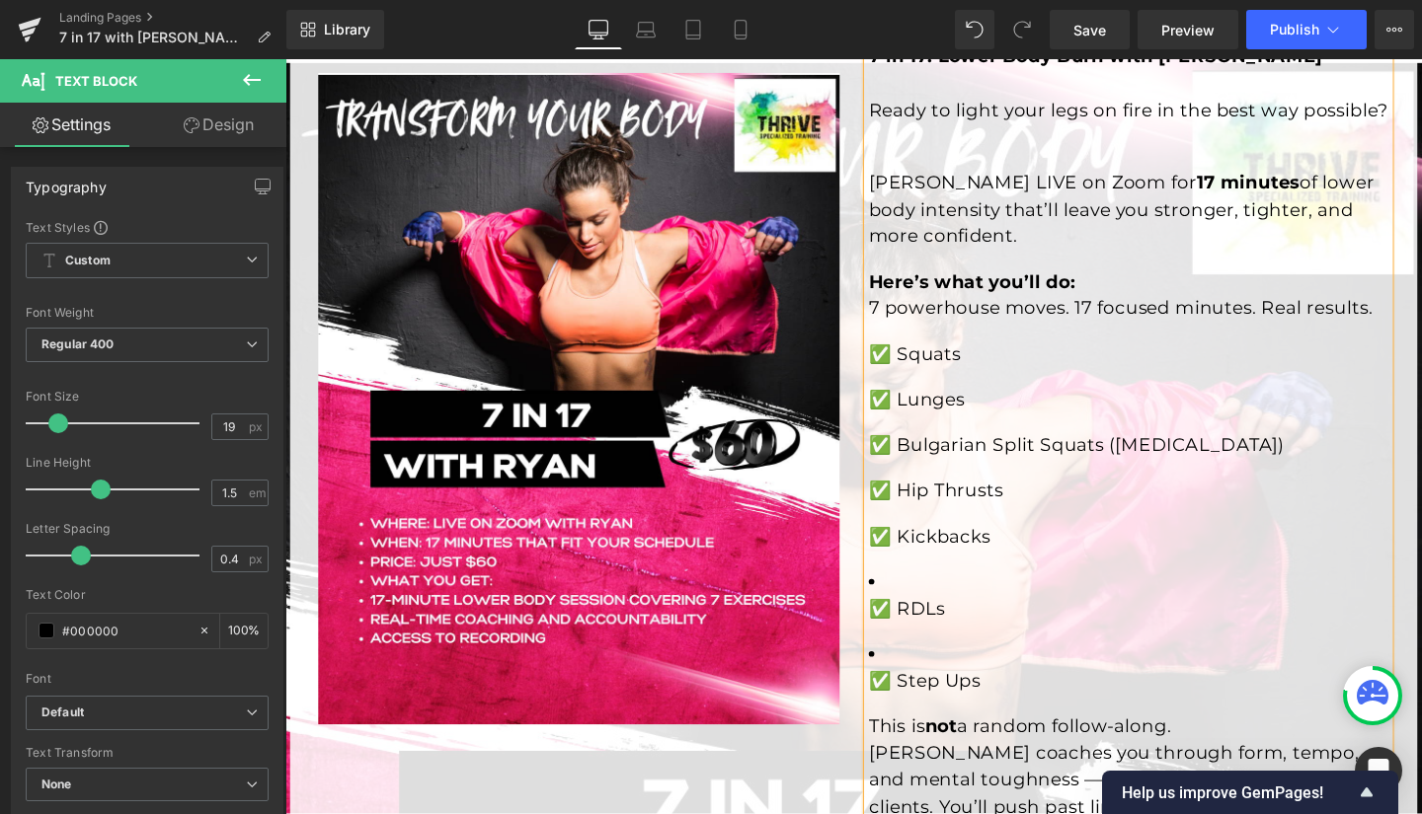
click at [898, 653] on p "✅ RDLs" at bounding box center [1171, 638] width 547 height 29
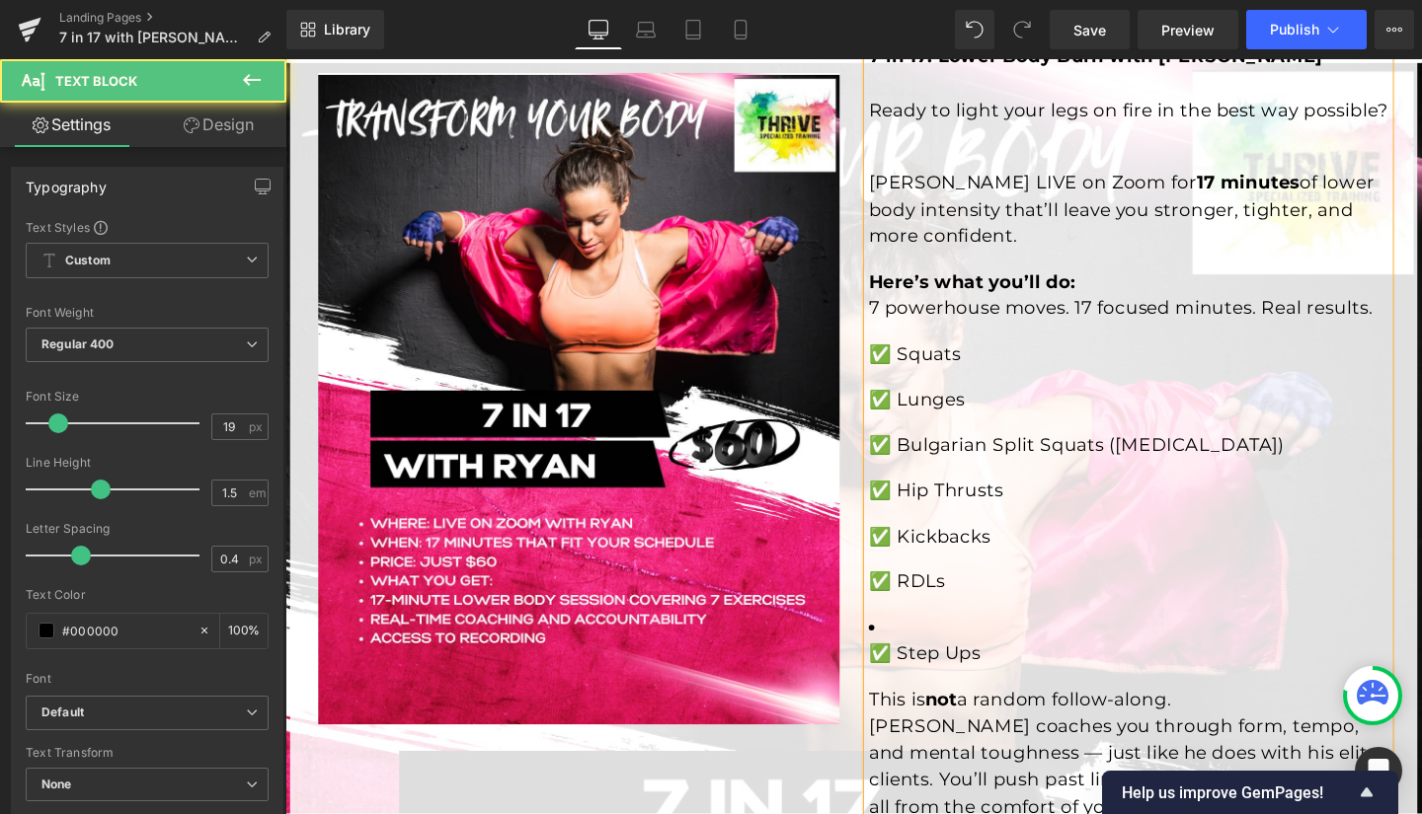
click at [898, 700] on p "✅ Step Ups" at bounding box center [1171, 685] width 547 height 29
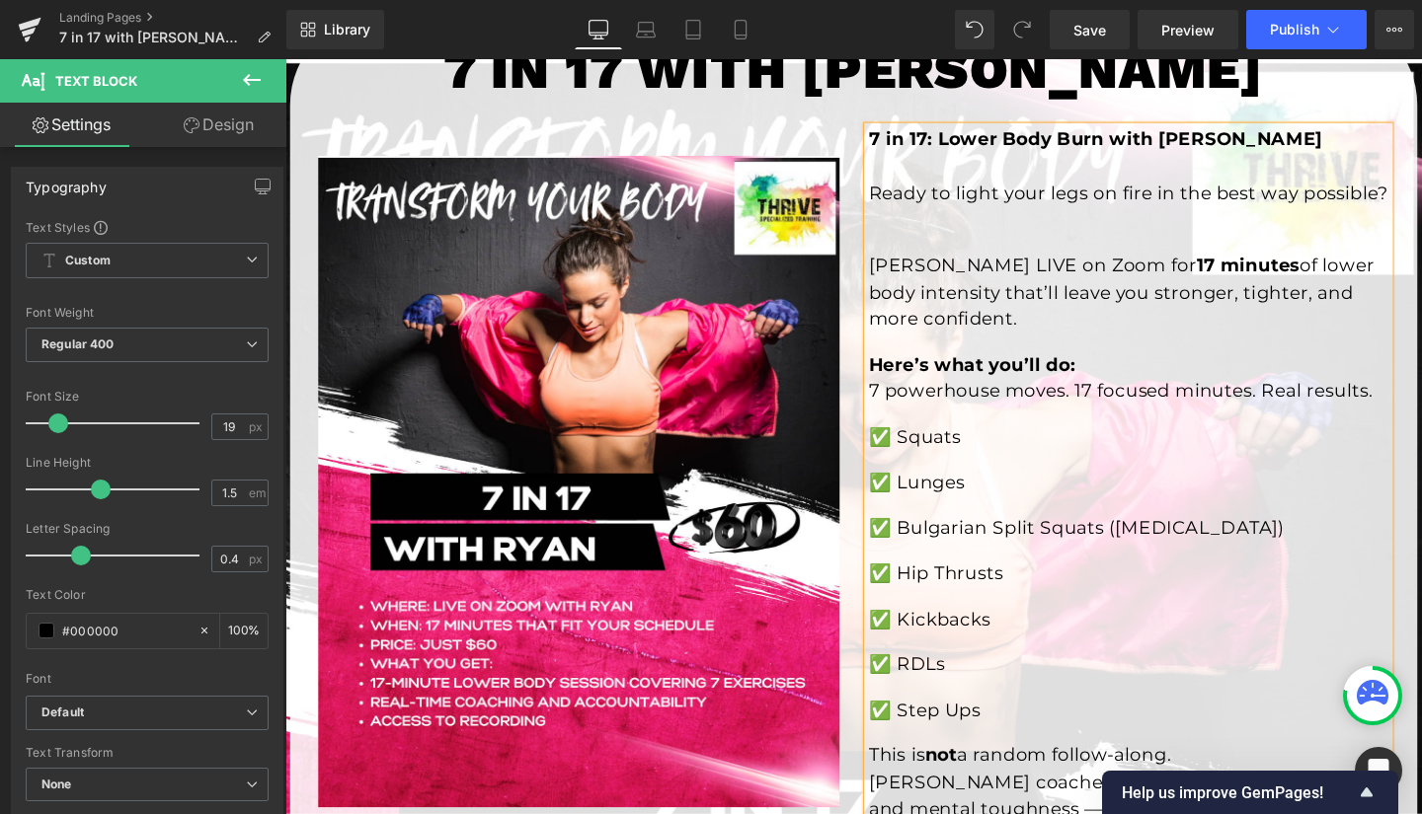
scroll to position [294, 0]
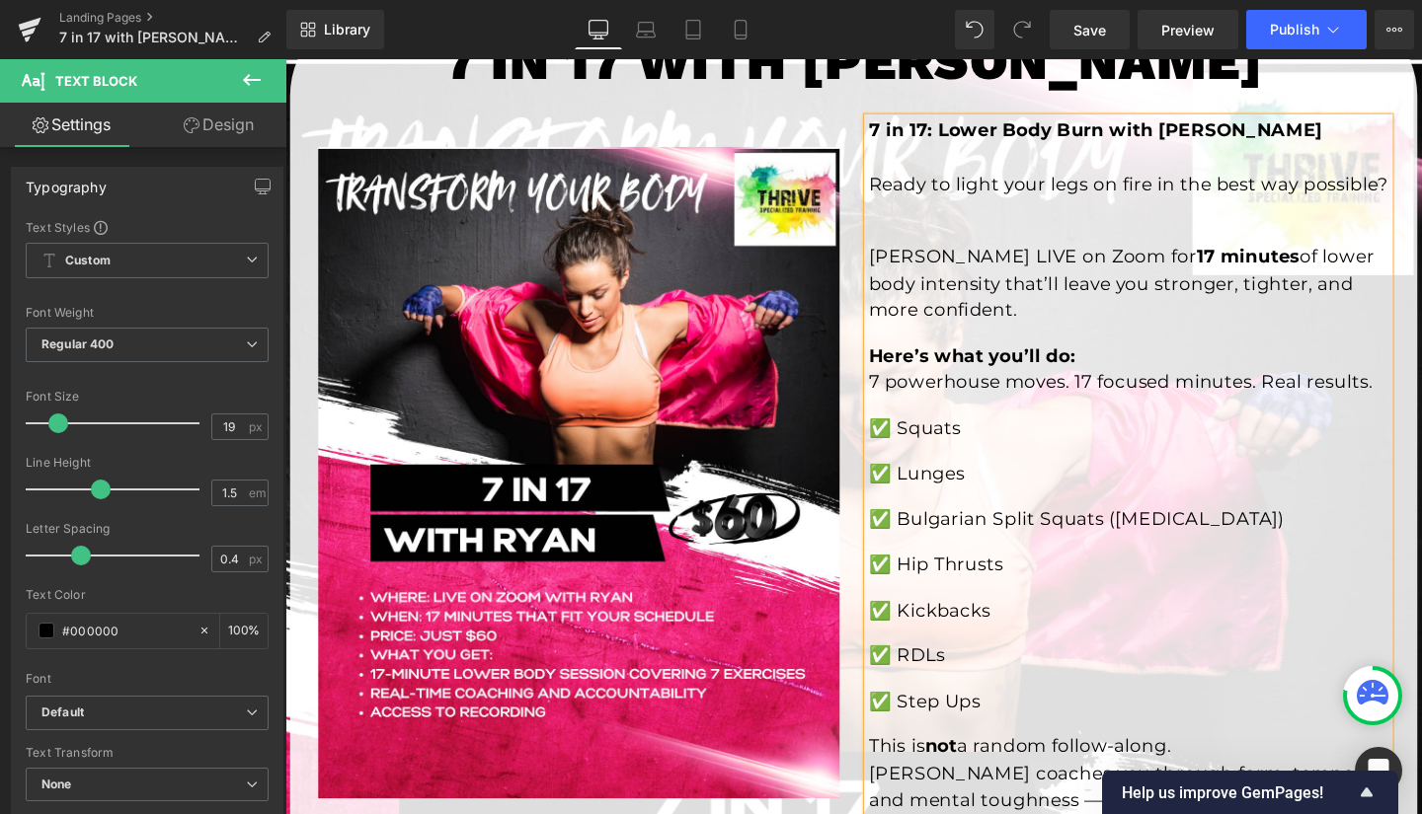
click at [898, 296] on p "Join Ryan LIVE on Zoom for 17 minutes of lower body intensity that’ll leave you…" at bounding box center [1171, 281] width 547 height 113
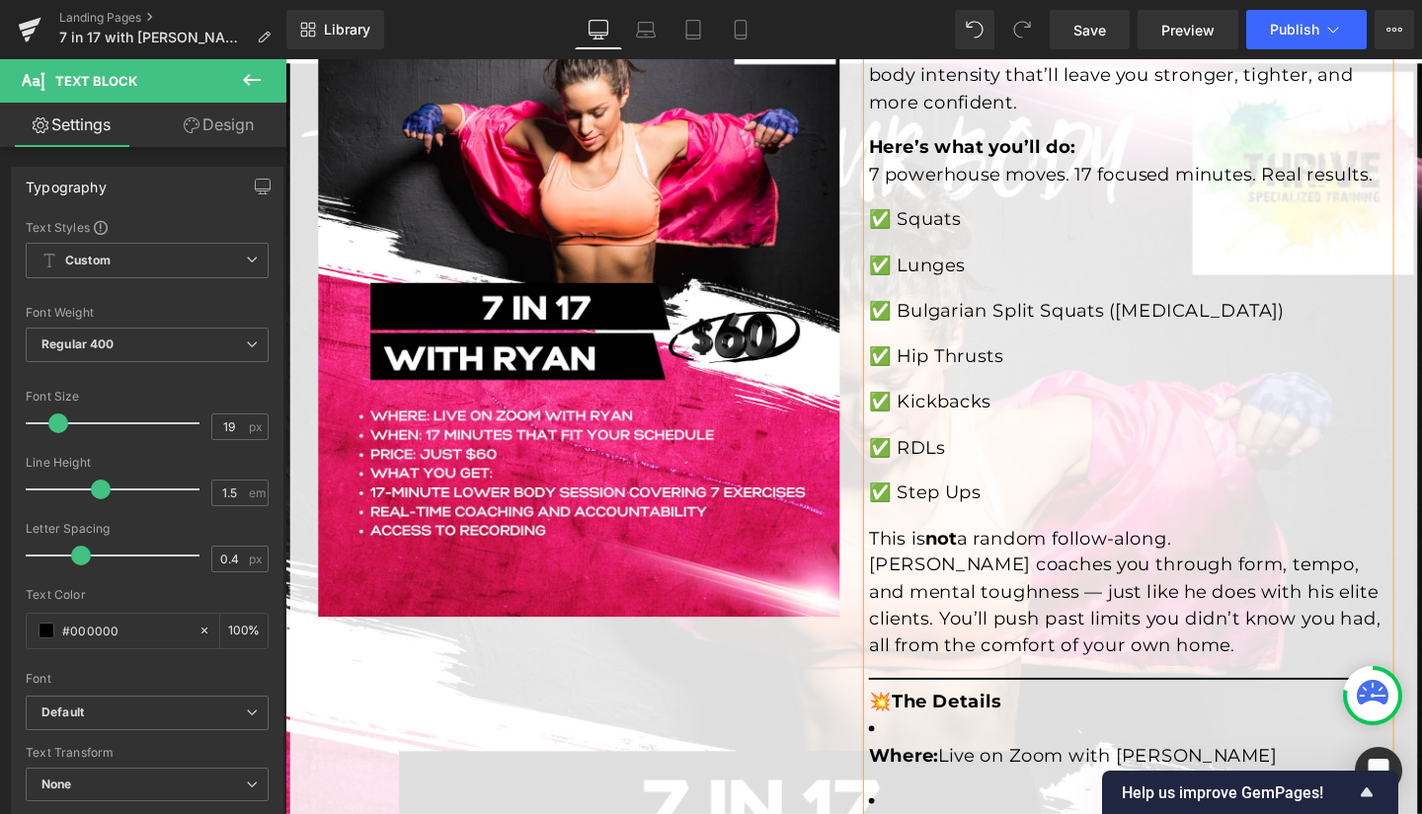
scroll to position [632, 0]
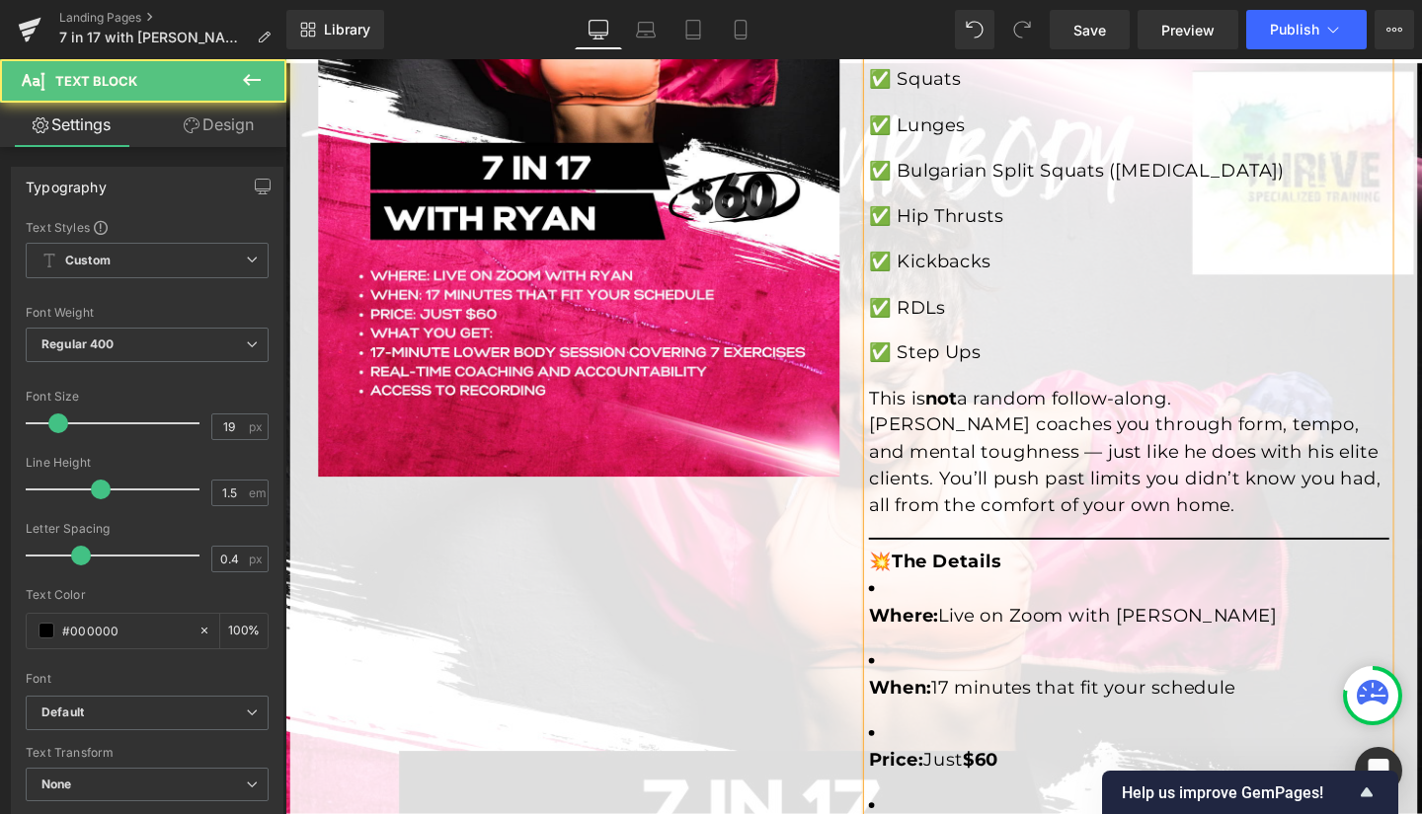
click at [1081, 473] on p "This is not a random follow-along. Ryan coaches you through form, tempo, and me…" at bounding box center [1171, 473] width 547 height 141
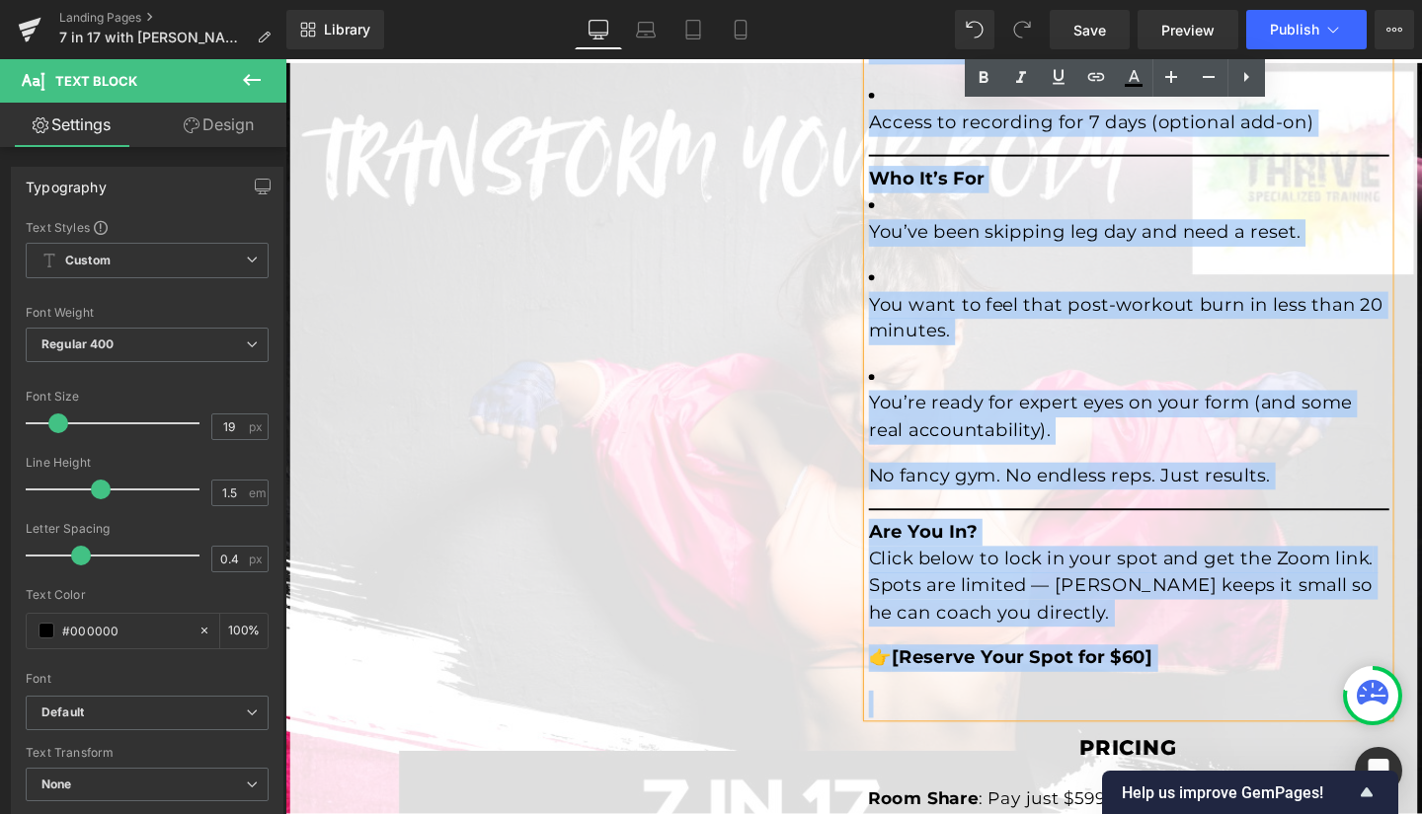
scroll to position [1657, 0]
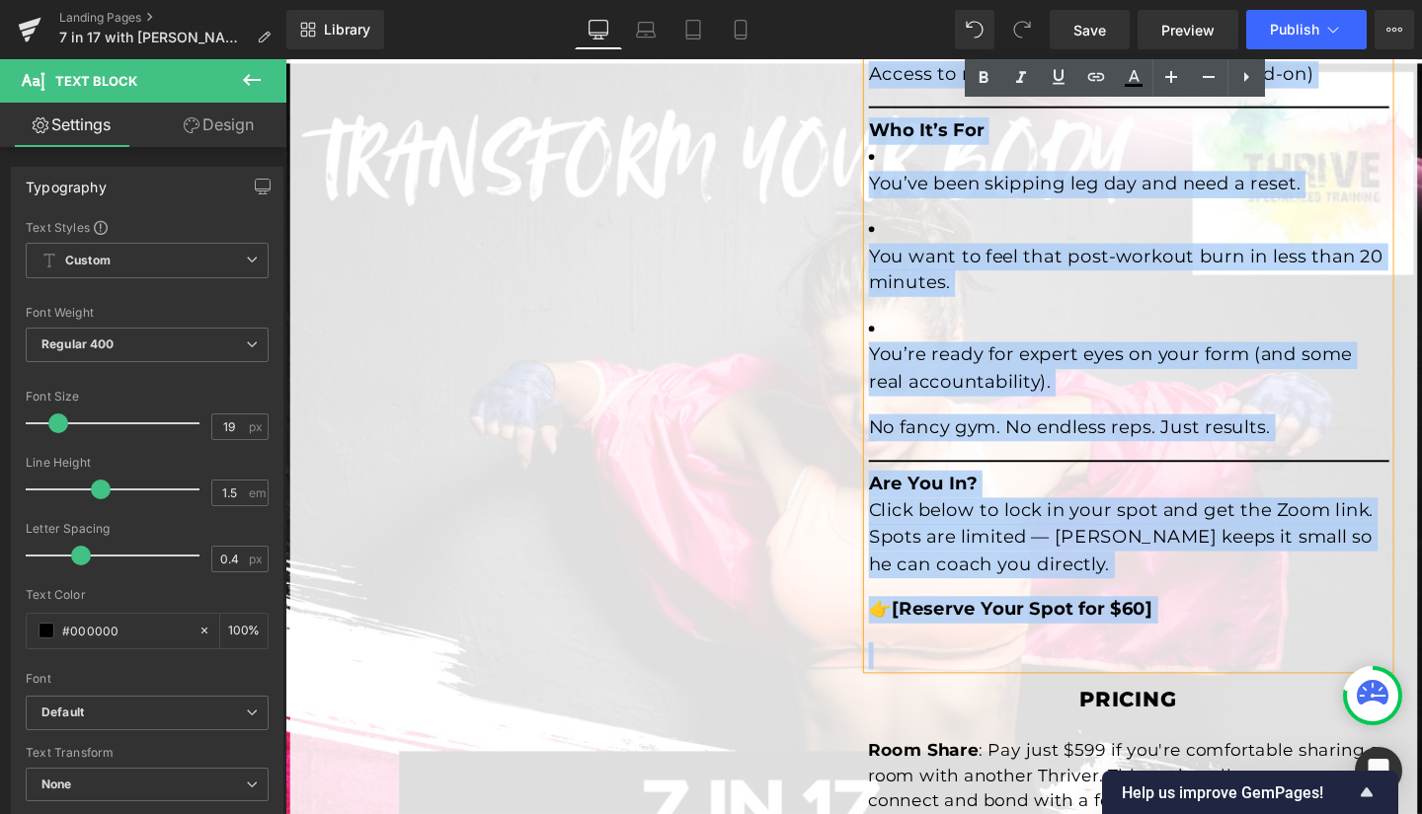
drag, startPoint x: 893, startPoint y: 530, endPoint x: 1228, endPoint y: 693, distance: 372.2
copy div "This is not a random follow-along. Ryan coaches you through form, tempo, and me…"
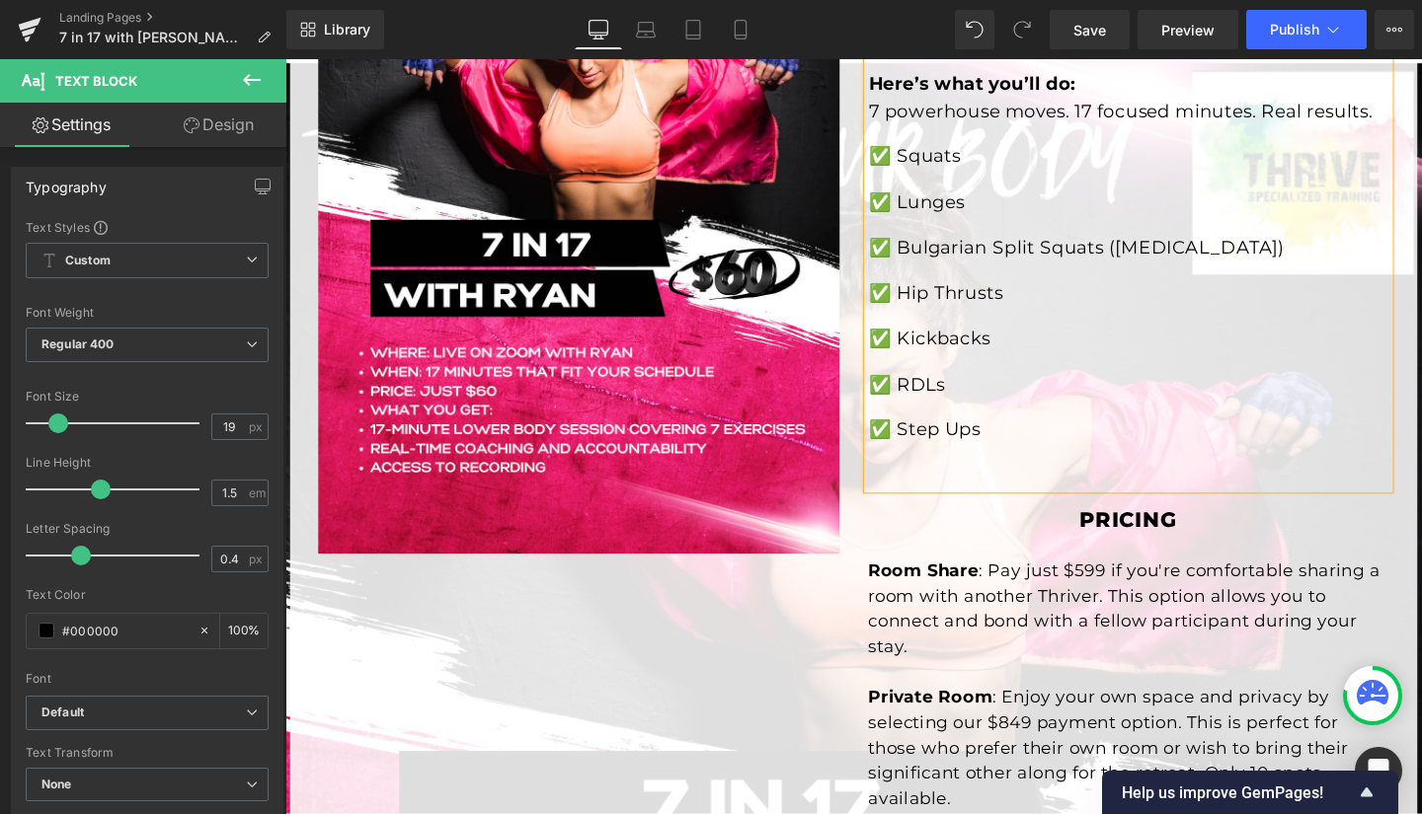
scroll to position [550, 0]
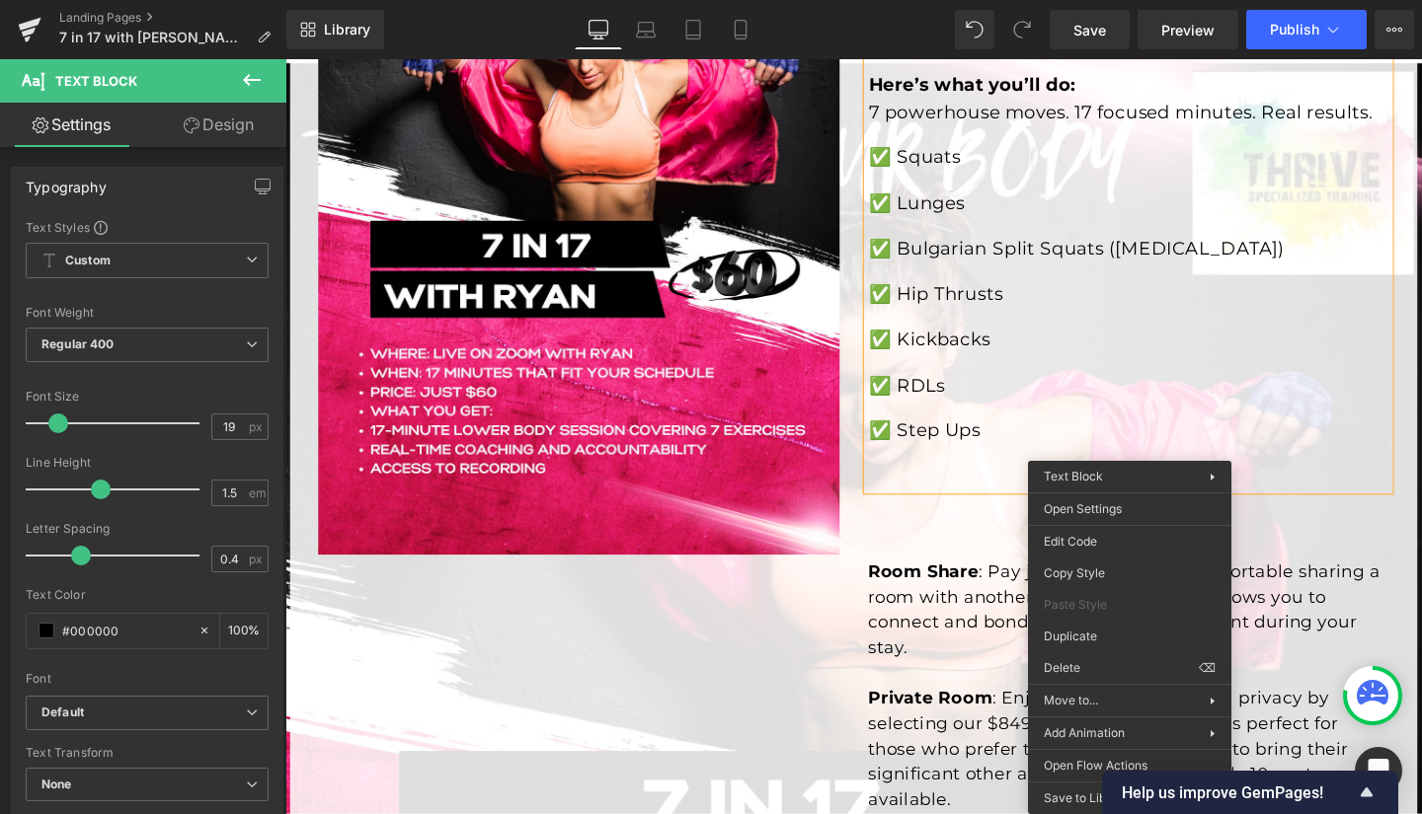
click at [1043, 418] on p "✅ RDLs" at bounding box center [1171, 403] width 547 height 29
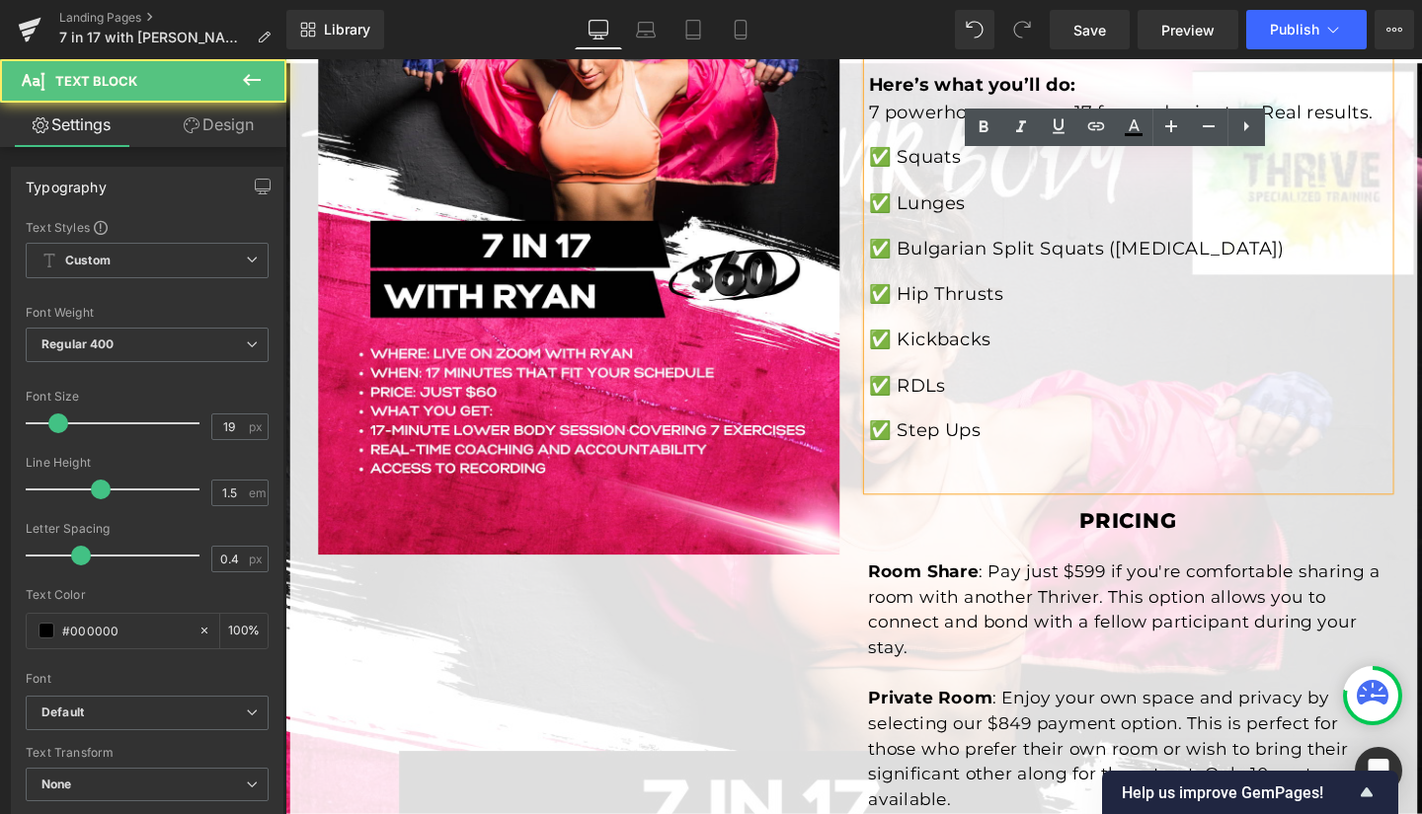
drag, startPoint x: 1072, startPoint y: 542, endPoint x: 1071, endPoint y: 553, distance: 10.9
click at [1071, 553] on div "7 in 17: Lower Body Burn with Ryan Read Ready to light your legs on fire in the…" at bounding box center [1171, 358] width 577 height 986
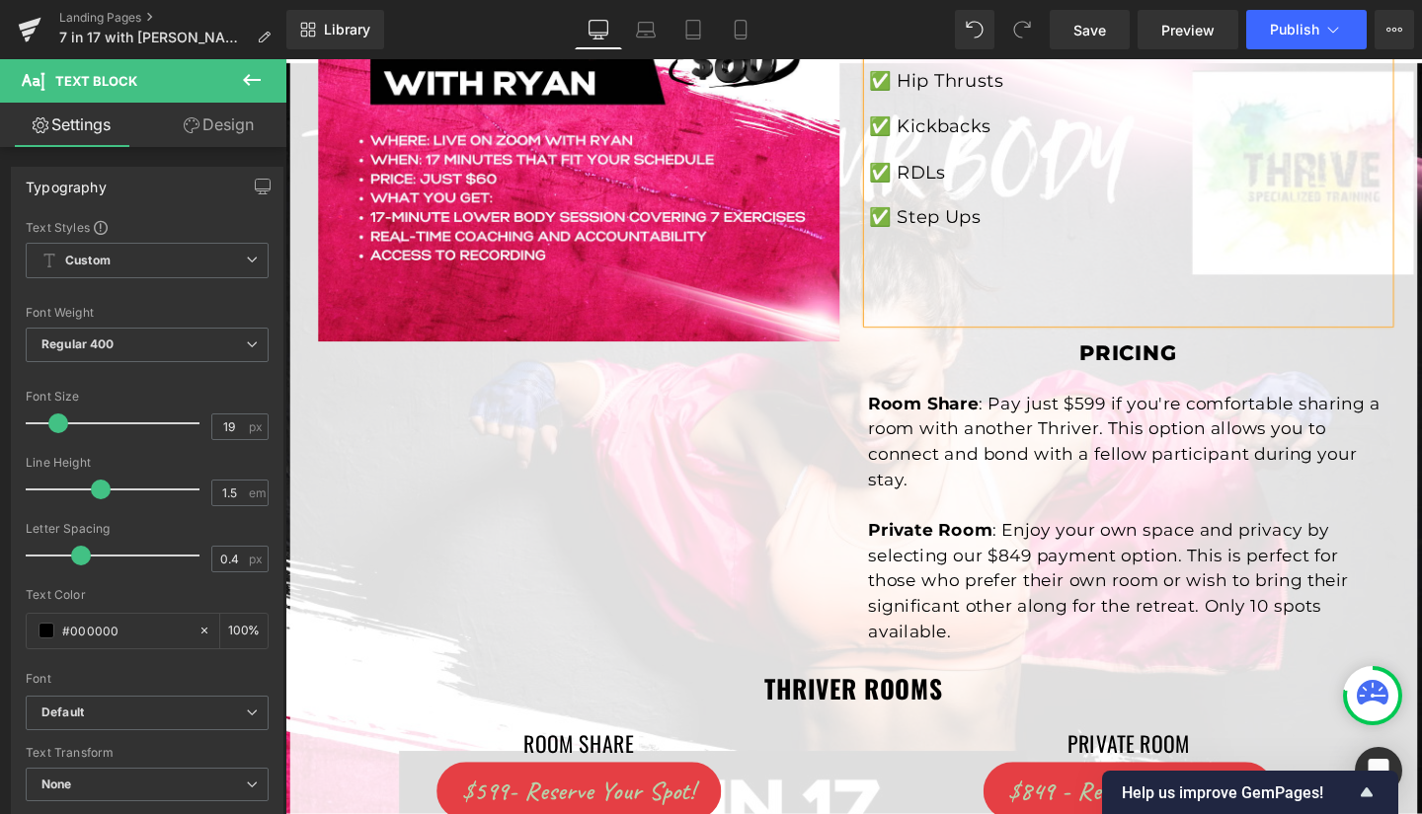
scroll to position [810, 0]
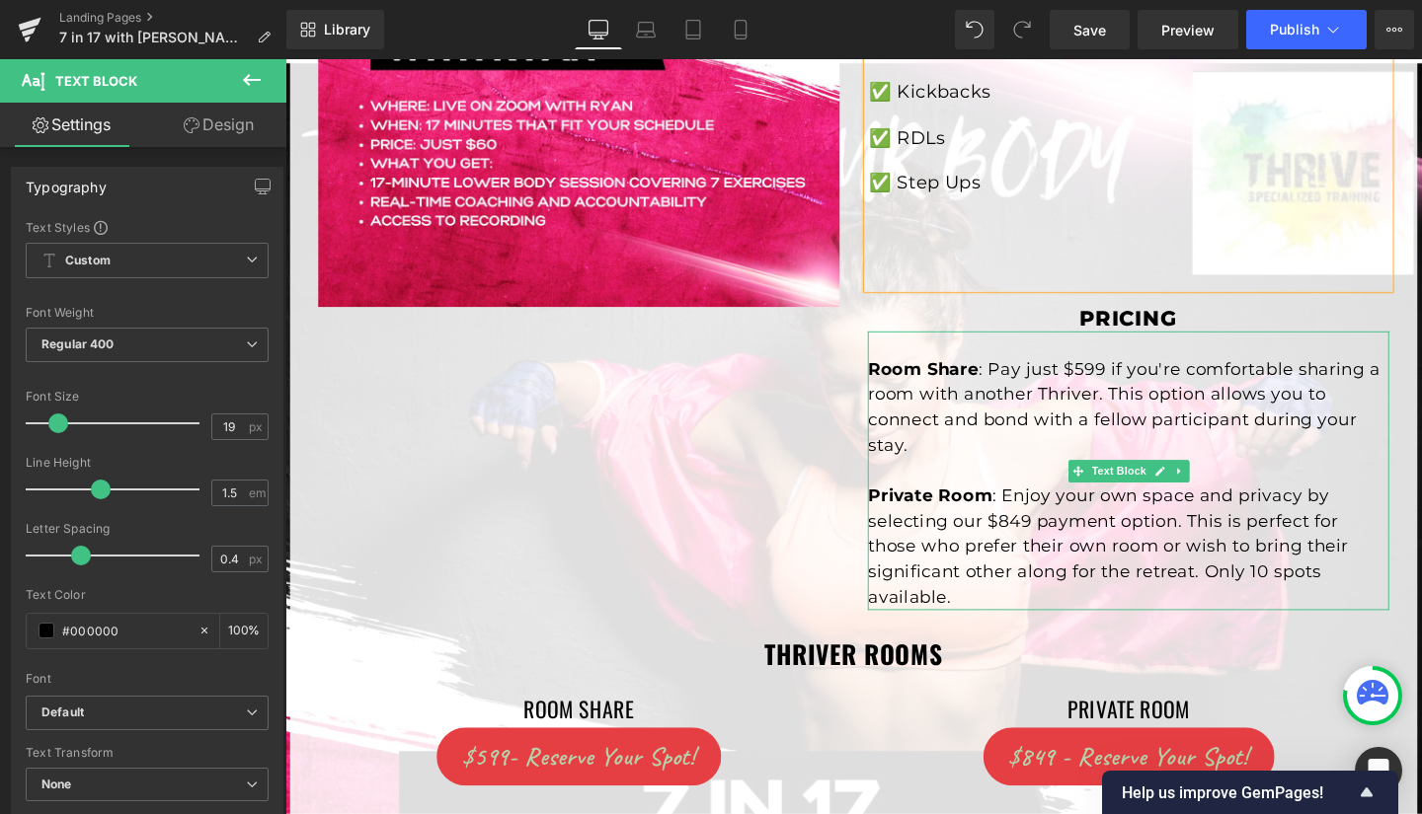
click at [1126, 445] on span ": Pay just $599 if you're comfortable sharing a room with another Thriver. This…" at bounding box center [1166, 425] width 539 height 102
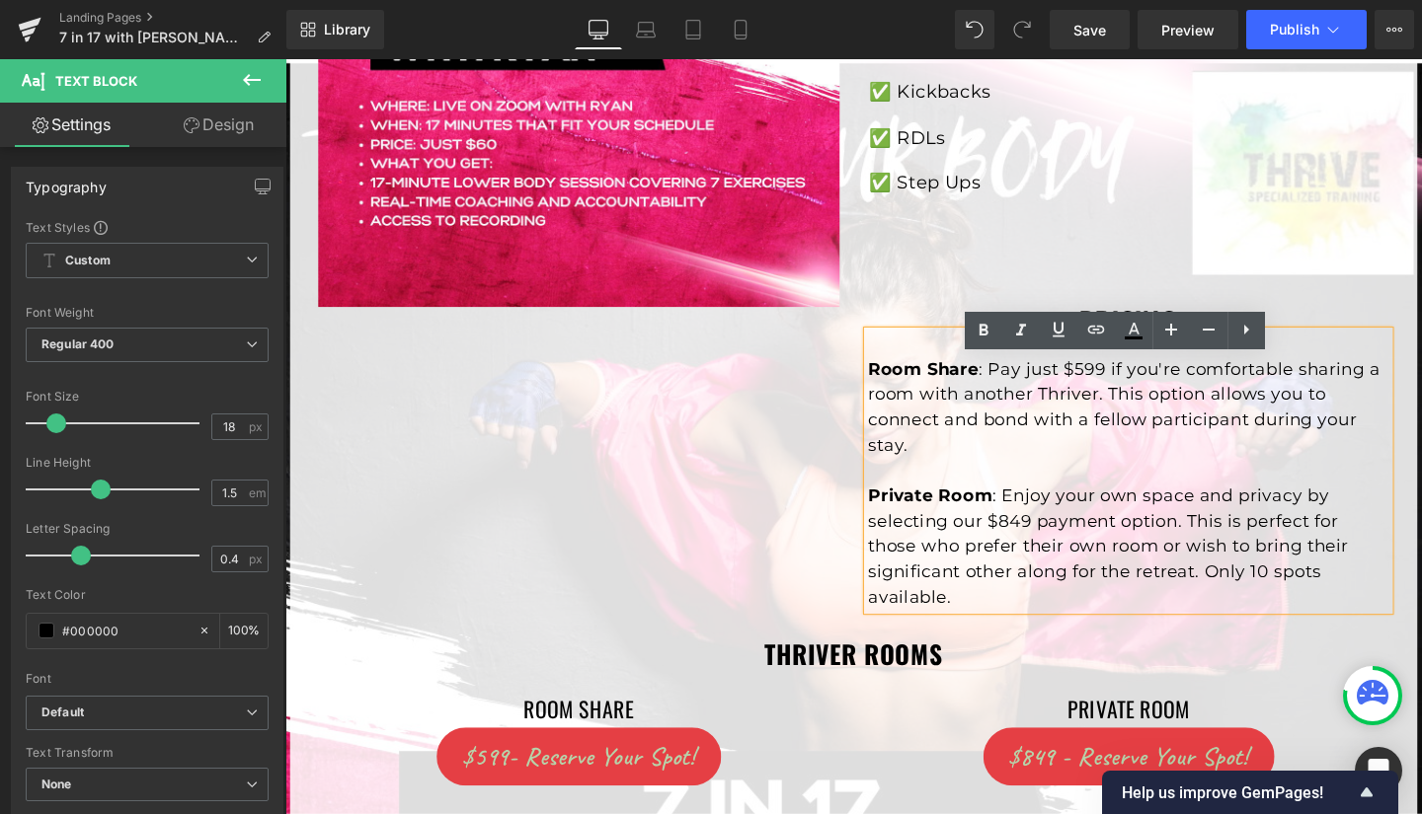
click at [949, 345] on div "7 in 17: Lower Body Burn with Ryan Read Ready to light your legs on fire in the…" at bounding box center [1171, 121] width 577 height 1035
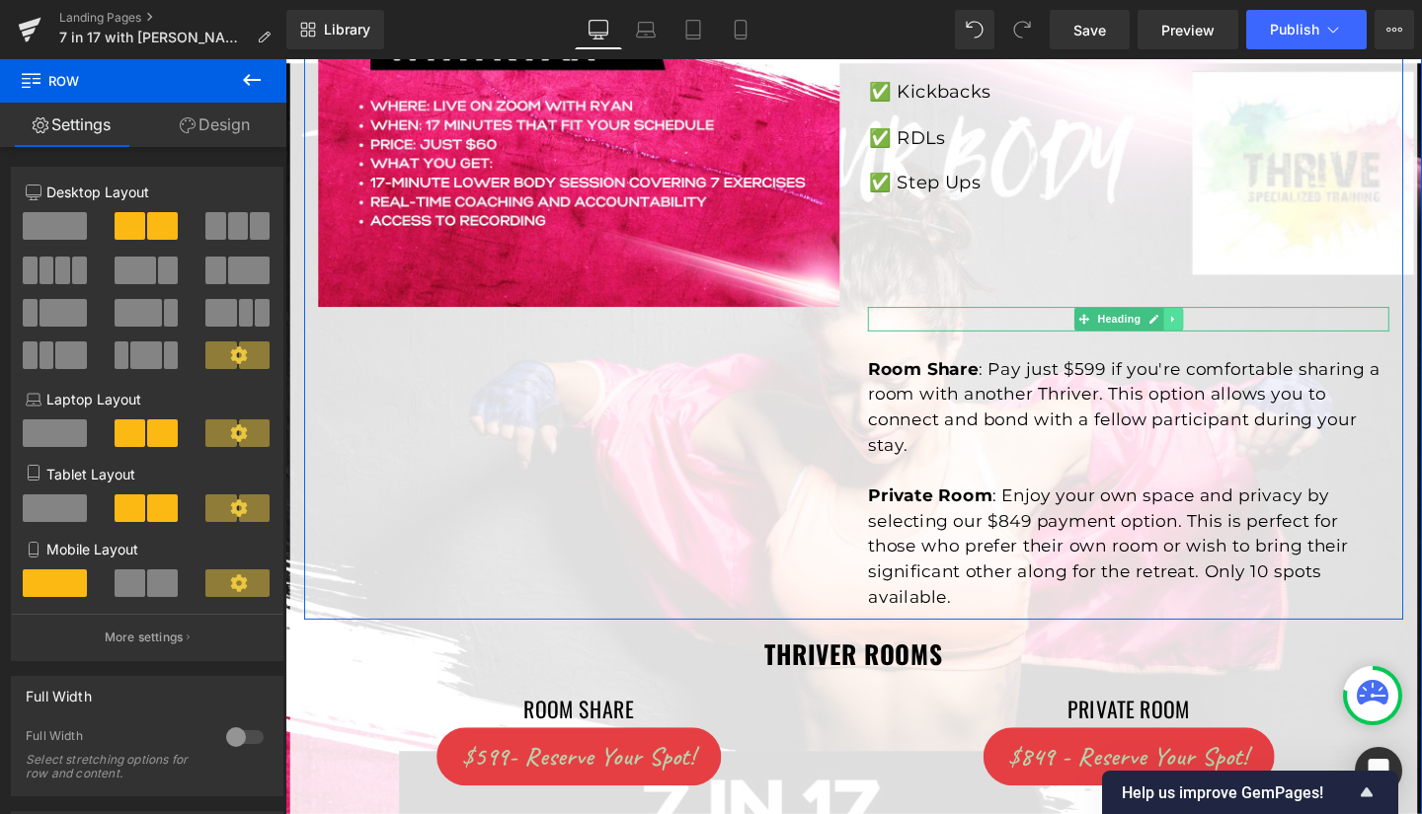
click at [1213, 339] on icon at bounding box center [1218, 333] width 11 height 12
click at [1202, 338] on icon at bounding box center [1207, 332] width 11 height 11
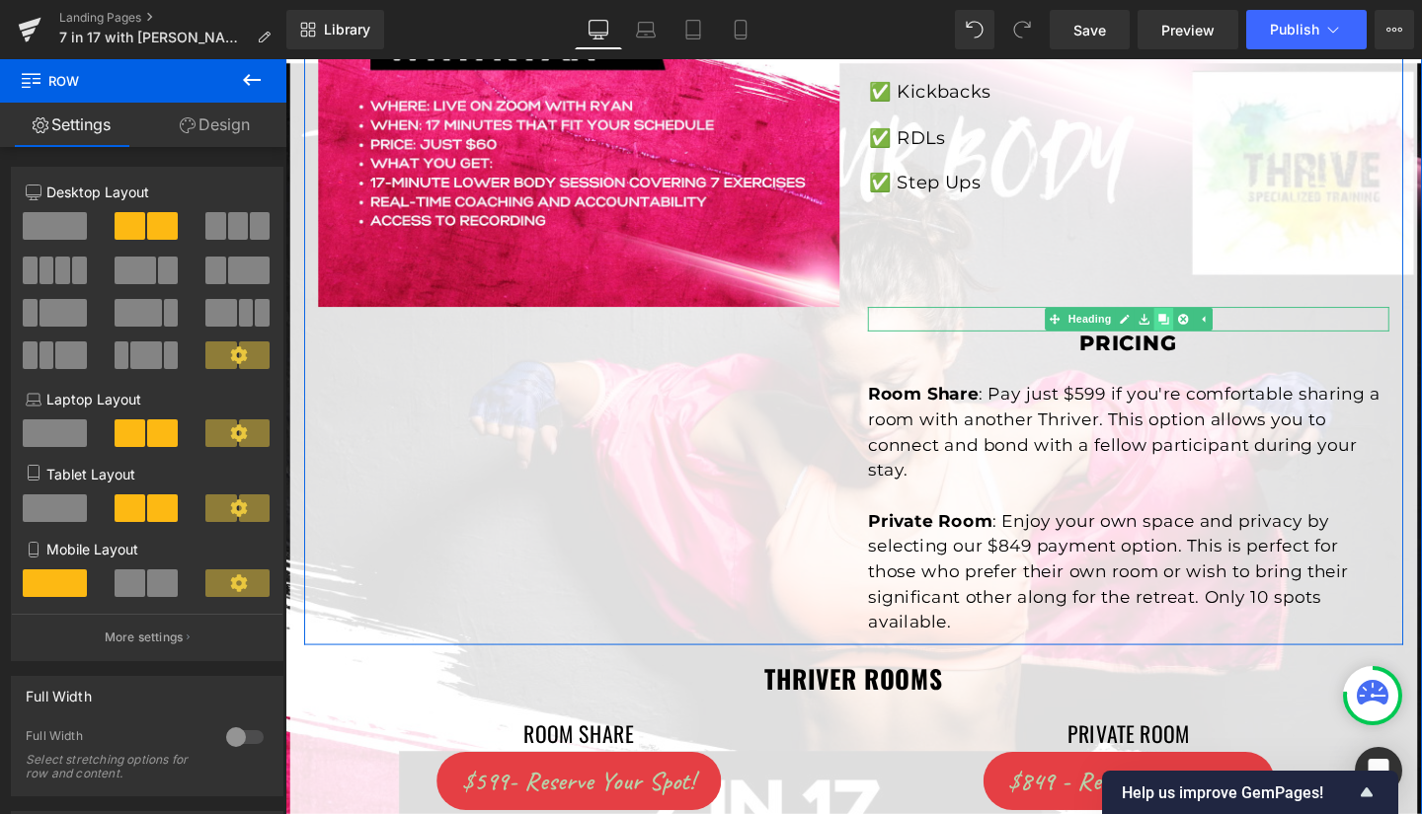
scroll to position [736, 0]
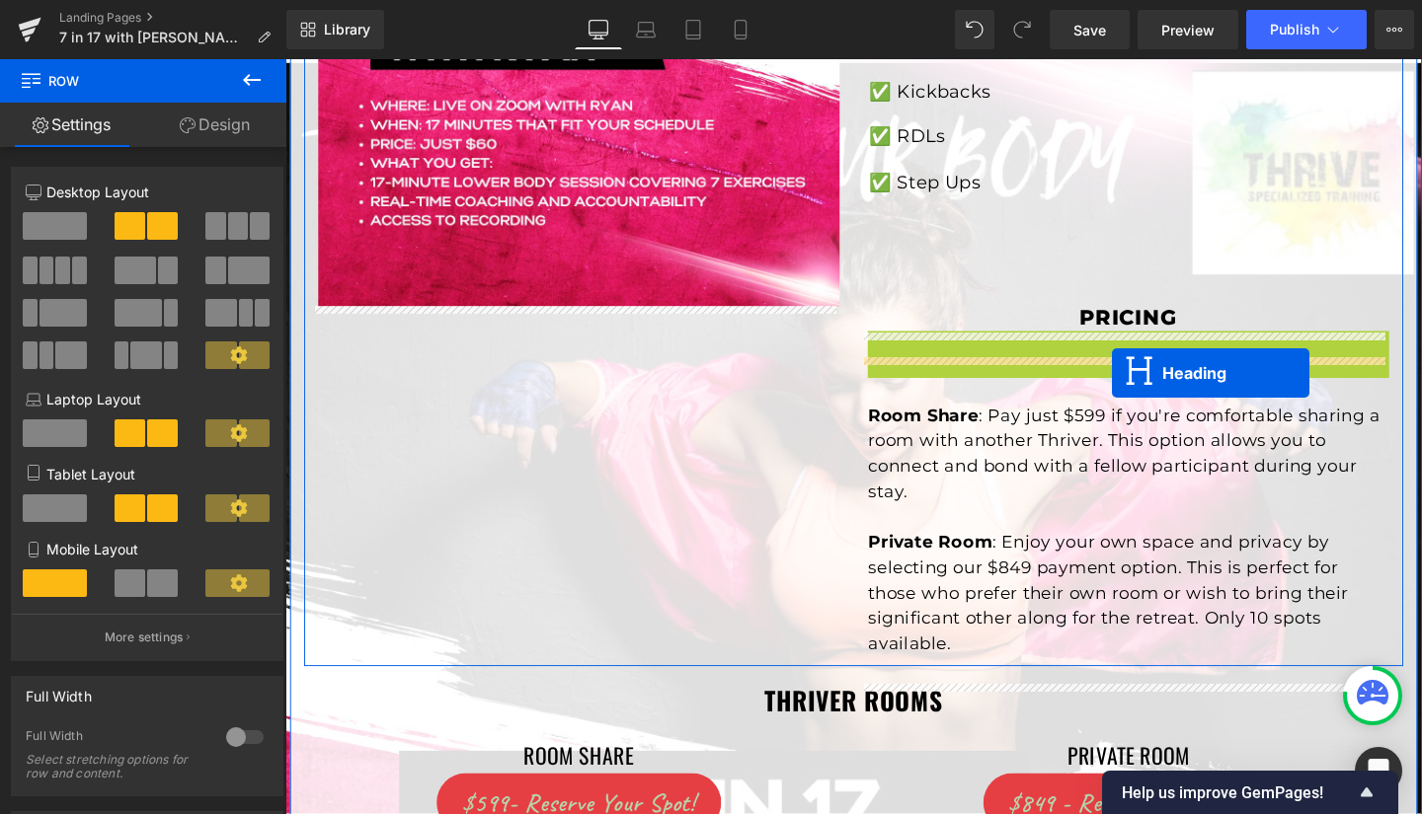
drag, startPoint x: 1175, startPoint y: 388, endPoint x: 1154, endPoint y: 389, distance: 20.8
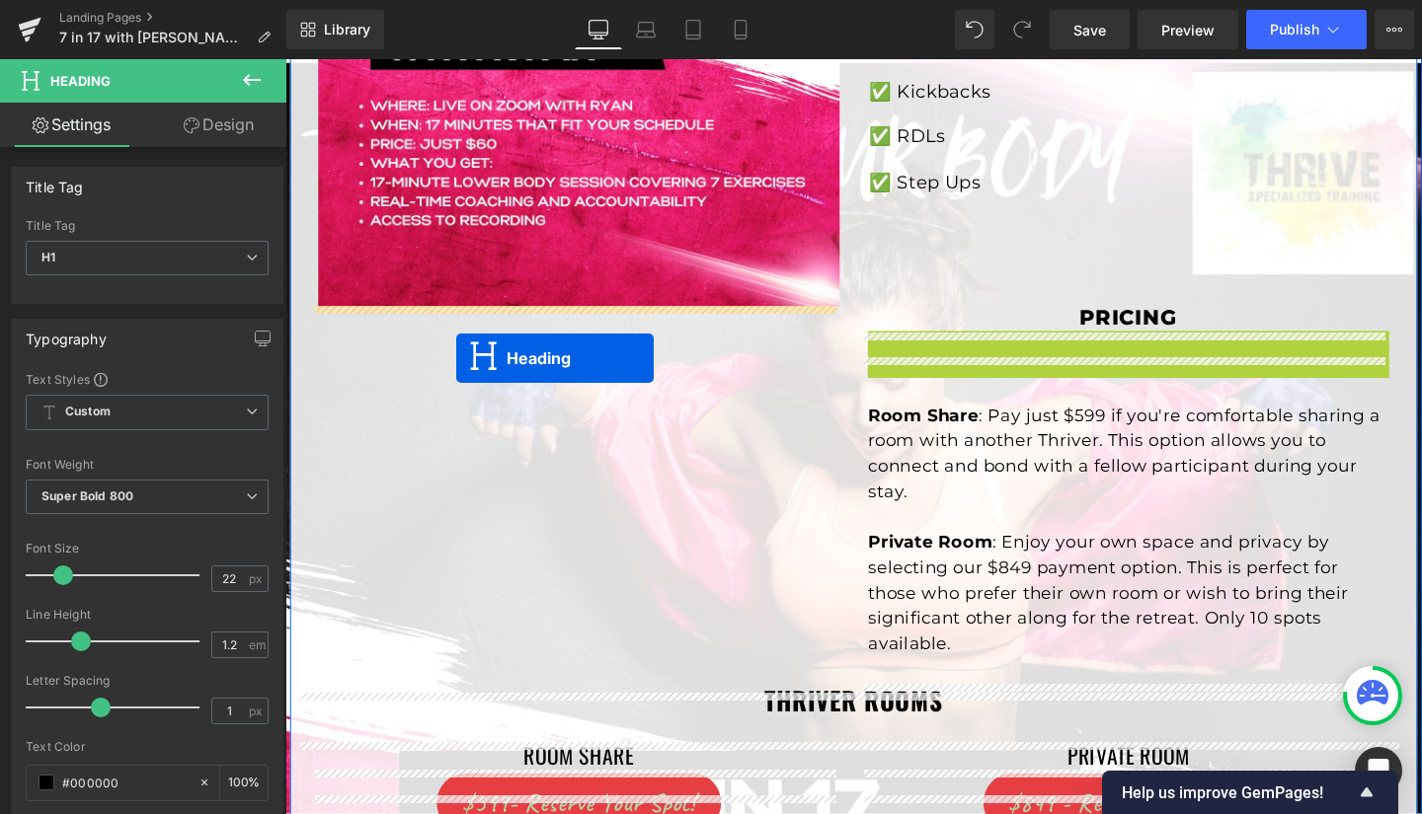
drag, startPoint x: 1118, startPoint y: 385, endPoint x: 465, endPoint y: 374, distance: 653.6
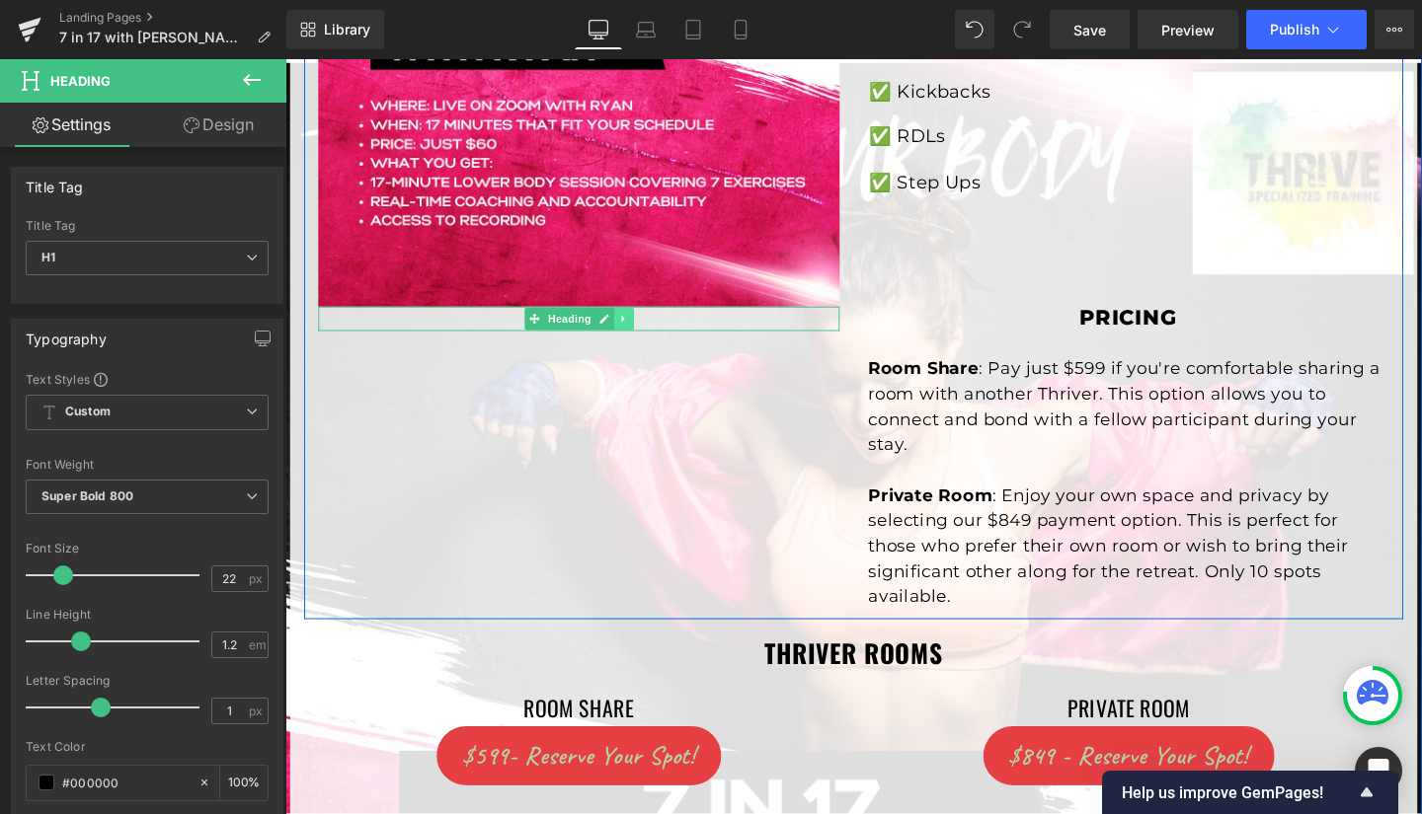
click at [638, 331] on icon at bounding box center [641, 333] width 11 height 12
click at [646, 332] on icon at bounding box center [651, 332] width 11 height 11
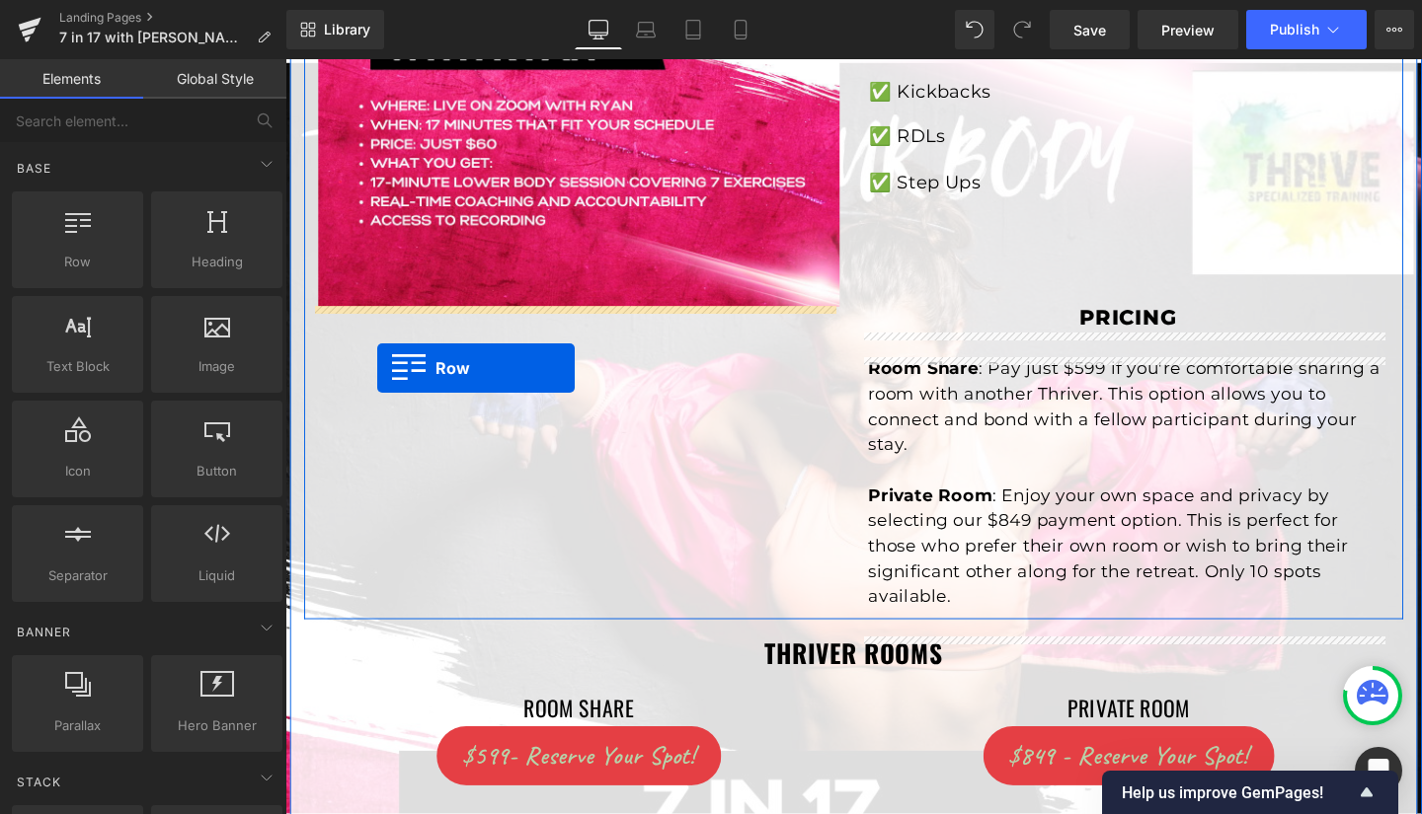
drag, startPoint x: 387, startPoint y: 310, endPoint x: 382, endPoint y: 384, distance: 74.2
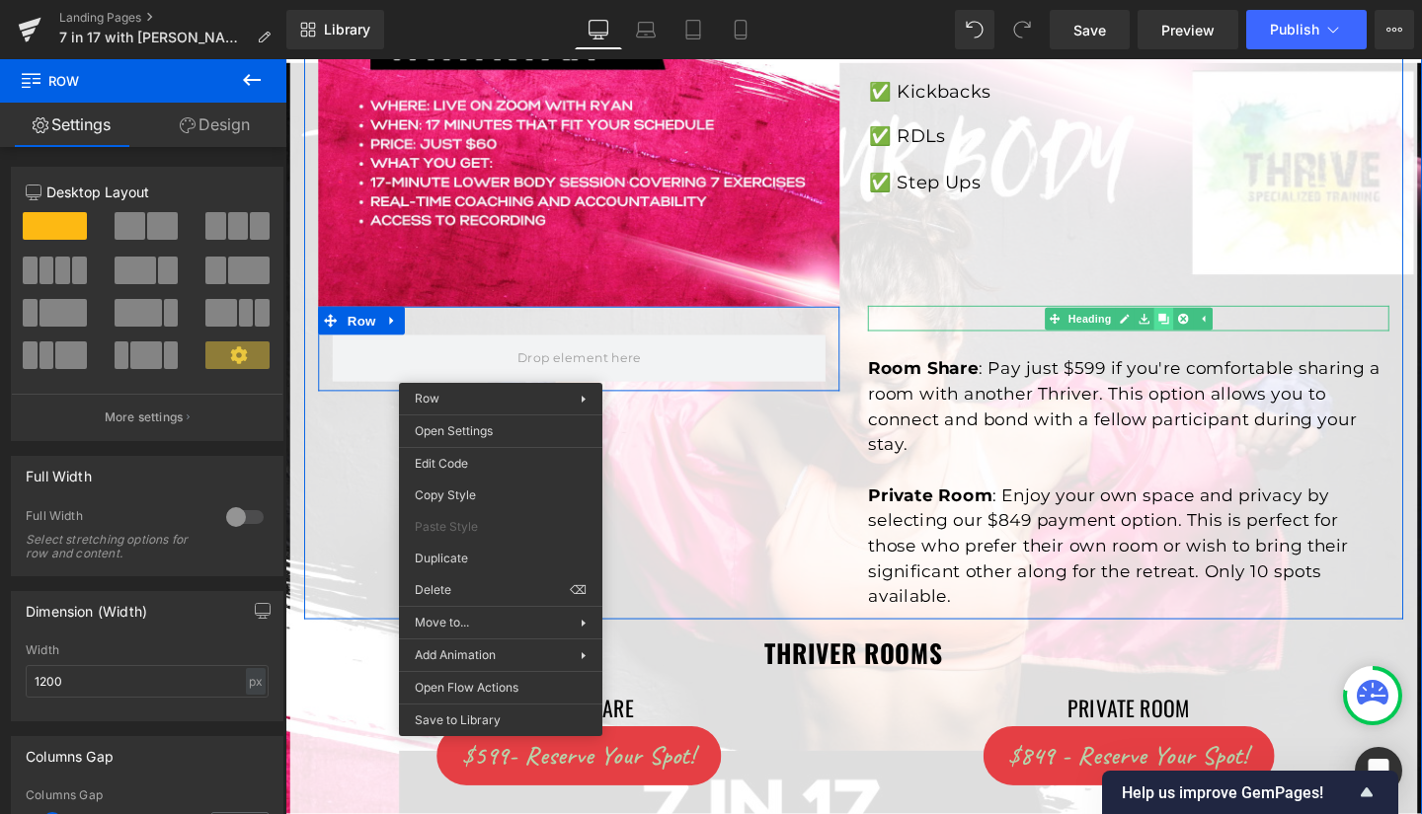
click at [1202, 338] on icon at bounding box center [1207, 332] width 11 height 11
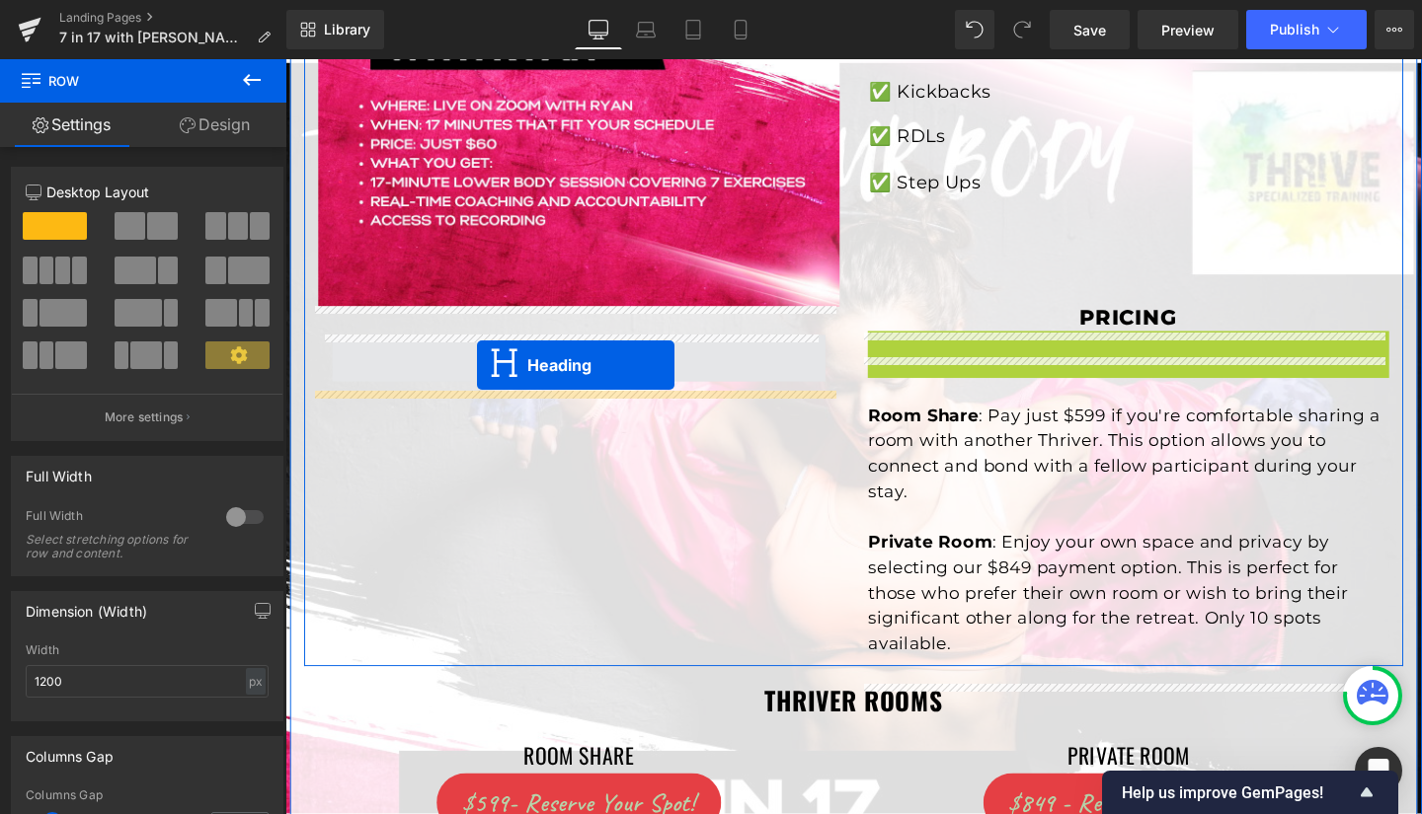
drag, startPoint x: 1118, startPoint y: 391, endPoint x: 487, endPoint y: 381, distance: 631.9
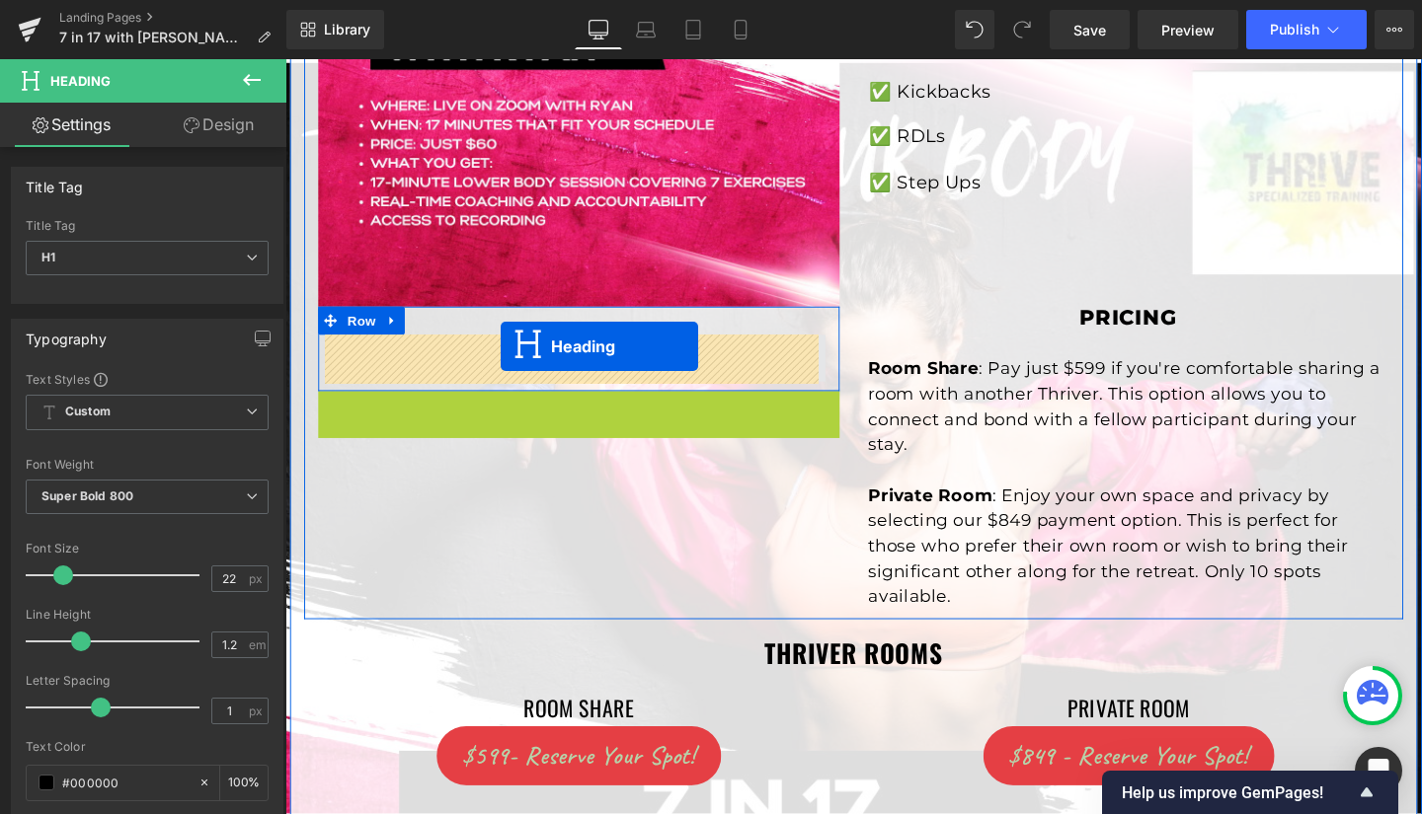
drag, startPoint x: 544, startPoint y: 424, endPoint x: 509, endPoint y: 361, distance: 72.0
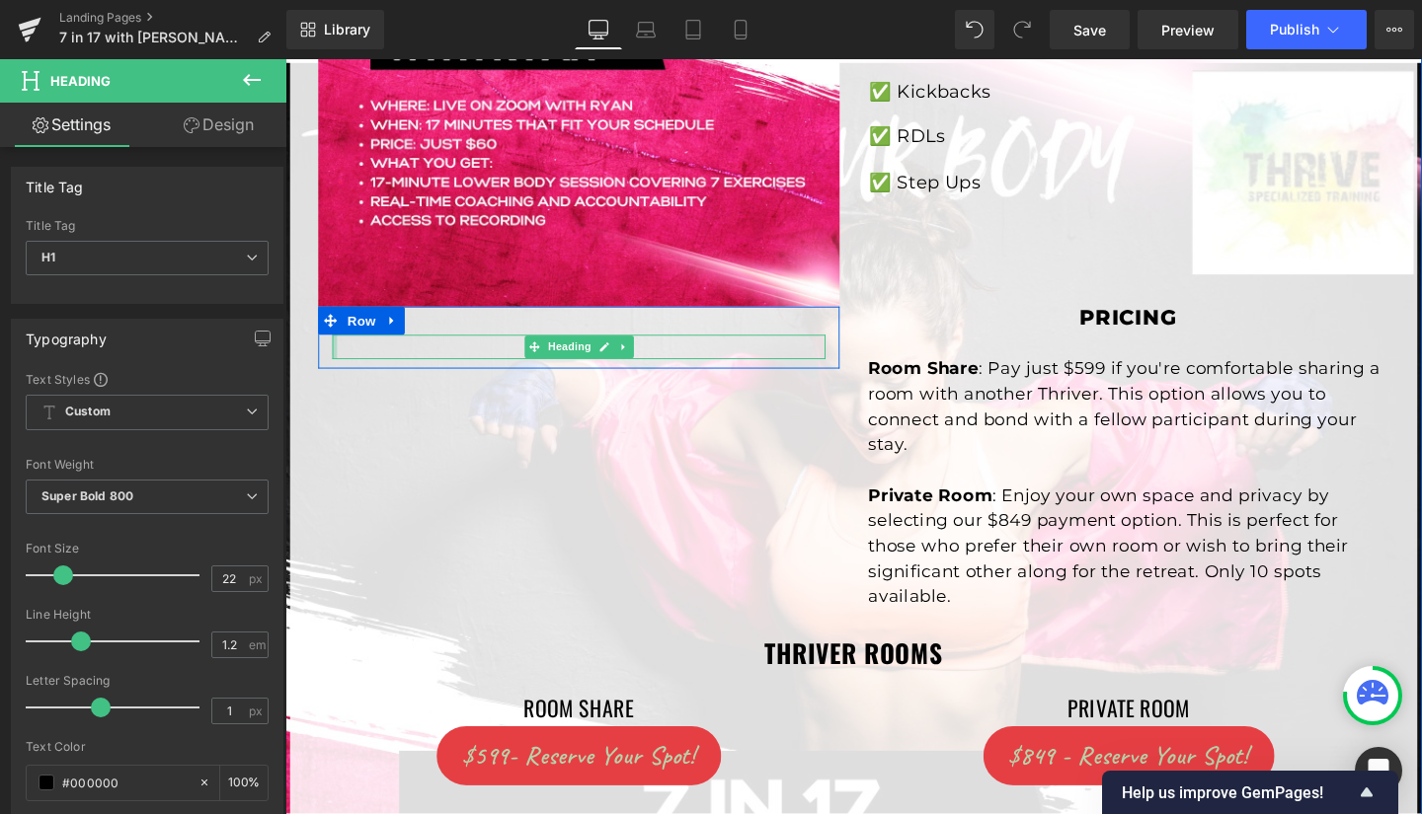
click at [723, 360] on h1 "Pricing" at bounding box center [594, 362] width 518 height 26
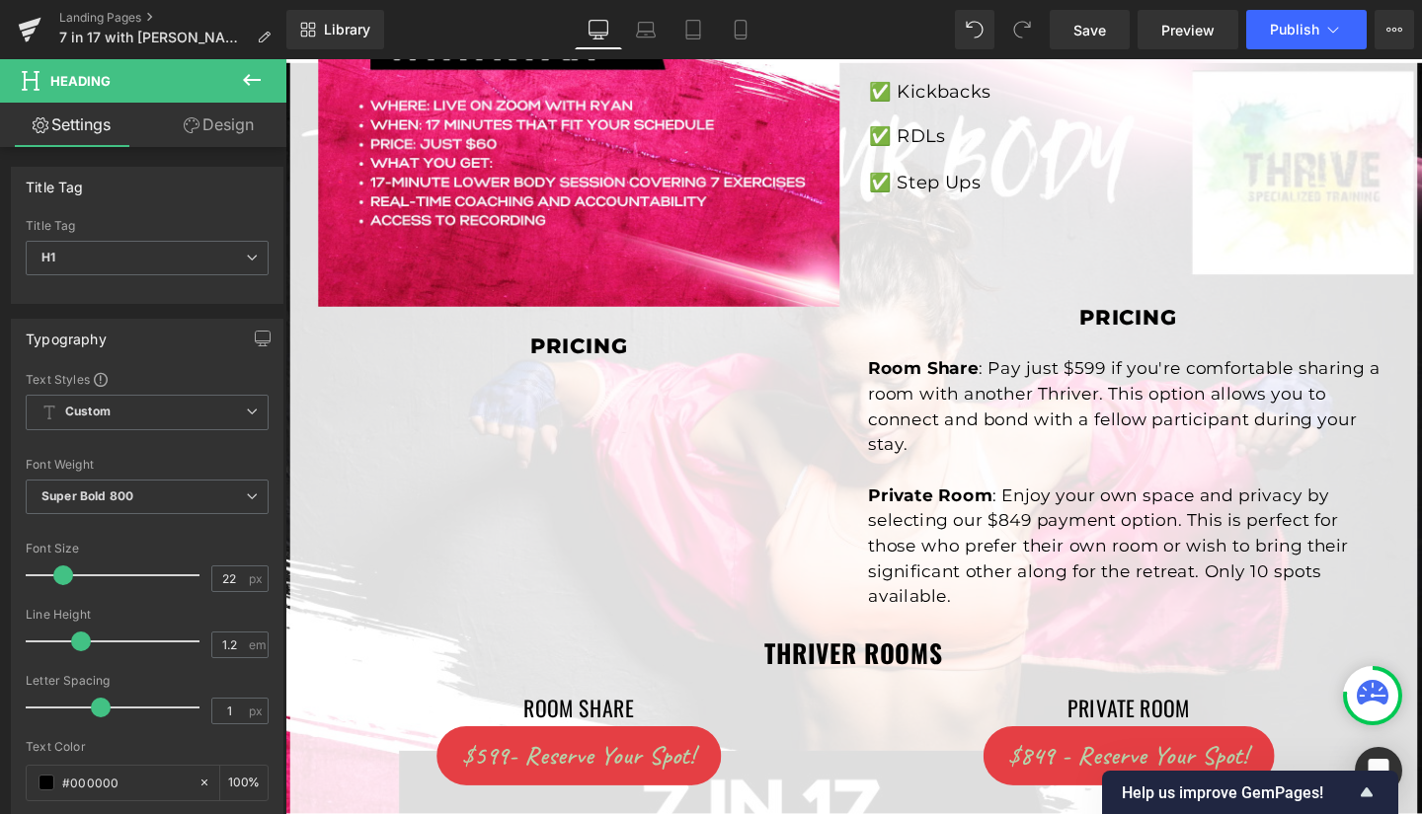
click at [250, 73] on icon at bounding box center [252, 80] width 24 height 24
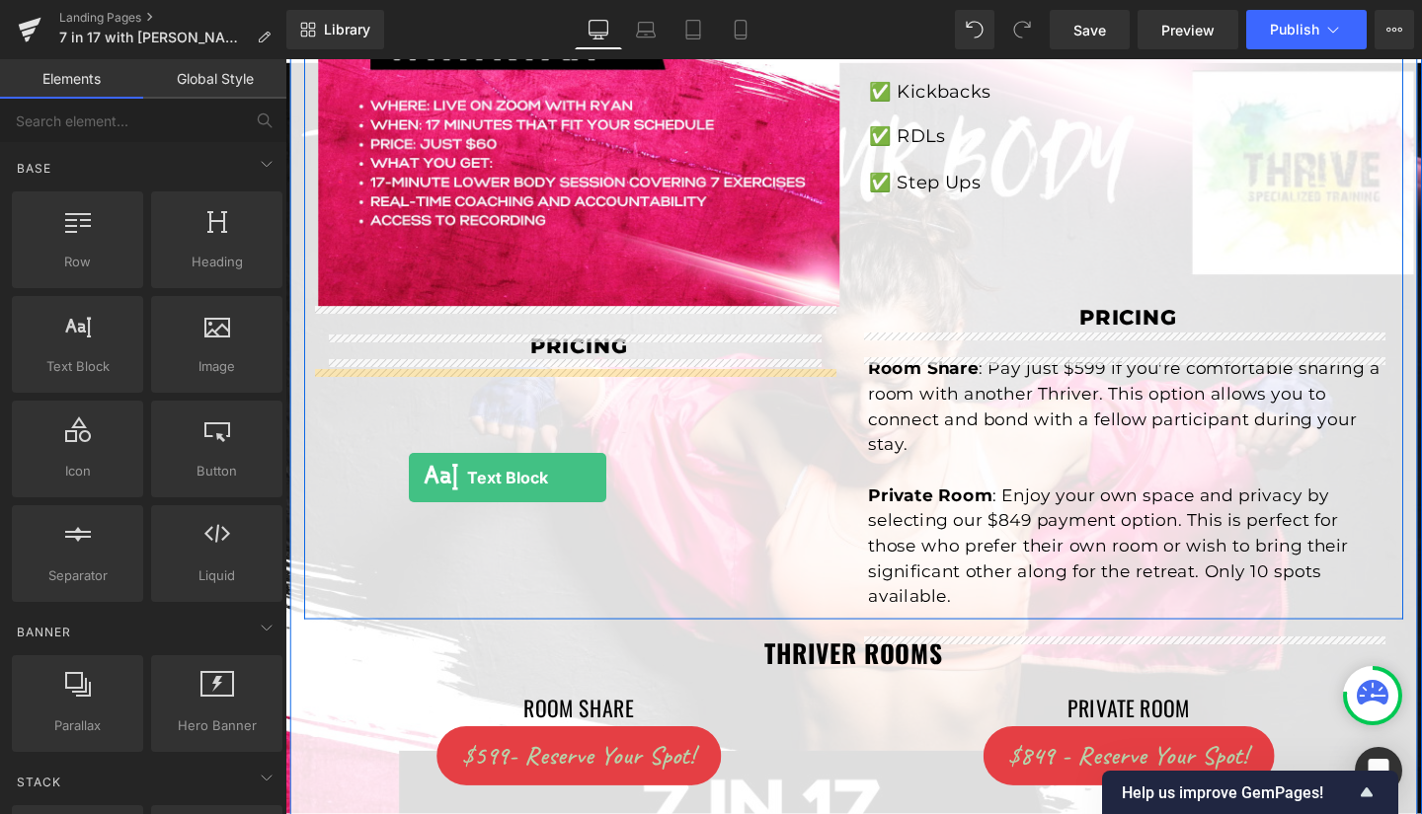
drag, startPoint x: 346, startPoint y: 402, endPoint x: 415, endPoint y: 498, distance: 118.1
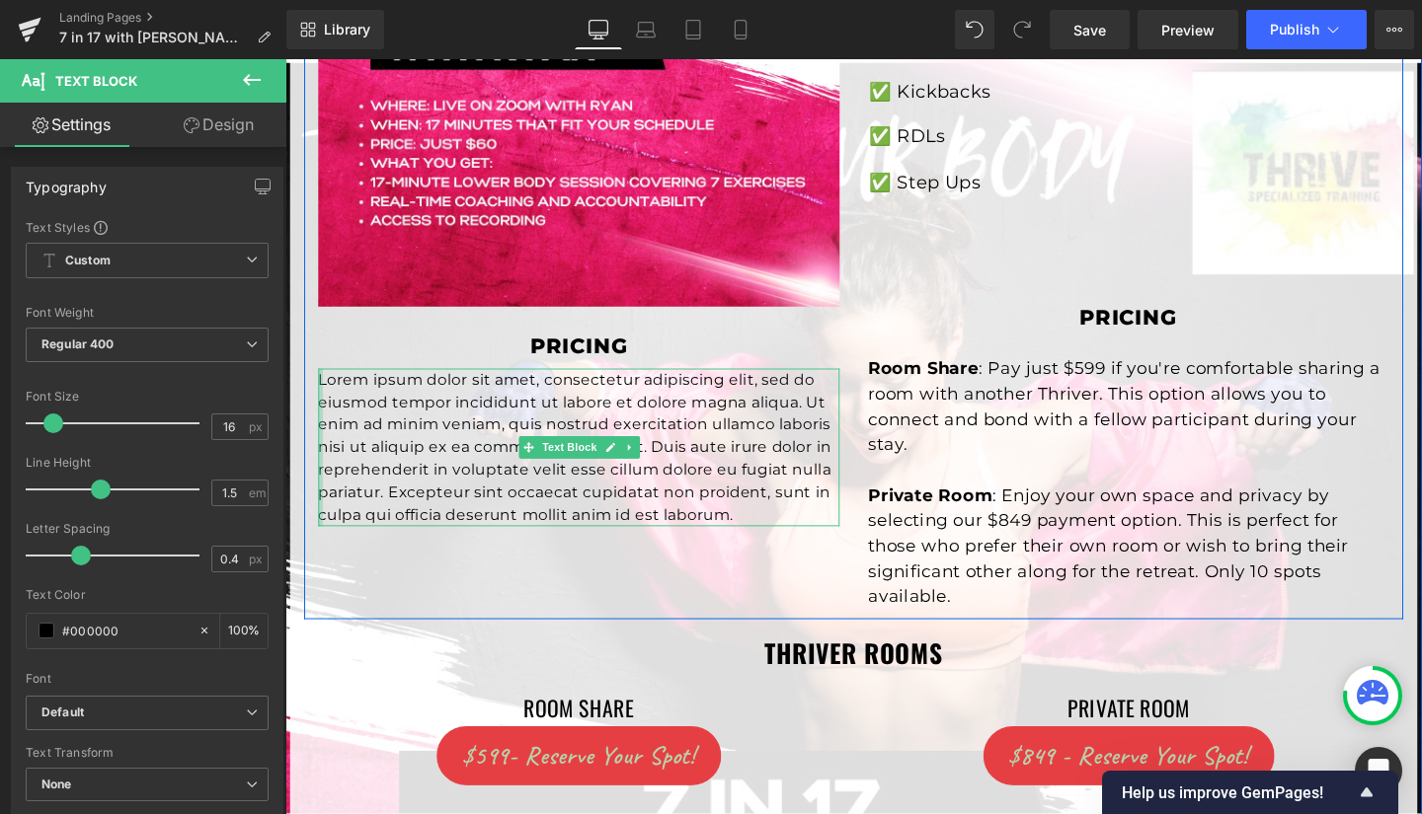
click at [320, 397] on div at bounding box center [322, 468] width 5 height 166
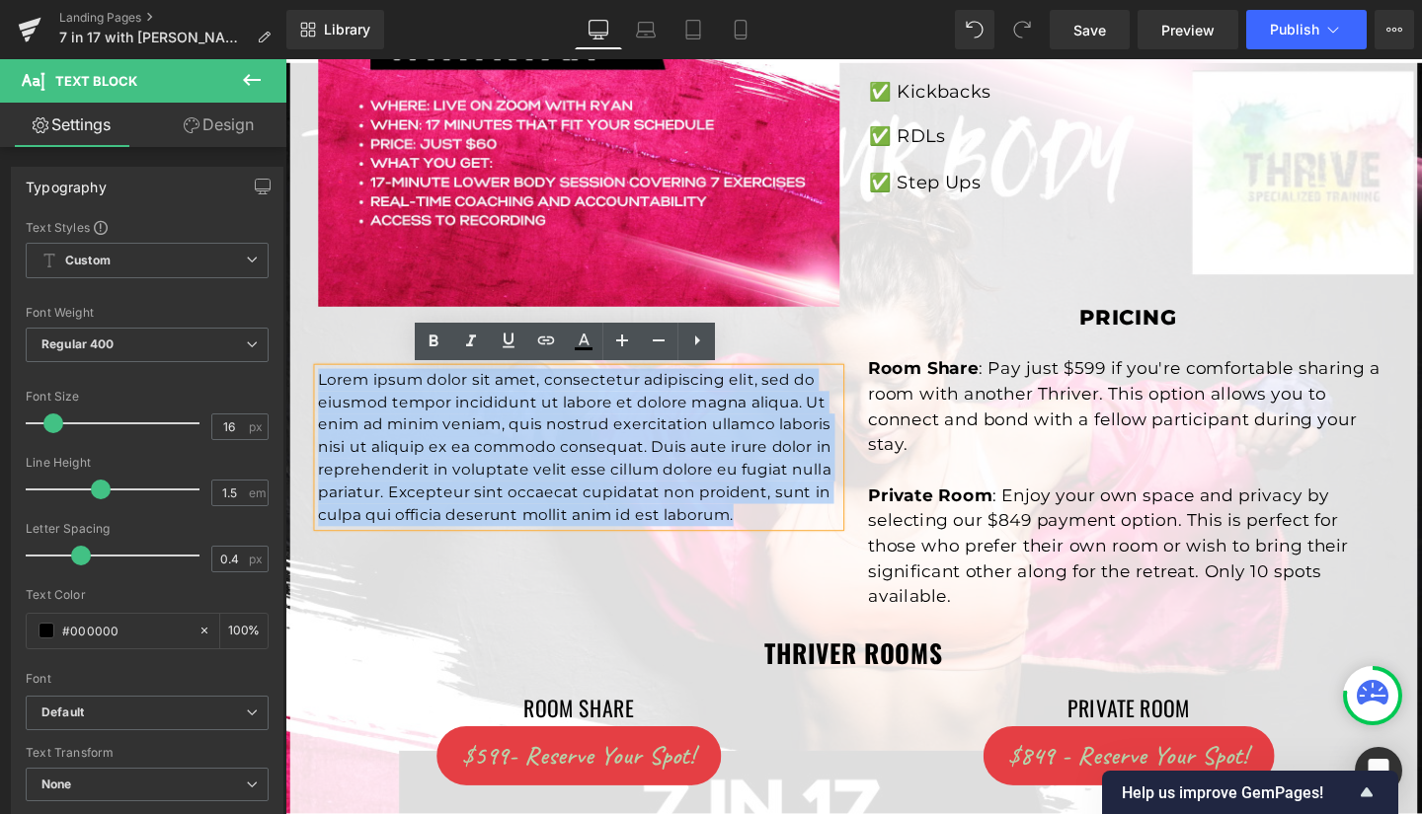
drag, startPoint x: 317, startPoint y: 397, endPoint x: 747, endPoint y: 531, distance: 450.9
click at [747, 531] on p "Lorem ipsum dolor sit amet, consectetur adipiscing elit, sed do eiusmod tempor …" at bounding box center [594, 468] width 548 height 166
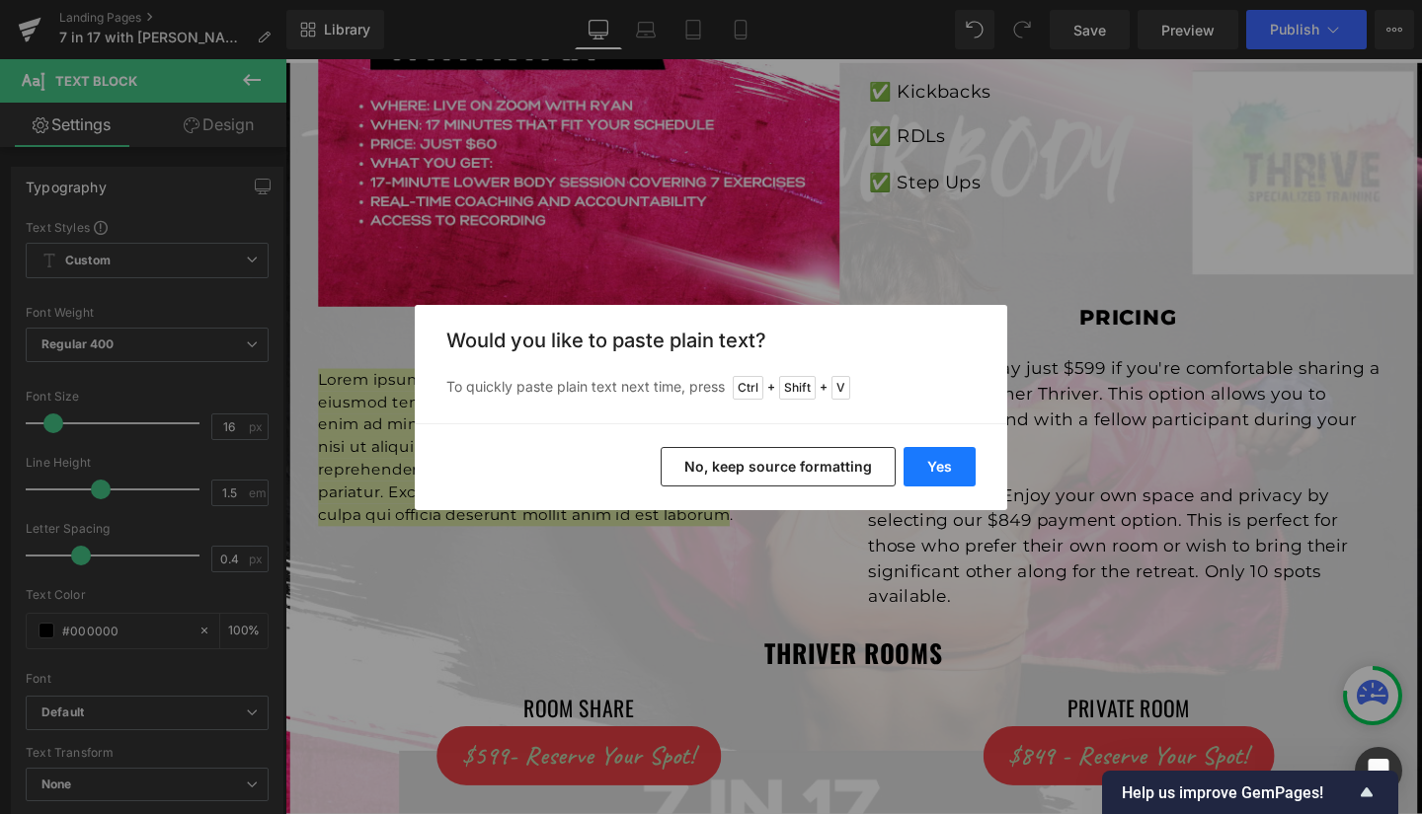
click at [924, 465] on button "Yes" at bounding box center [939, 466] width 72 height 39
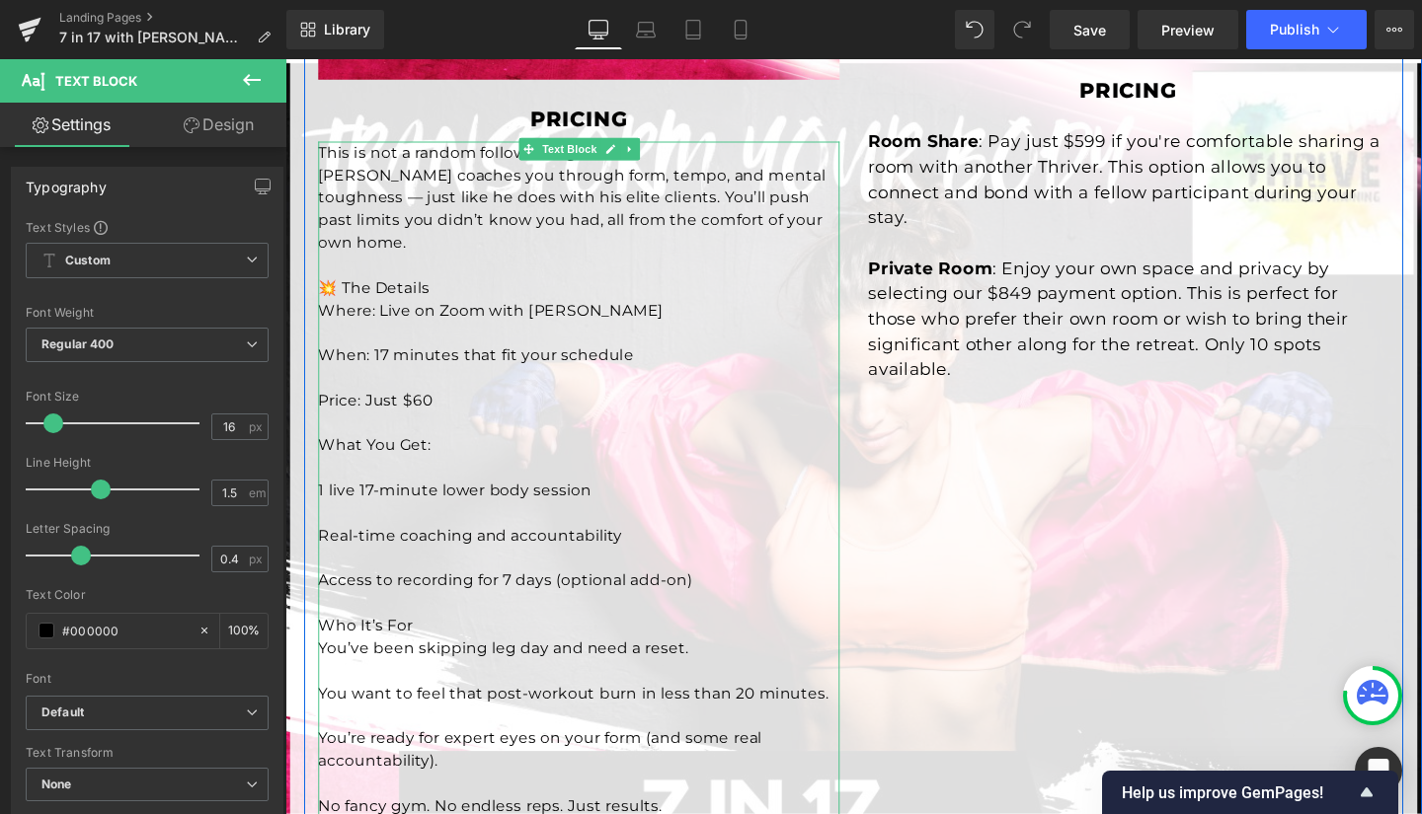
scroll to position [978, 0]
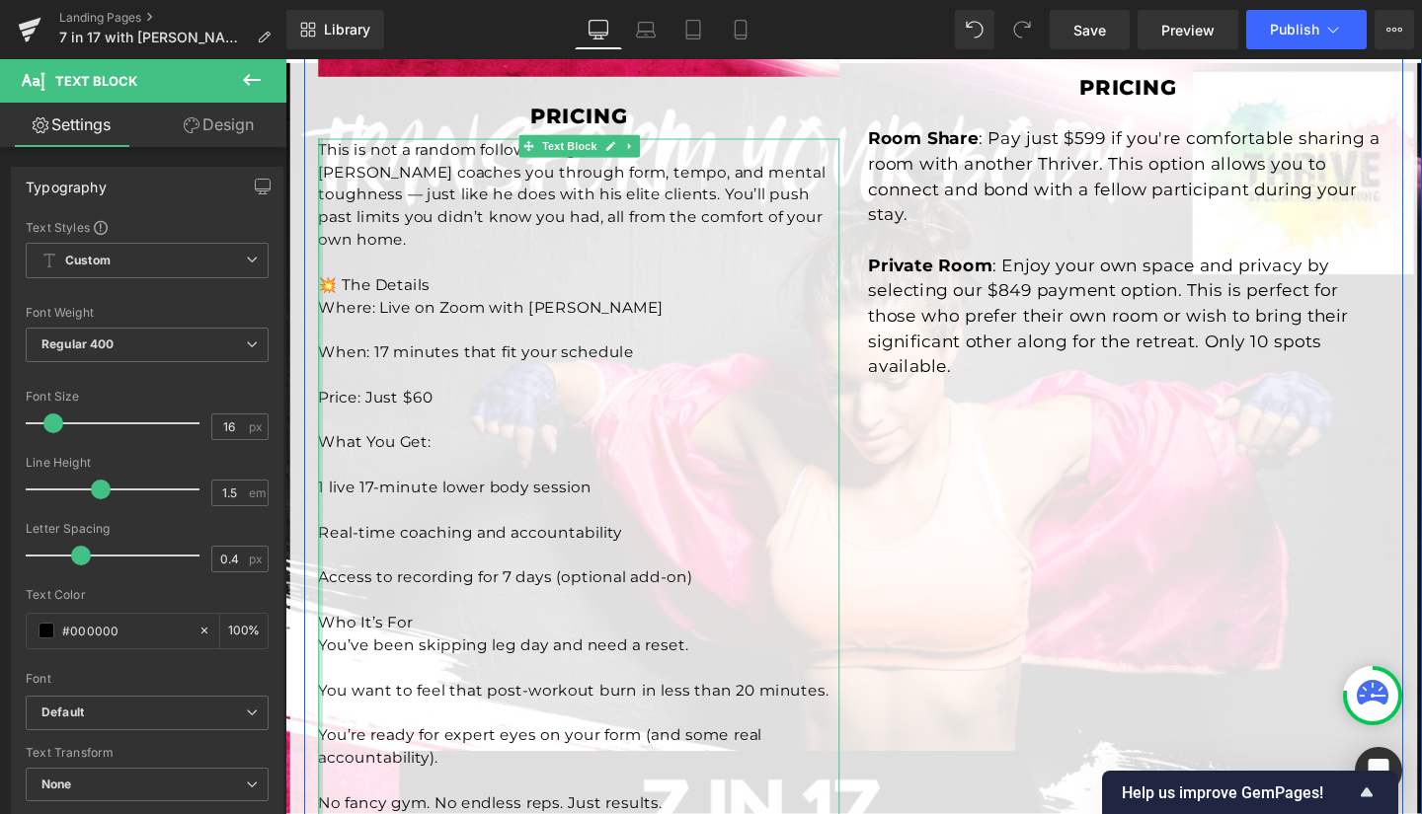
click at [320, 437] on div at bounding box center [322, 617] width 5 height 948
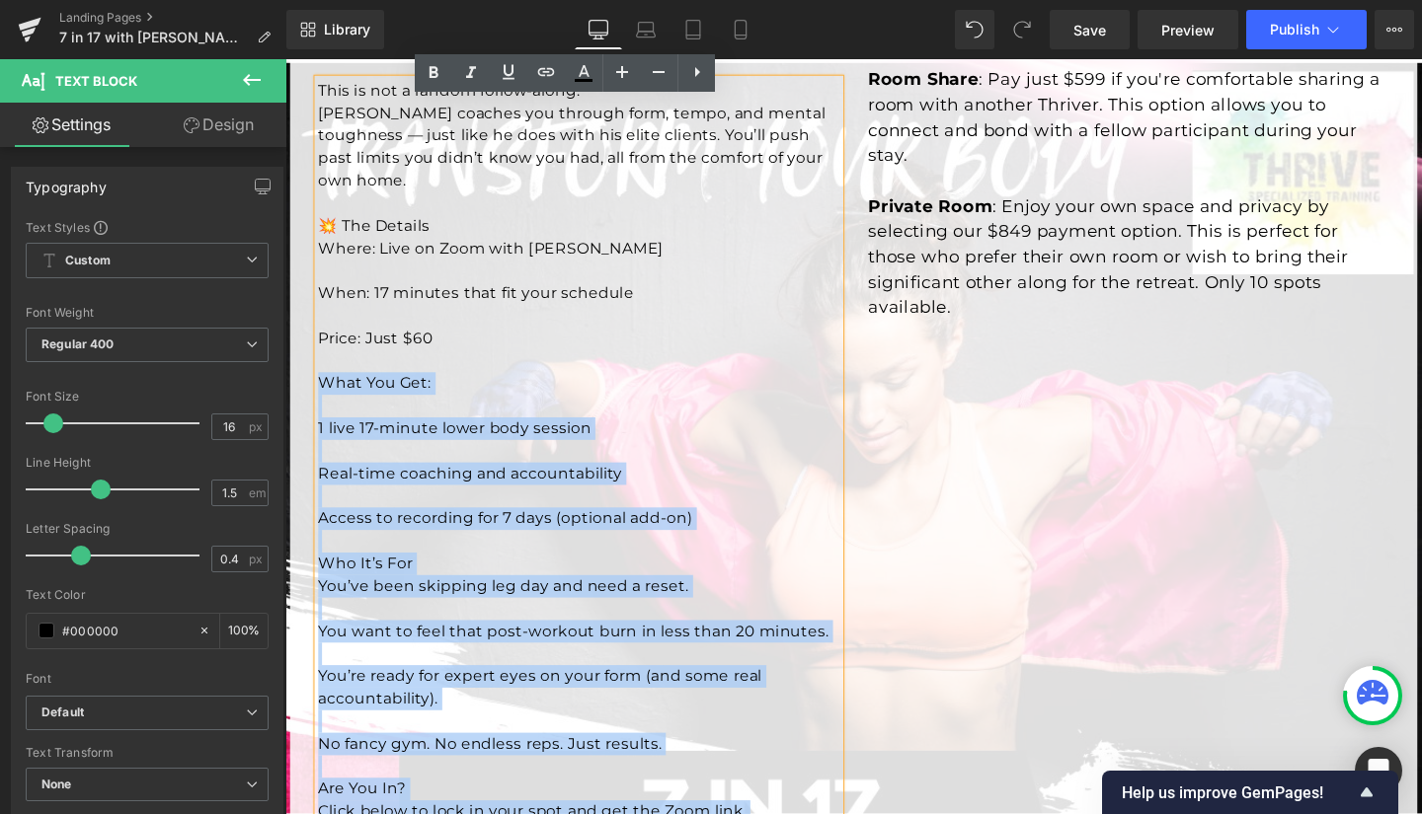
scroll to position [1051, 0]
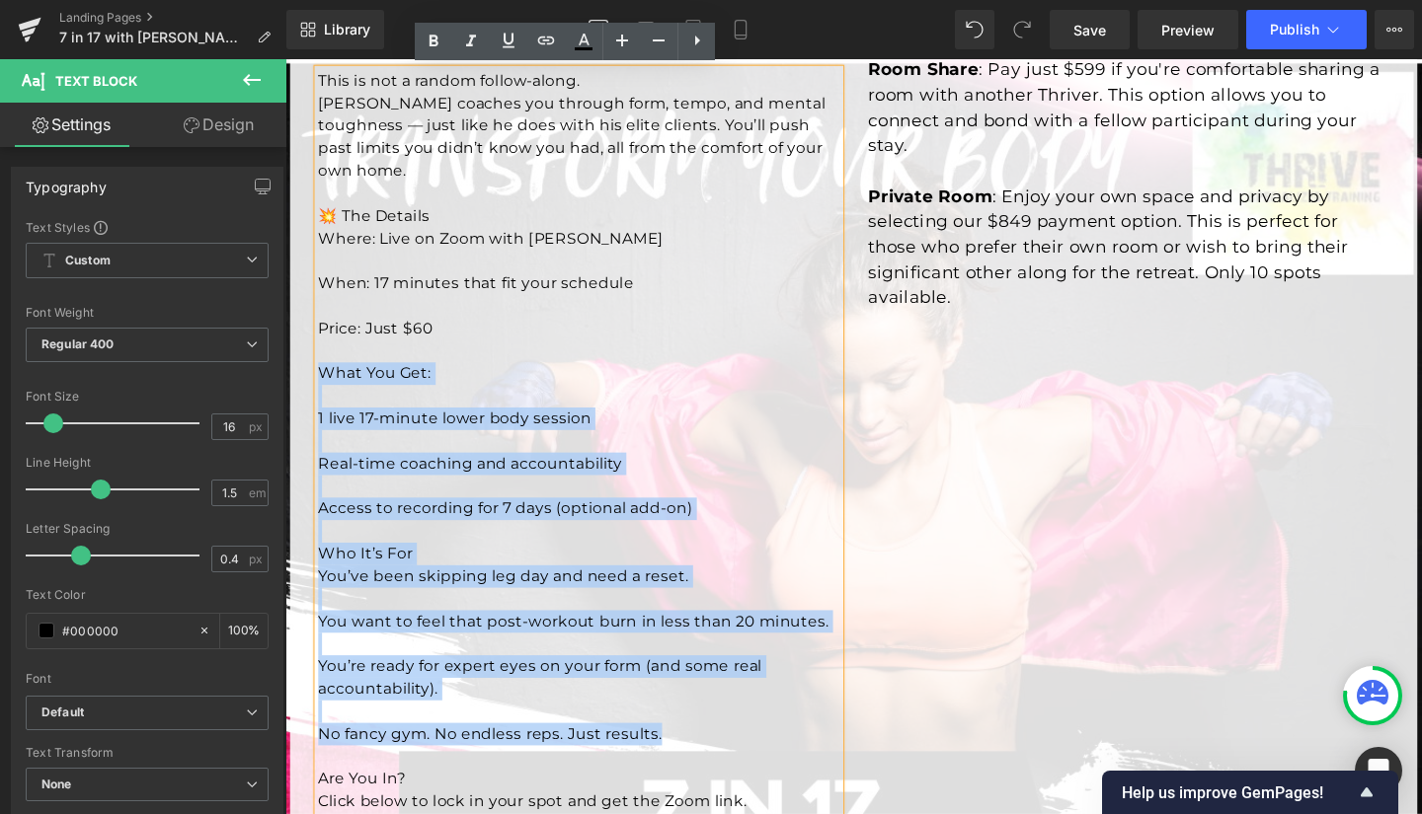
drag, startPoint x: 316, startPoint y: 437, endPoint x: 730, endPoint y: 747, distance: 516.9
click at [730, 747] on div "This is not a random follow-along. Ryan coaches you through form, tempo, and m…" at bounding box center [594, 544] width 548 height 948
copy div "What You Get: 1 live 17-minute lower body session Real-time coaching and acco…"
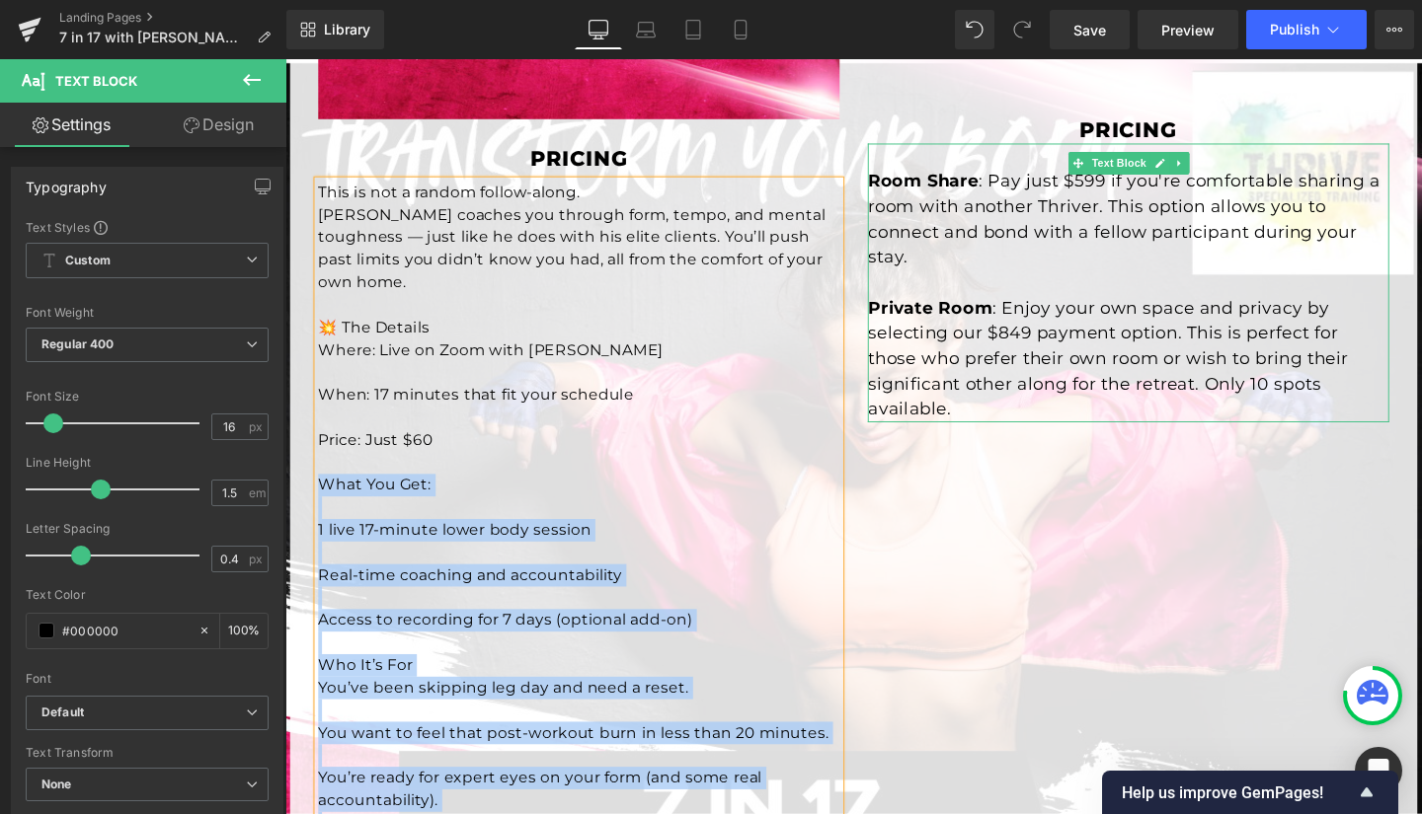
scroll to position [929, 0]
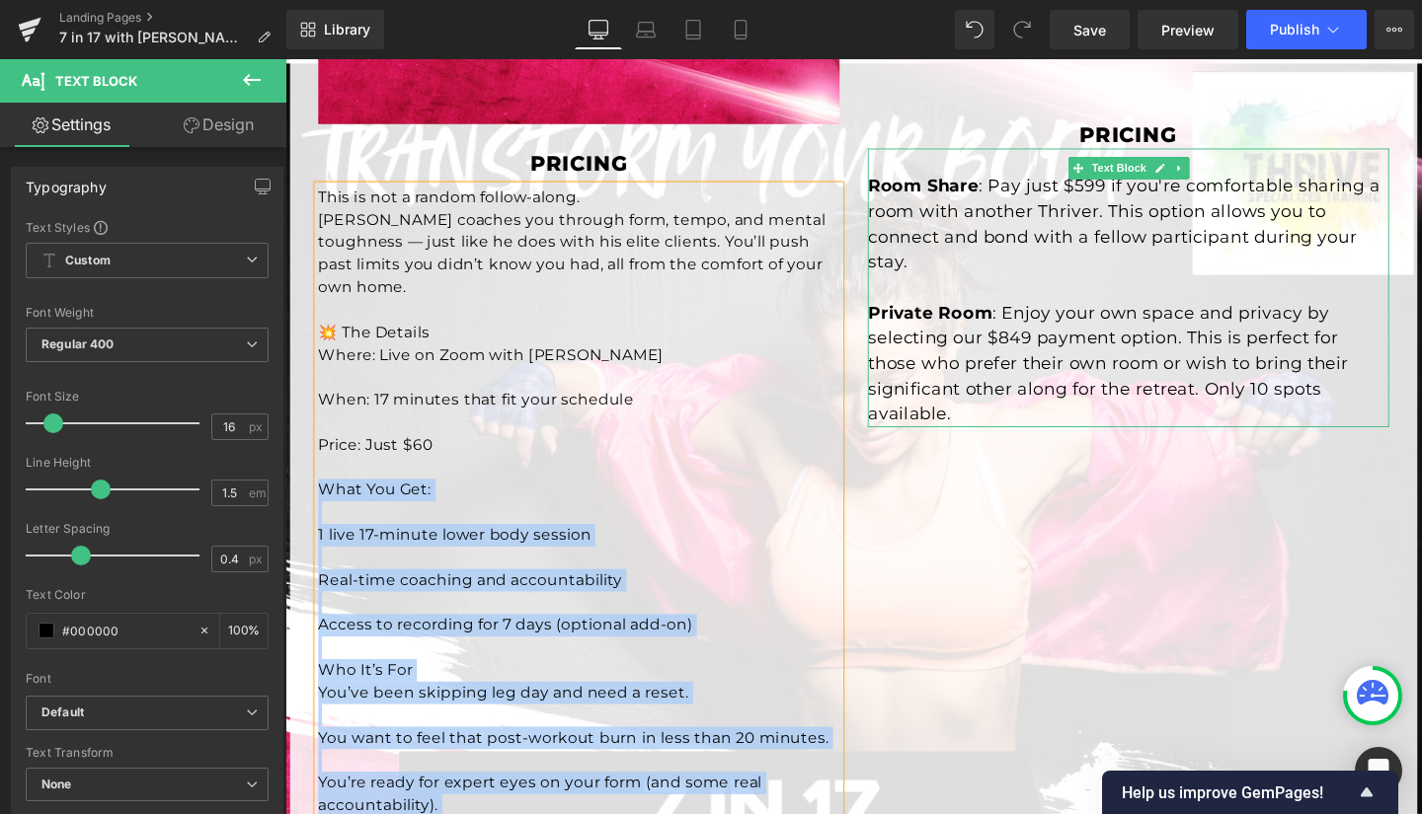
click at [1029, 218] on span ": Pay just $599 if you're comfortable sharing a room with another Thriver. This…" at bounding box center [1166, 233] width 539 height 102
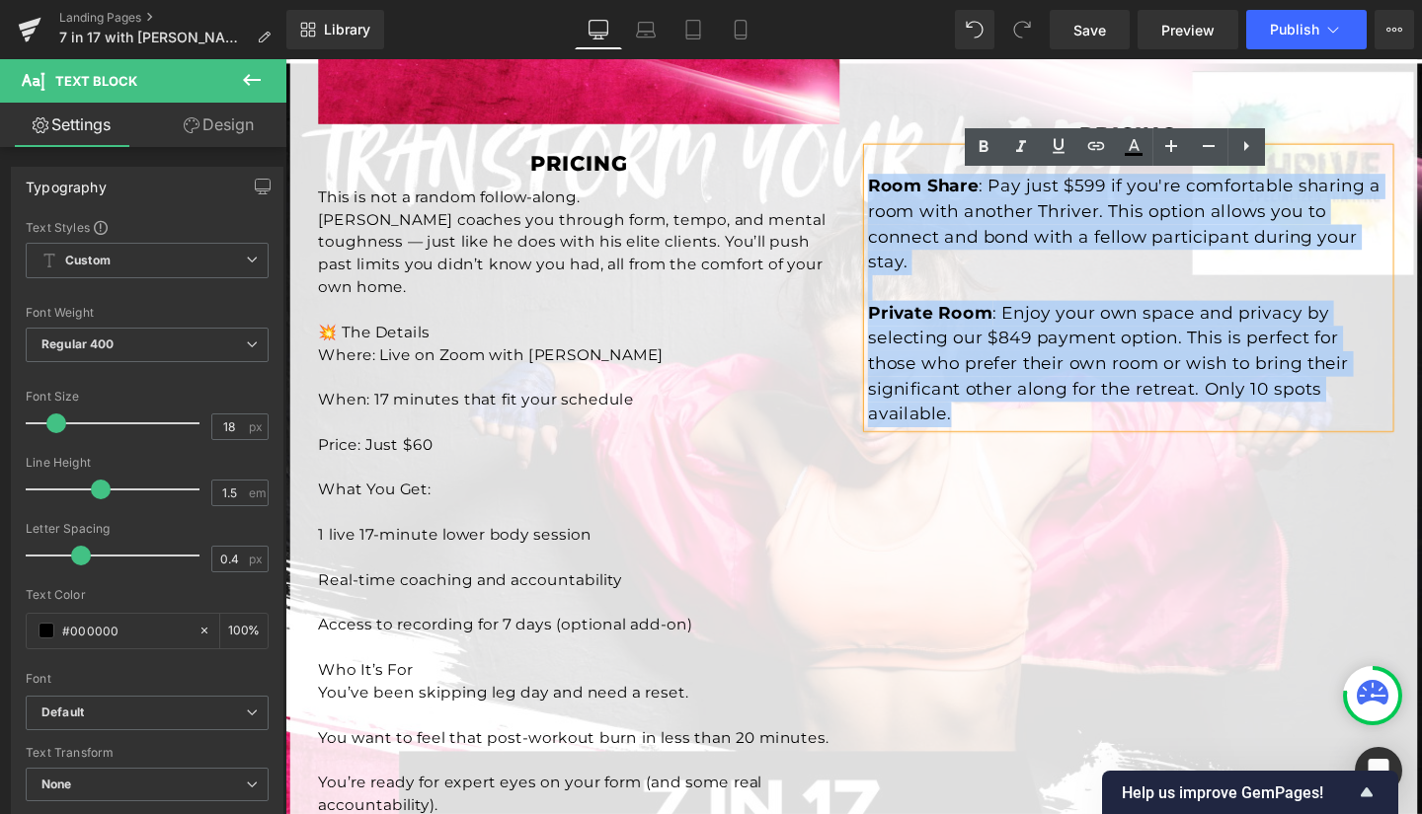
drag, startPoint x: 894, startPoint y: 221, endPoint x: 1362, endPoint y: 450, distance: 521.0
click at [1362, 446] on div "Room Share : Pay just $599 if you're comfortable sharing a room with another Th…" at bounding box center [1171, 299] width 548 height 293
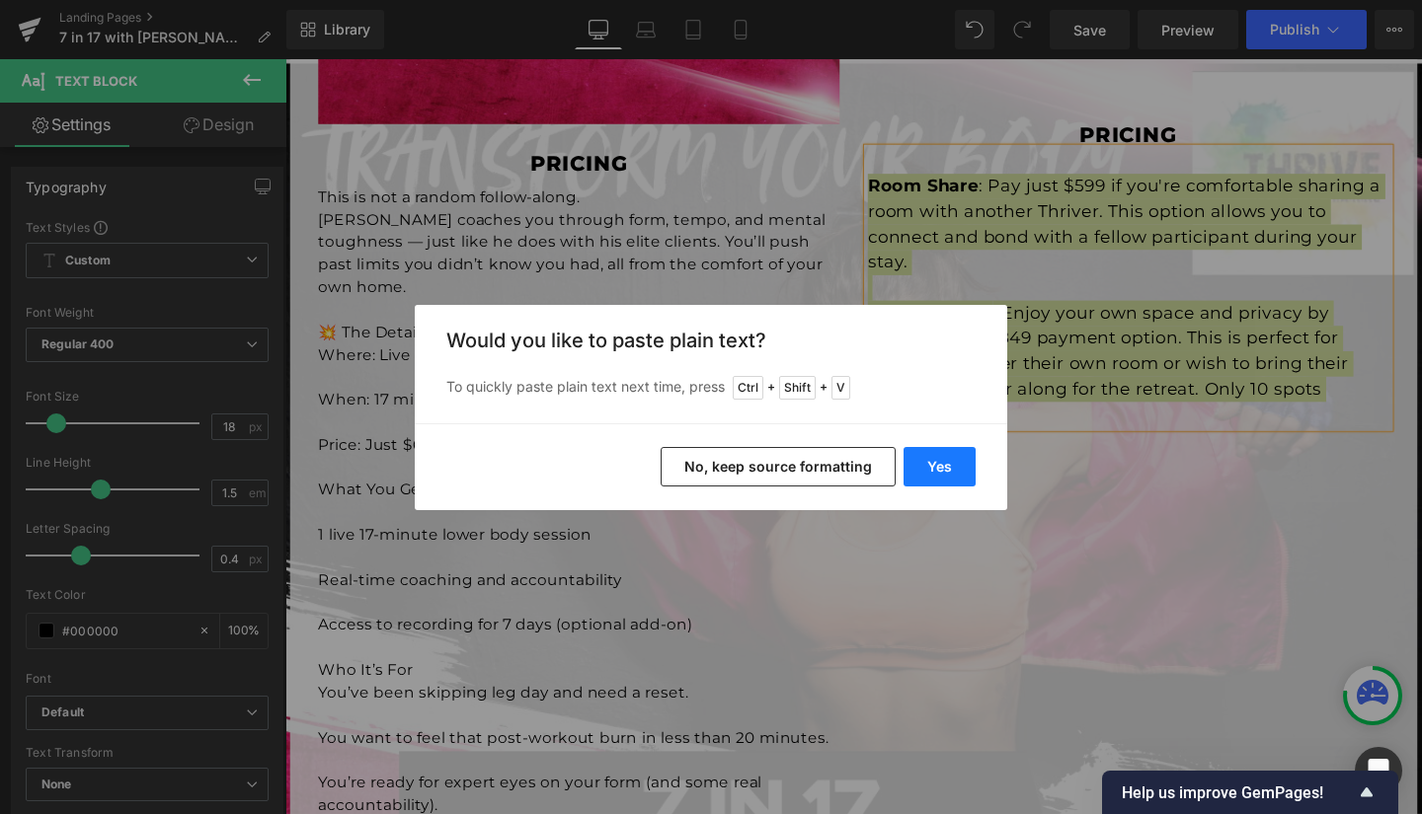
click at [943, 460] on button "Yes" at bounding box center [939, 466] width 72 height 39
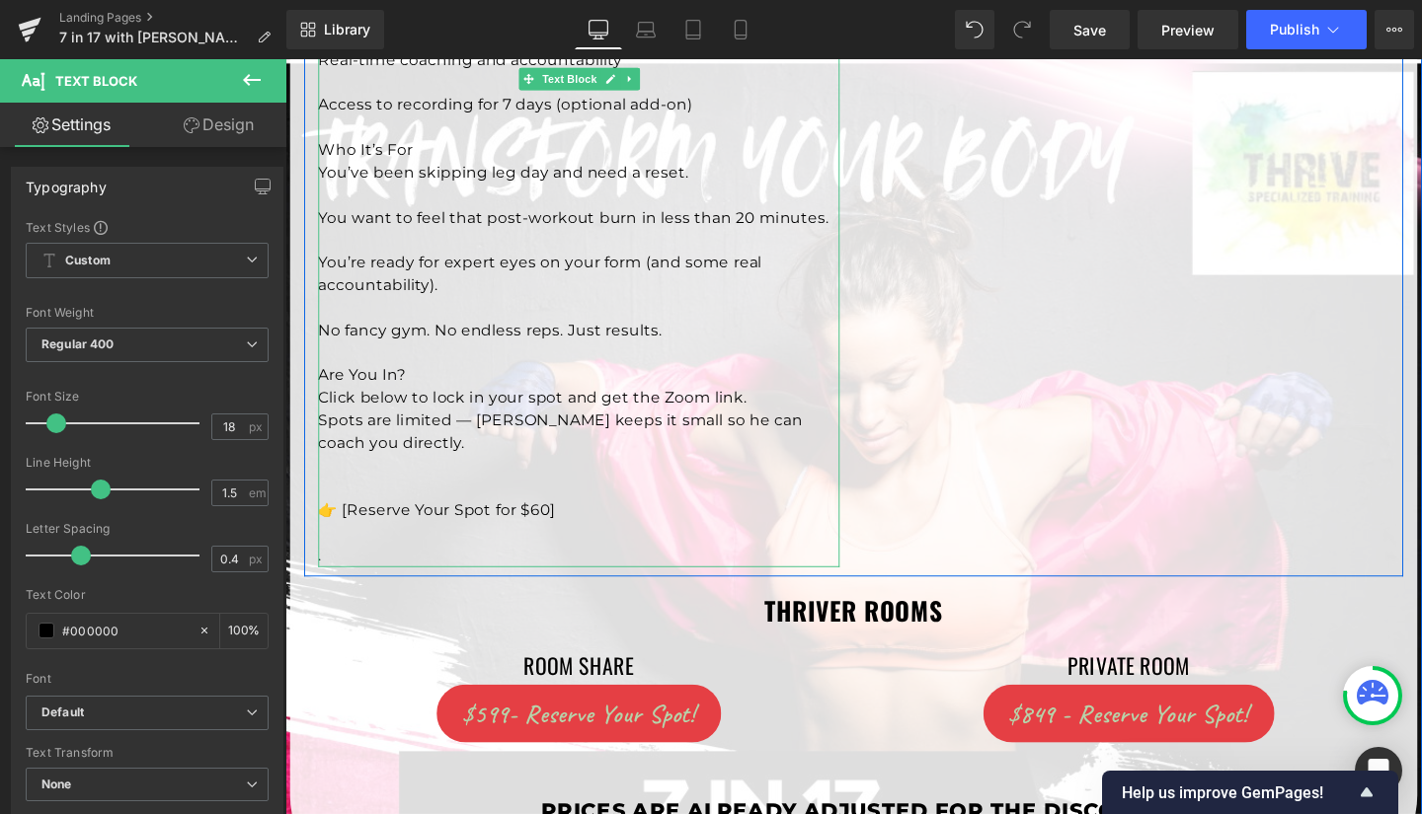
scroll to position [1477, 0]
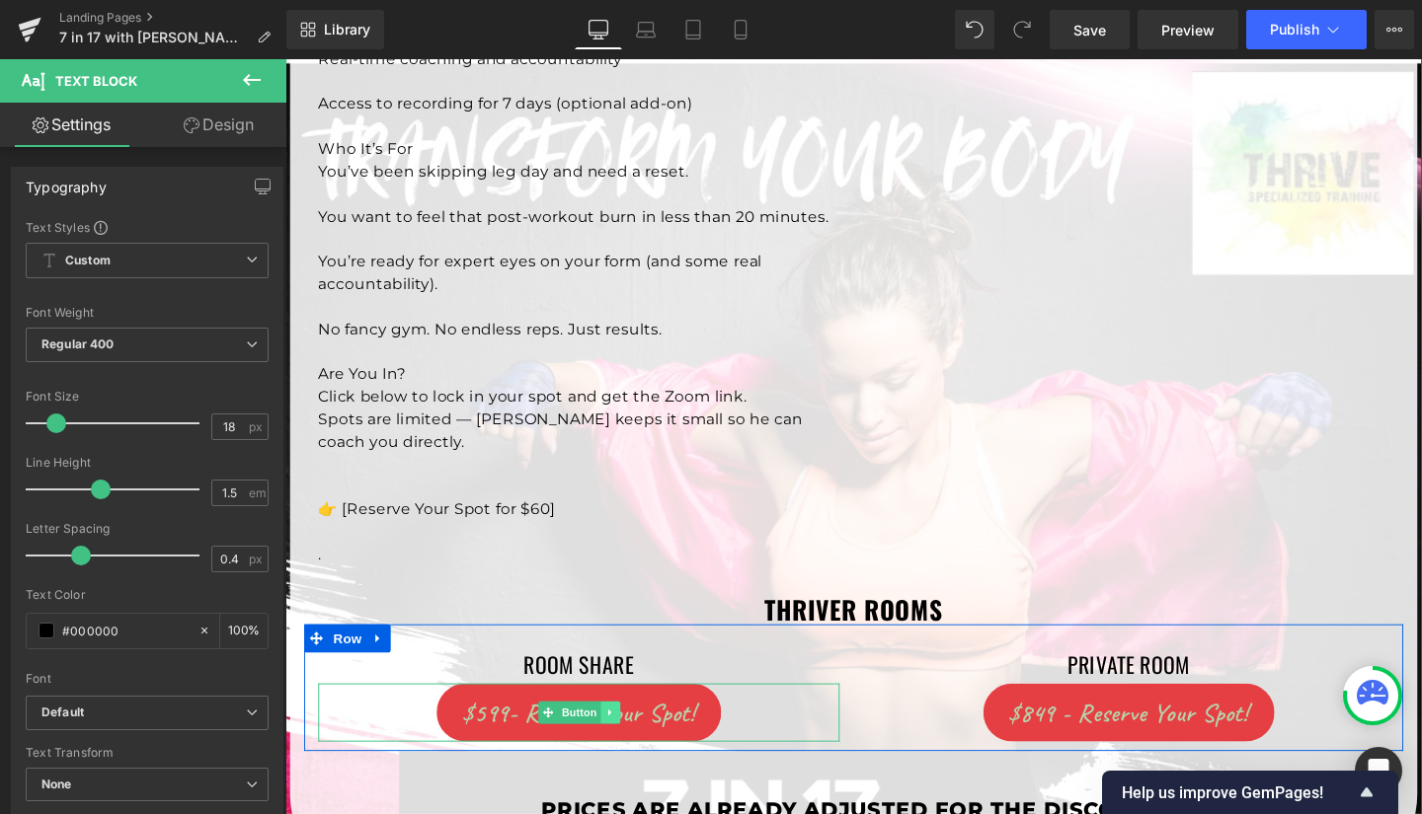
click at [621, 740] on icon at bounding box center [626, 746] width 11 height 12
click at [631, 740] on icon at bounding box center [636, 746] width 11 height 12
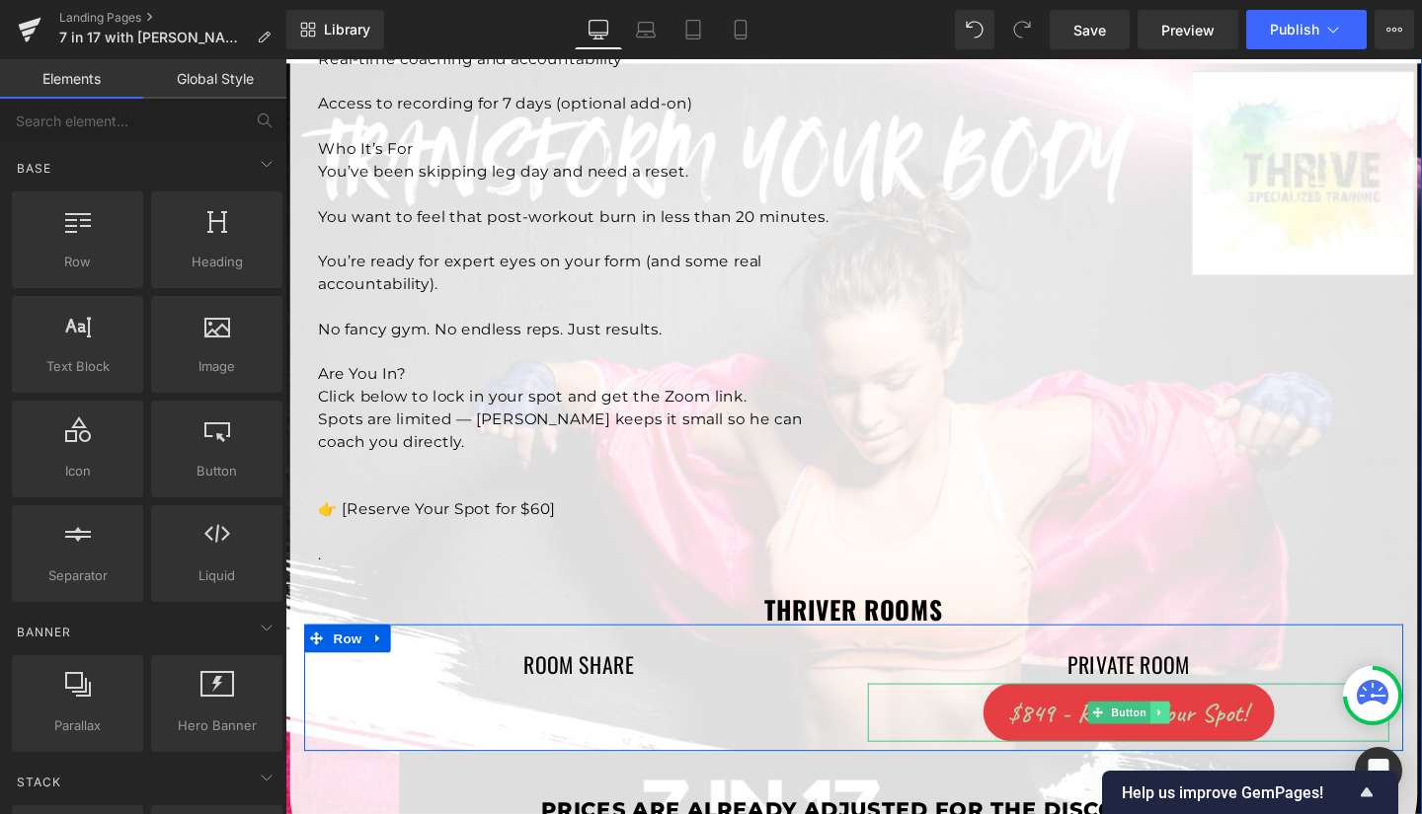
click at [1201, 742] on icon at bounding box center [1202, 745] width 3 height 7
click at [1208, 740] on icon at bounding box center [1213, 745] width 11 height 11
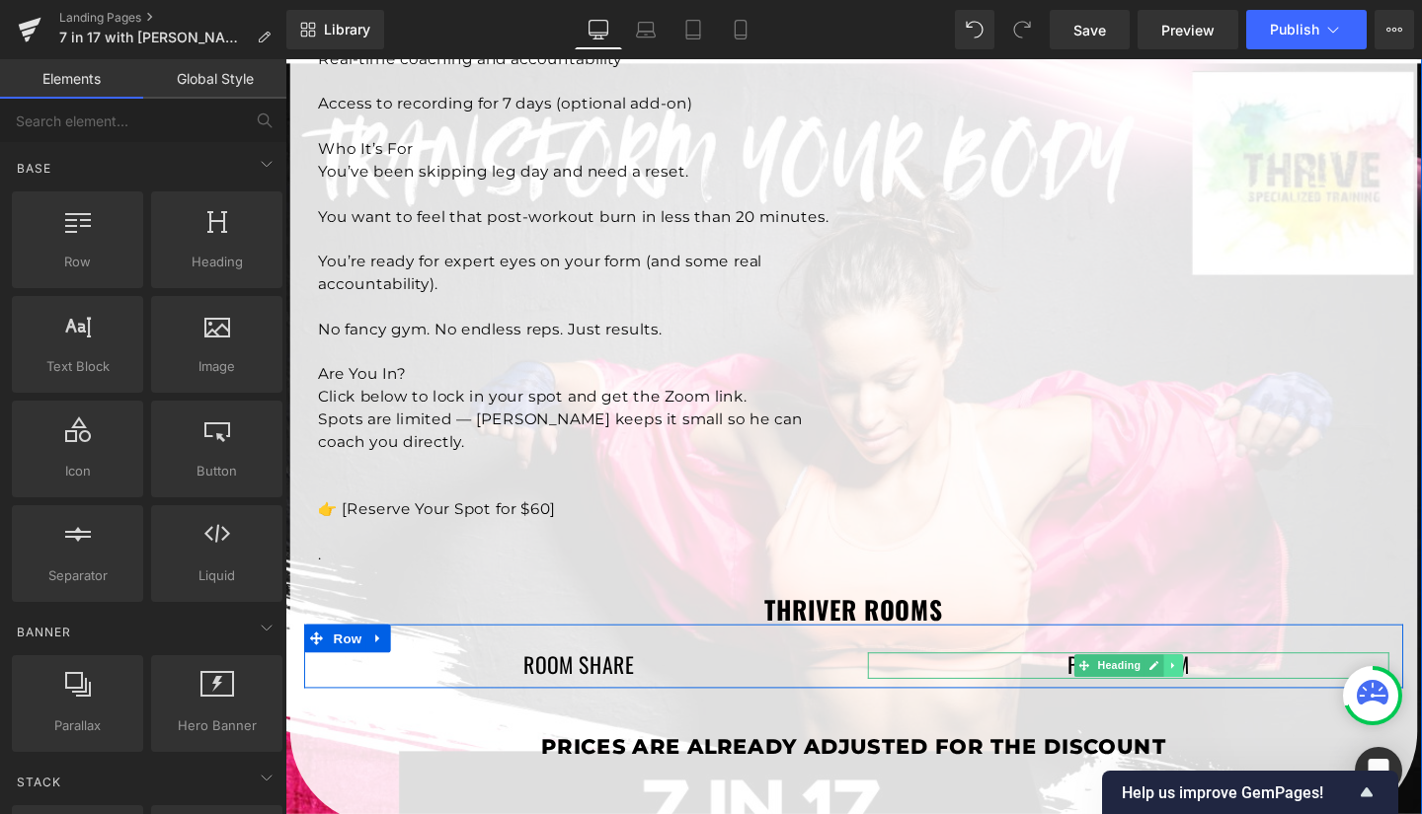
click at [1213, 691] on icon at bounding box center [1218, 697] width 11 height 12
click at [1223, 691] on icon at bounding box center [1228, 697] width 11 height 12
